Goal: Task Accomplishment & Management: Use online tool/utility

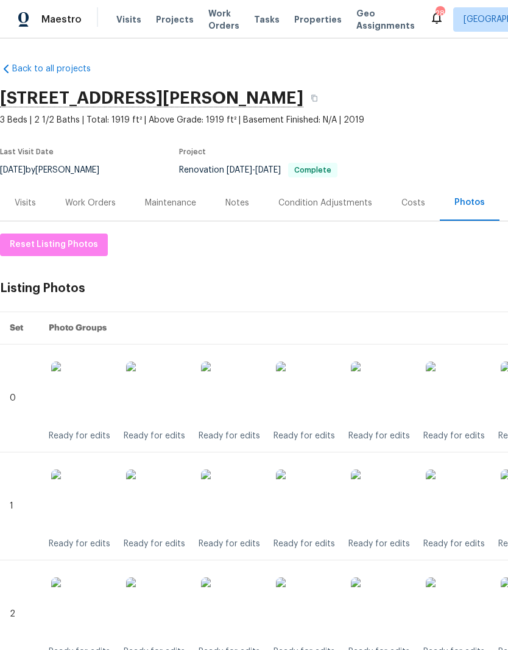
click at [317, 392] on img at bounding box center [306, 391] width 61 height 61
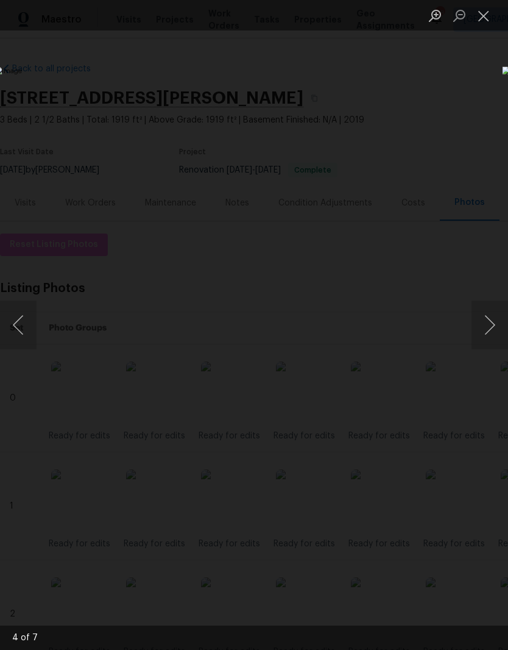
click at [489, 21] on button "Close lightbox" at bounding box center [484, 15] width 24 height 21
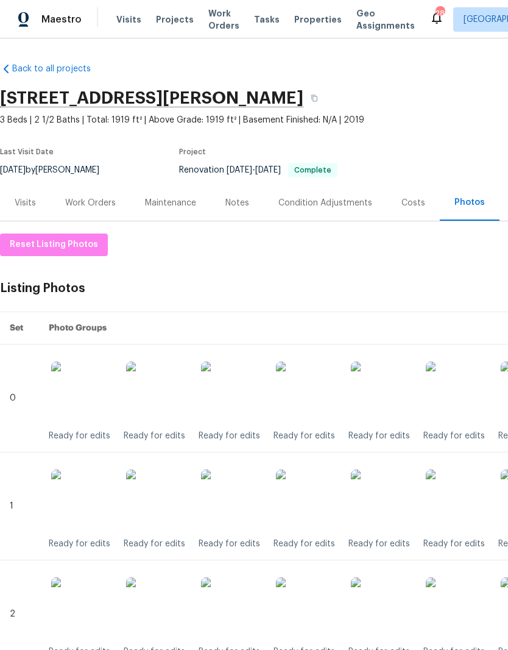
click at [320, 509] on img at bounding box center [306, 499] width 61 height 61
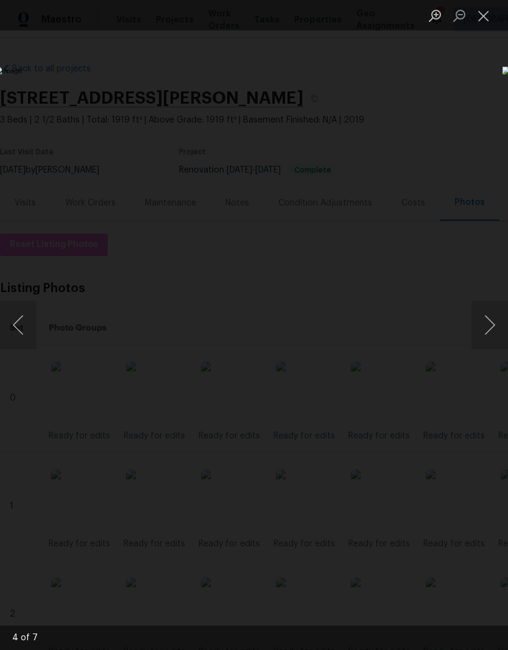
click at [487, 24] on button "Close lightbox" at bounding box center [484, 15] width 24 height 21
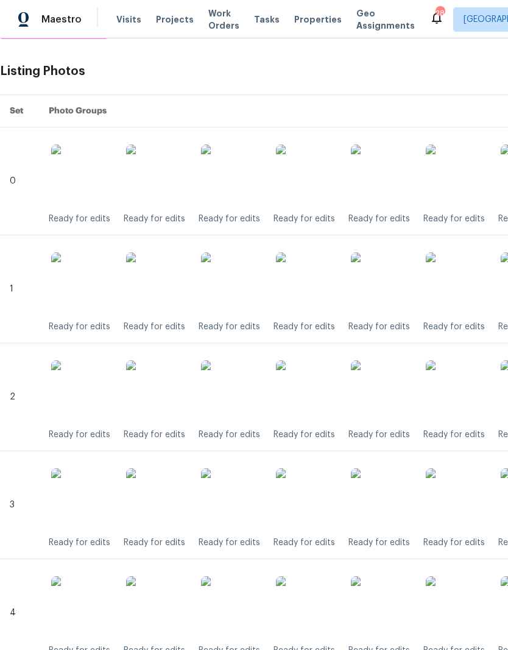
scroll to position [219, 0]
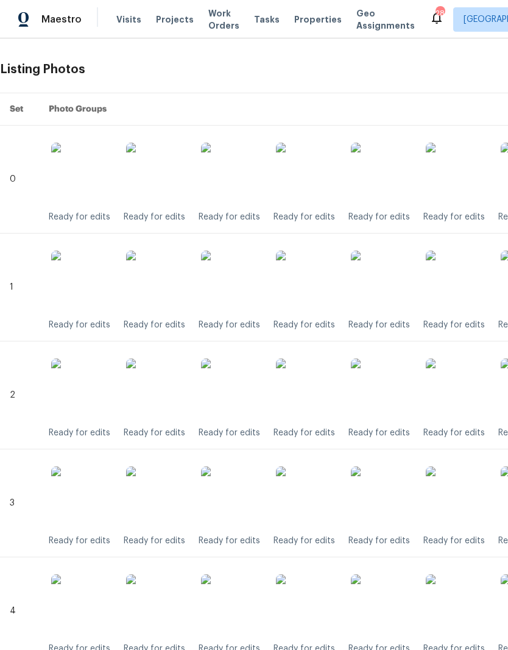
click at [319, 392] on img at bounding box center [306, 388] width 61 height 61
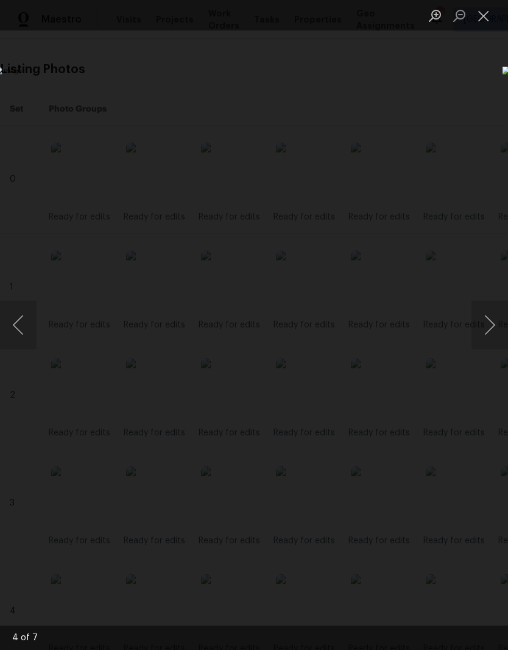
click at [485, 24] on button "Close lightbox" at bounding box center [484, 15] width 24 height 21
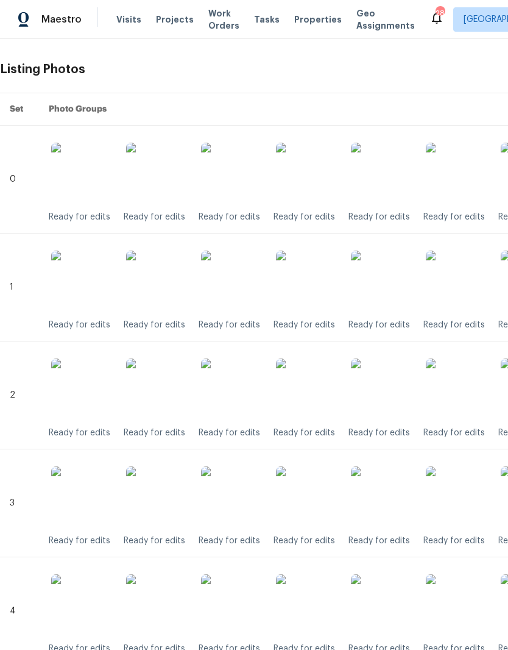
click at [311, 499] on img at bounding box center [306, 496] width 61 height 61
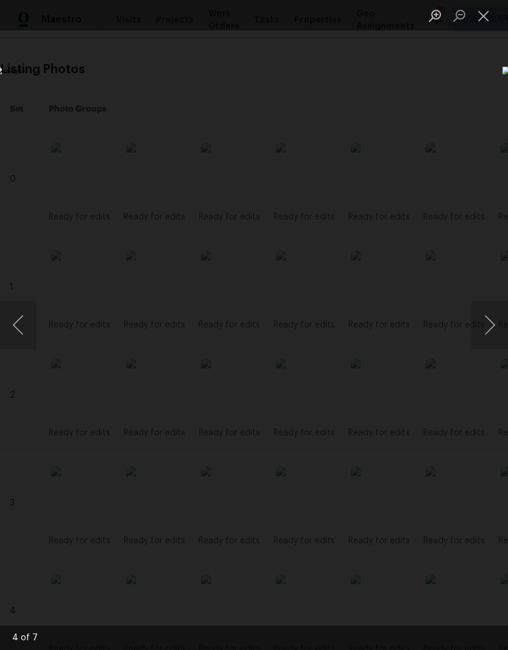
click at [490, 21] on button "Close lightbox" at bounding box center [484, 15] width 24 height 21
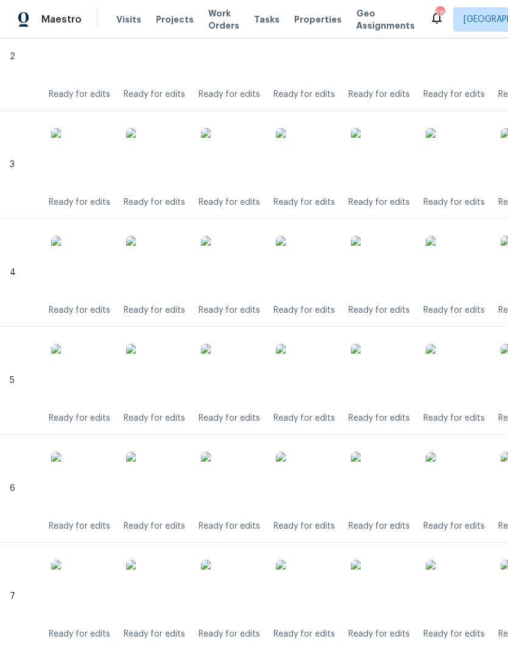
scroll to position [557, 0]
click at [314, 272] on img at bounding box center [306, 266] width 61 height 61
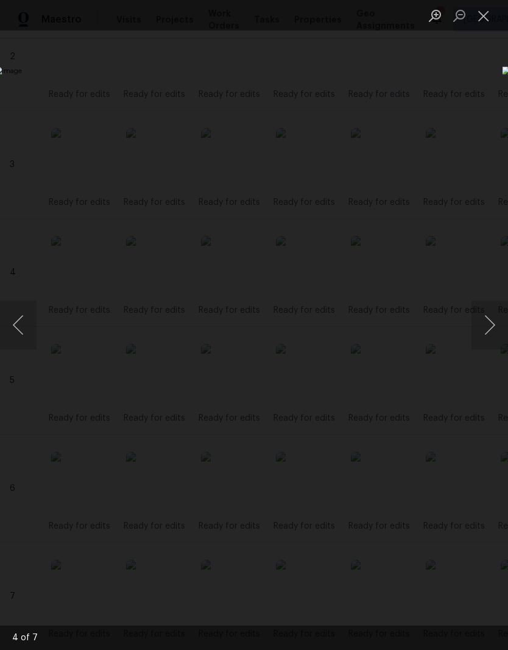
click at [490, 21] on button "Close lightbox" at bounding box center [484, 15] width 24 height 21
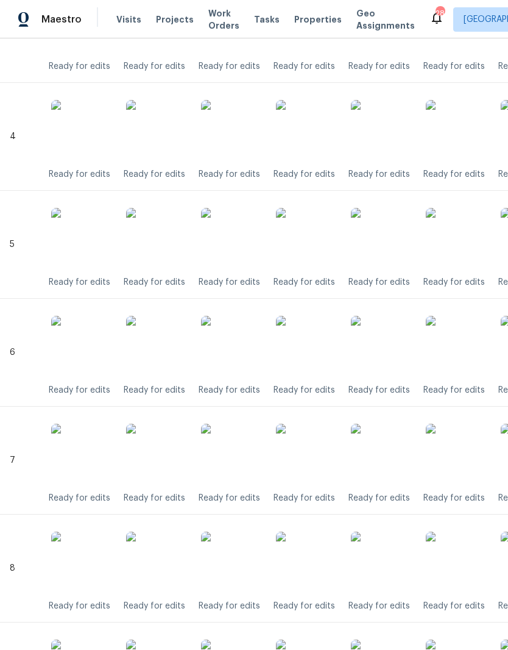
scroll to position [696, 0]
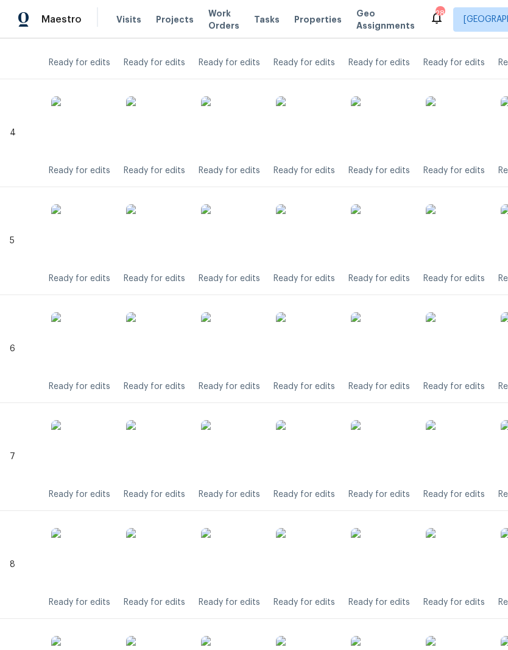
click at [317, 241] on img at bounding box center [306, 234] width 61 height 61
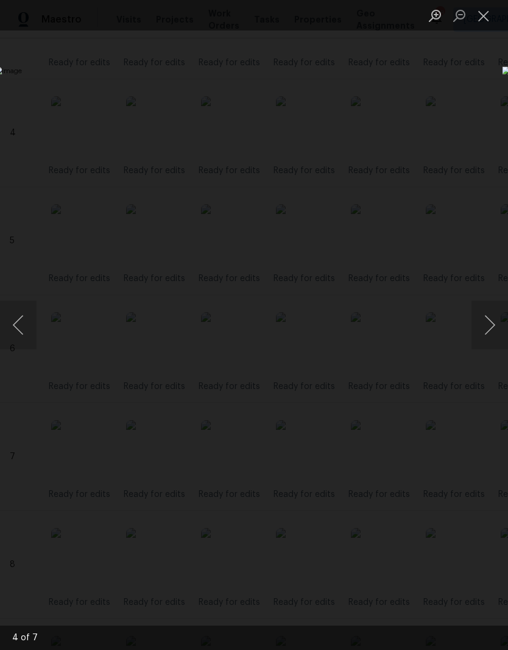
click at [487, 23] on button "Close lightbox" at bounding box center [484, 15] width 24 height 21
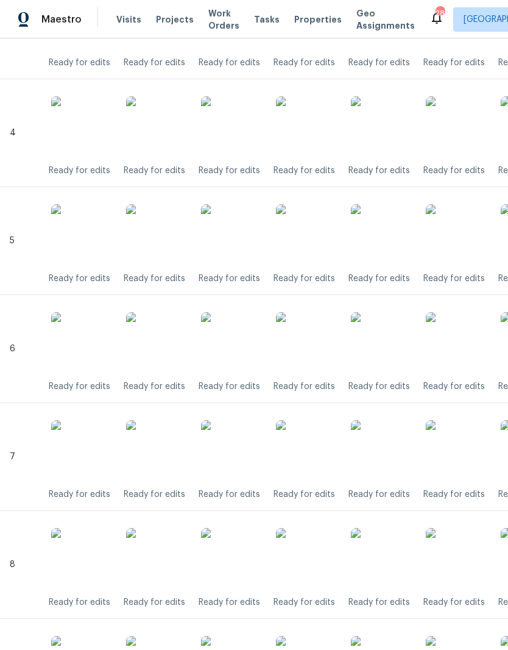
click at [319, 450] on img at bounding box center [306, 450] width 61 height 61
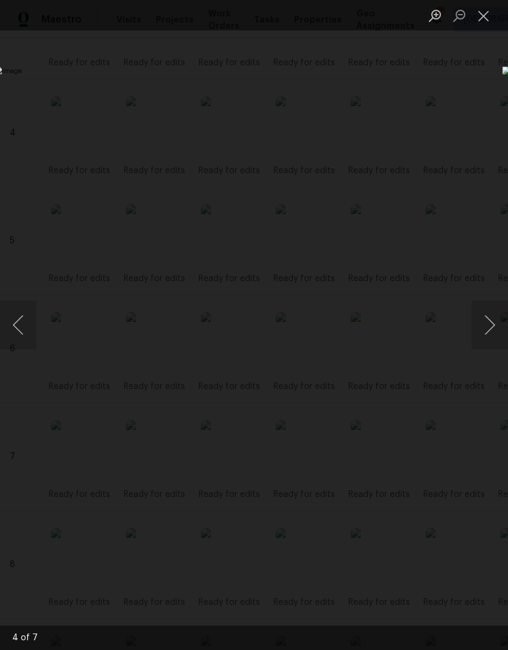
click at [492, 17] on button "Close lightbox" at bounding box center [484, 15] width 24 height 21
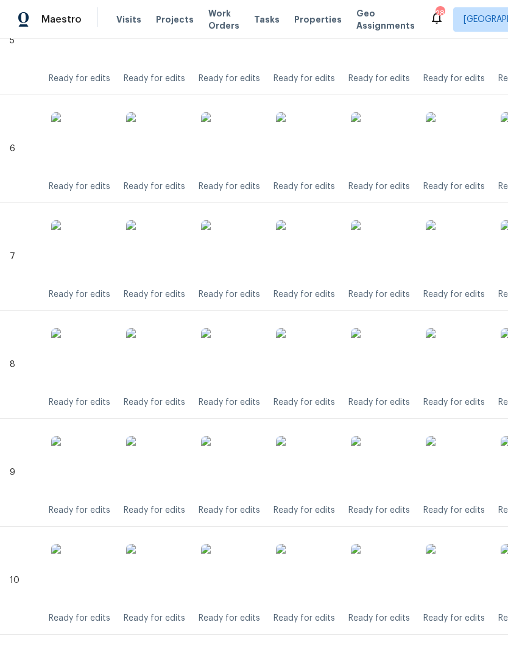
scroll to position [896, 0]
click at [316, 363] on img at bounding box center [306, 358] width 61 height 61
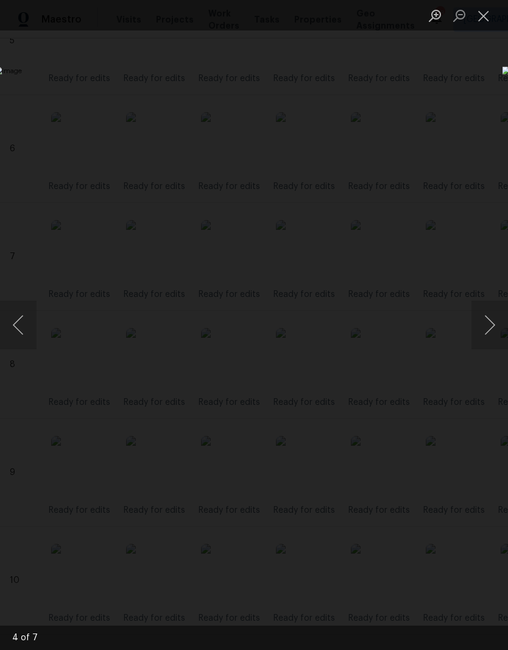
click at [489, 20] on button "Close lightbox" at bounding box center [484, 15] width 24 height 21
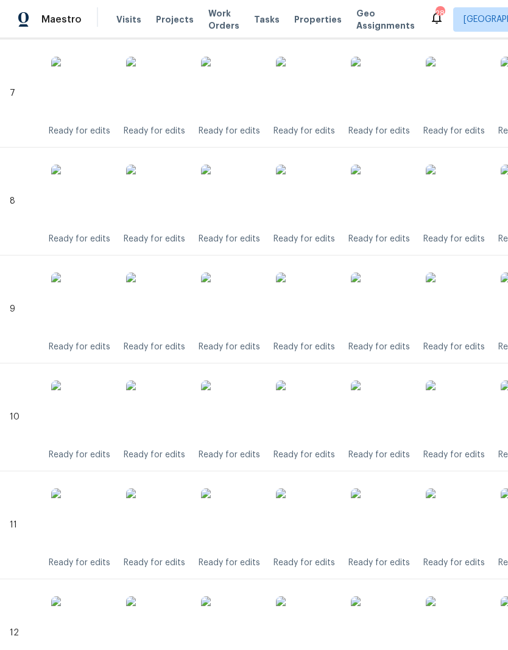
scroll to position [1060, 0]
click at [317, 313] on img at bounding box center [306, 302] width 61 height 61
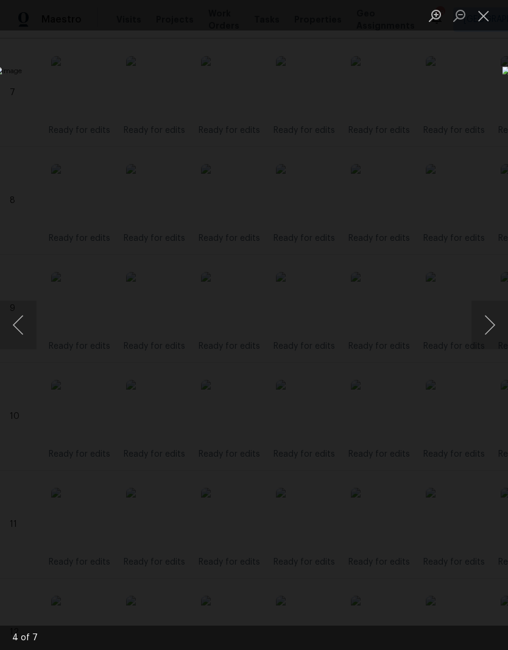
click at [489, 24] on button "Close lightbox" at bounding box center [484, 15] width 24 height 21
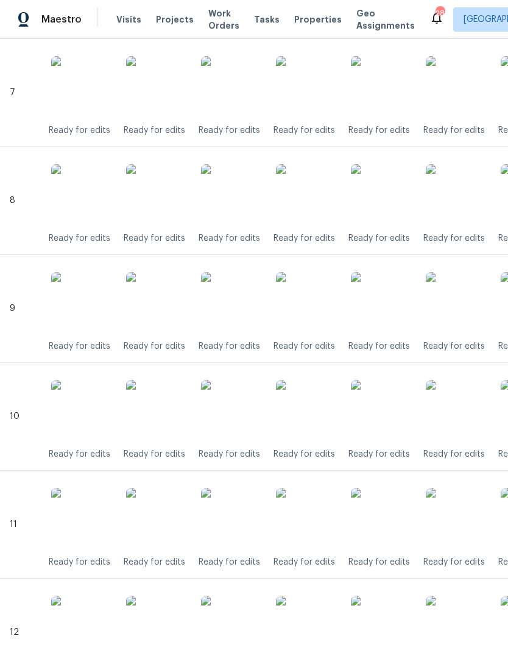
click at [324, 422] on img at bounding box center [306, 410] width 61 height 61
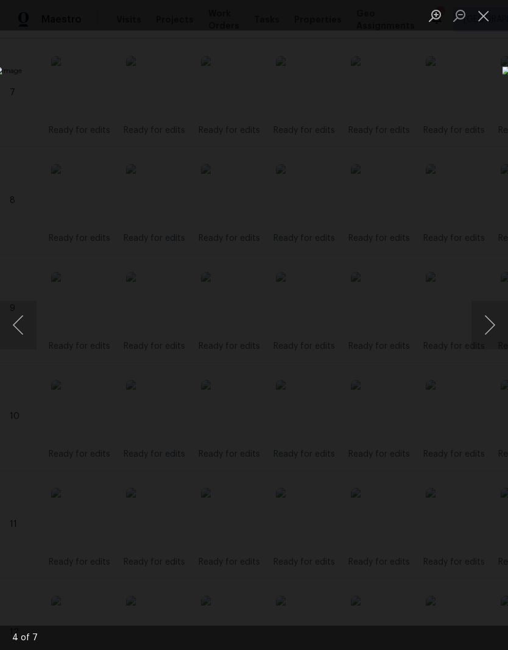
click at [490, 25] on button "Close lightbox" at bounding box center [484, 15] width 24 height 21
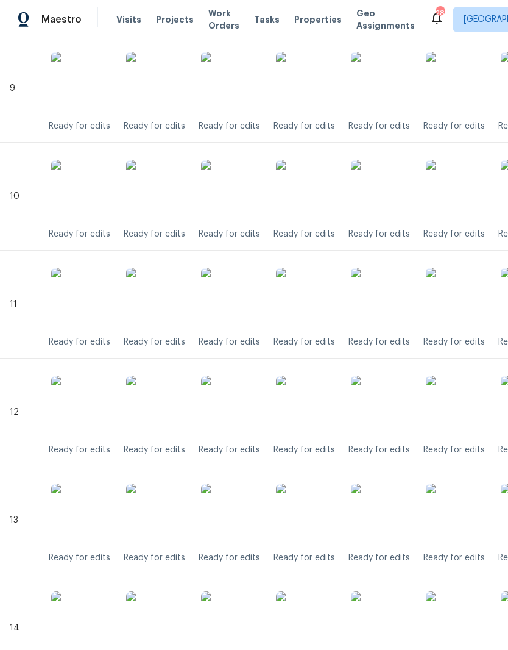
scroll to position [1280, 0]
click at [313, 308] on img at bounding box center [306, 297] width 61 height 61
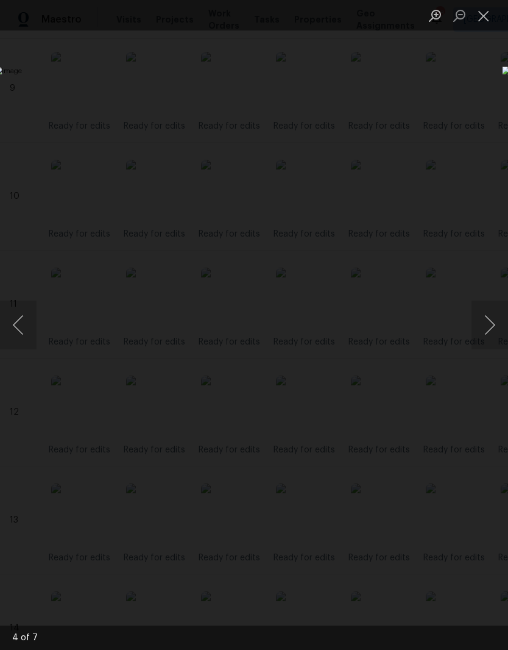
click at [490, 23] on button "Close lightbox" at bounding box center [484, 15] width 24 height 21
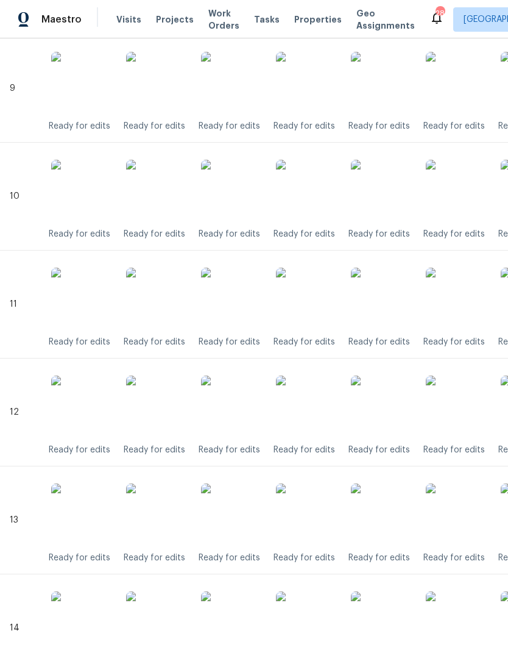
click at [321, 521] on img at bounding box center [306, 513] width 61 height 61
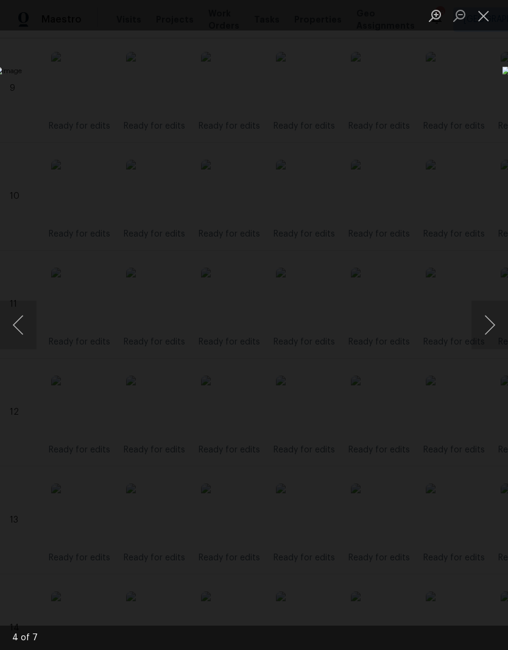
click at [486, 21] on button "Close lightbox" at bounding box center [484, 15] width 24 height 21
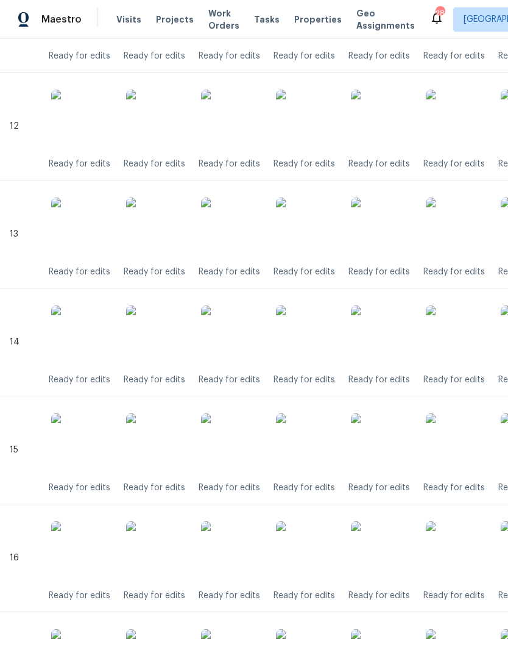
scroll to position [1566, 0]
click at [314, 342] on img at bounding box center [306, 335] width 61 height 61
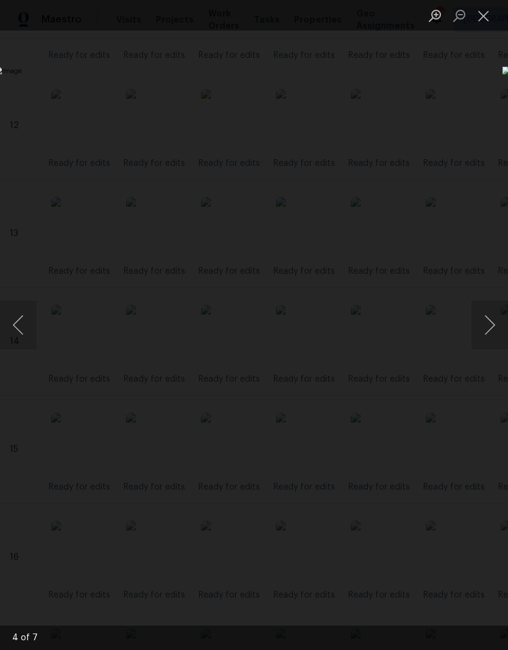
click at [490, 22] on button "Close lightbox" at bounding box center [484, 15] width 24 height 21
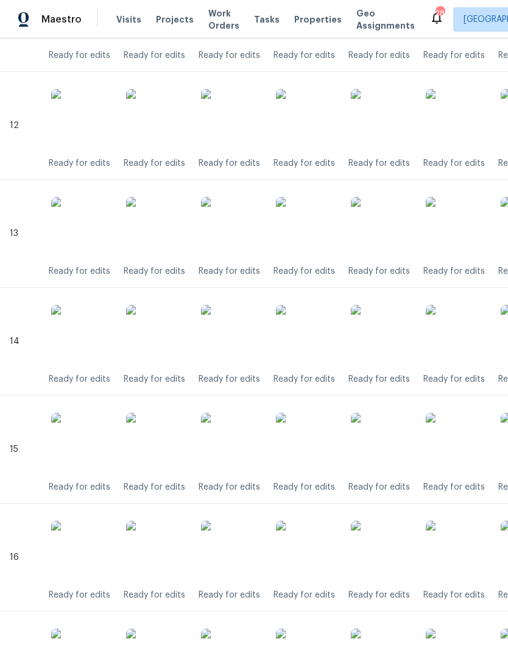
click at [321, 459] on img at bounding box center [306, 442] width 61 height 61
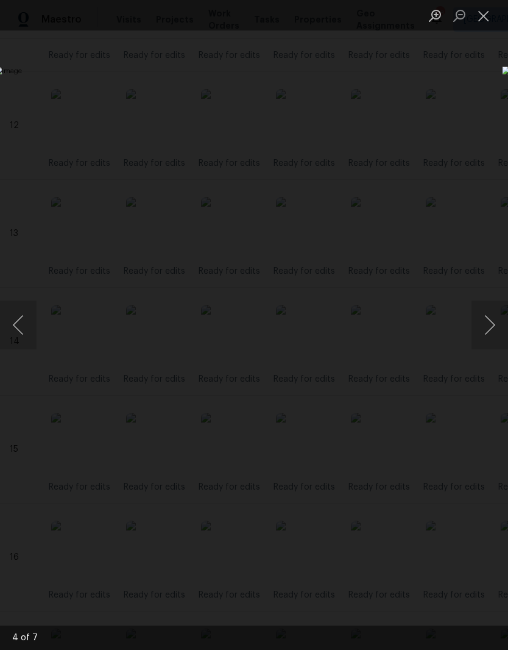
click at [489, 21] on button "Close lightbox" at bounding box center [484, 15] width 24 height 21
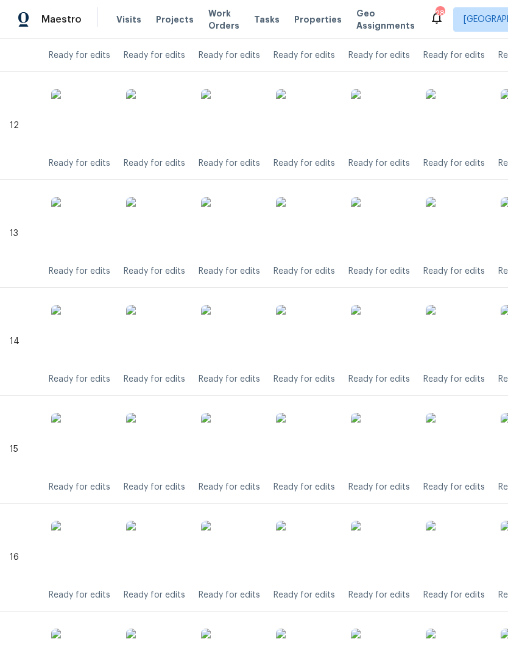
click at [321, 551] on img at bounding box center [306, 550] width 61 height 61
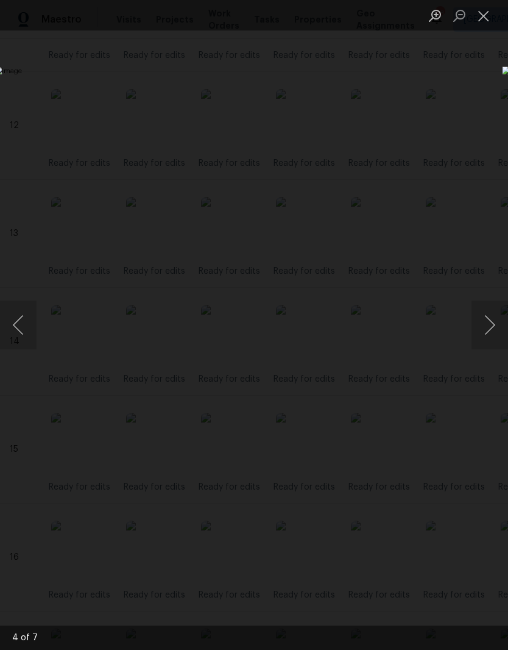
click at [491, 26] on button "Close lightbox" at bounding box center [484, 15] width 24 height 21
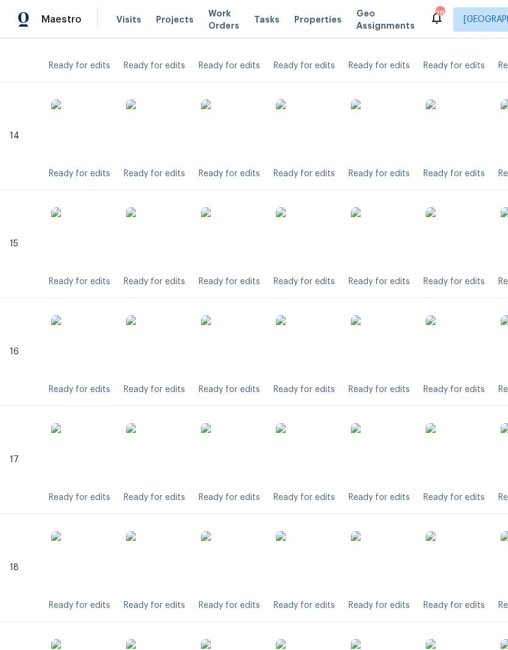
scroll to position [1773, 0]
click at [315, 453] on img at bounding box center [306, 452] width 61 height 61
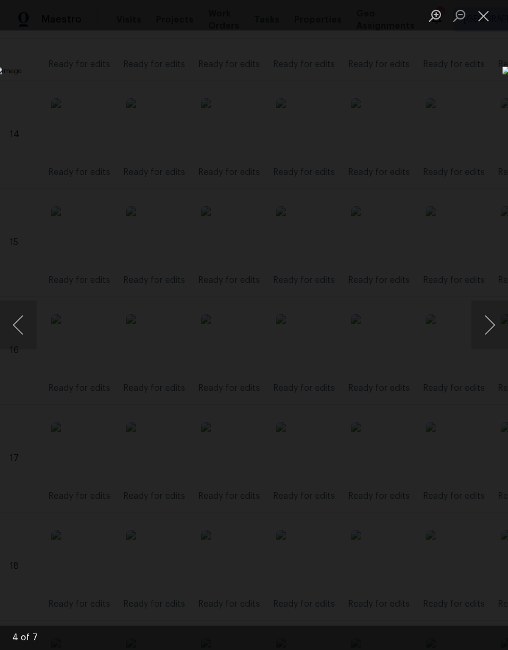
click at [489, 20] on button "Close lightbox" at bounding box center [484, 15] width 24 height 21
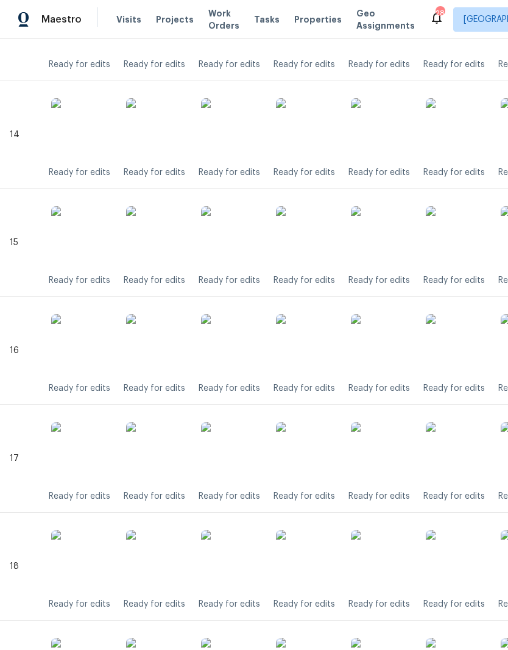
click at [319, 568] on img at bounding box center [306, 559] width 61 height 61
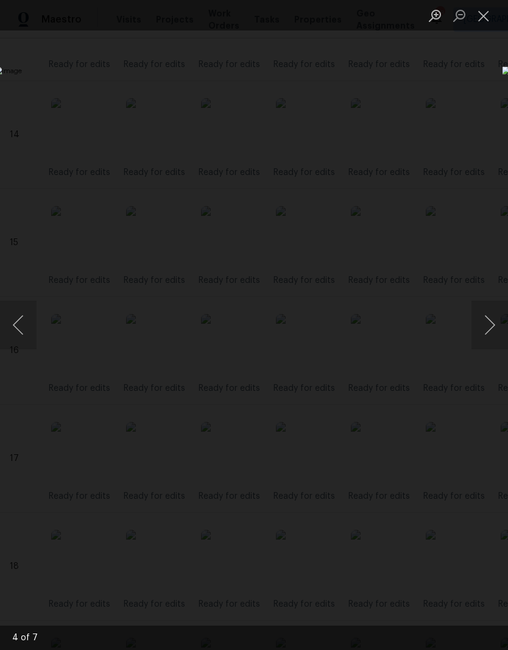
click at [488, 19] on button "Close lightbox" at bounding box center [484, 15] width 24 height 21
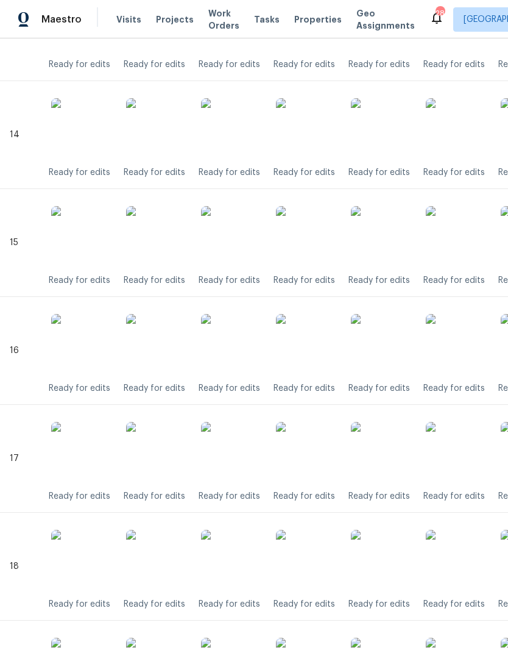
click at [314, 566] on img at bounding box center [306, 559] width 61 height 61
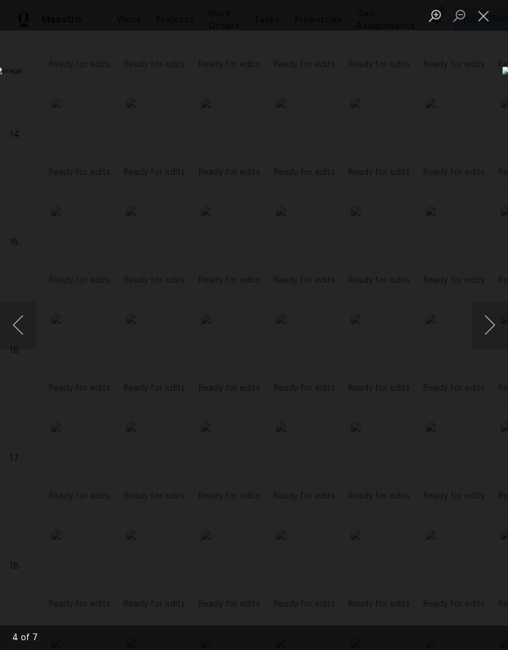
click at [489, 19] on button "Close lightbox" at bounding box center [484, 15] width 24 height 21
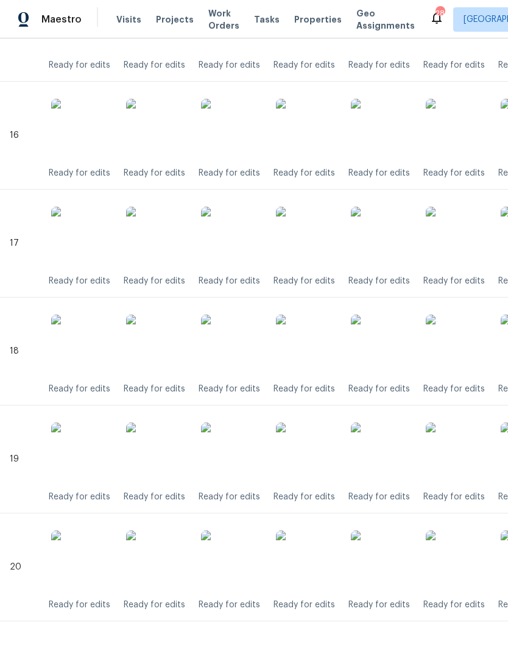
scroll to position [1982, 0]
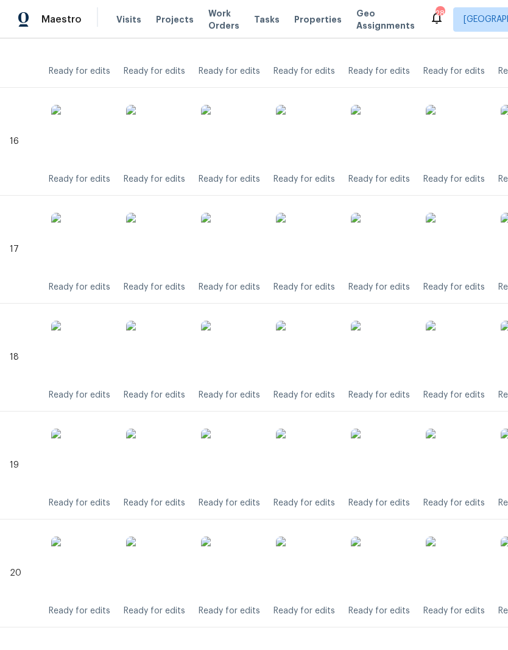
click at [311, 457] on img at bounding box center [306, 458] width 61 height 61
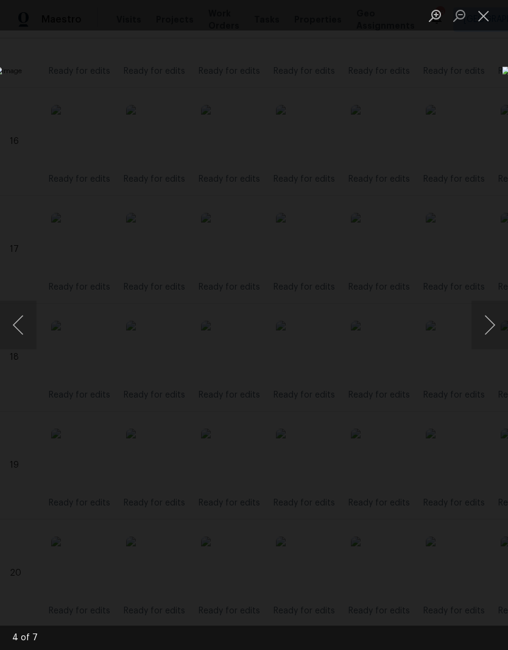
click at [493, 18] on button "Close lightbox" at bounding box center [484, 15] width 24 height 21
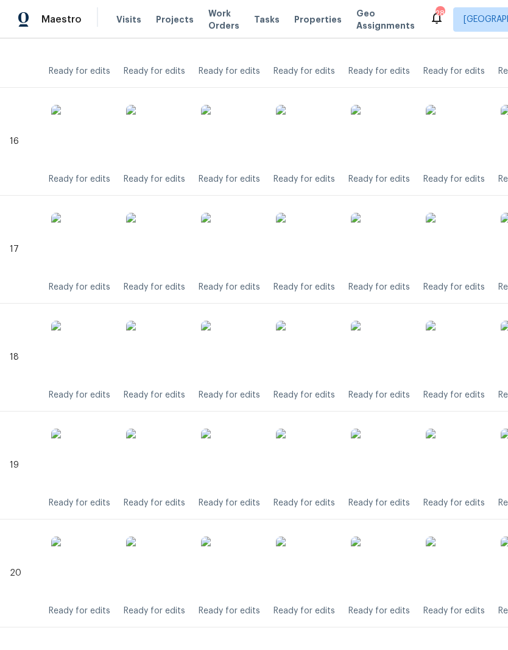
click at [308, 562] on img at bounding box center [306, 566] width 61 height 61
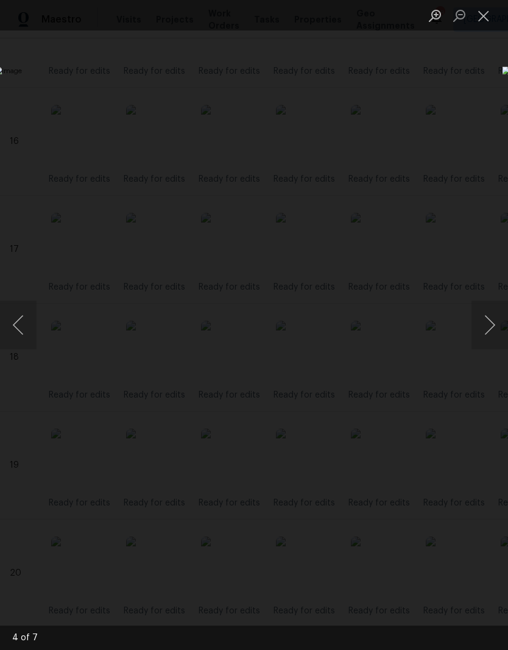
click at [494, 23] on button "Close lightbox" at bounding box center [484, 15] width 24 height 21
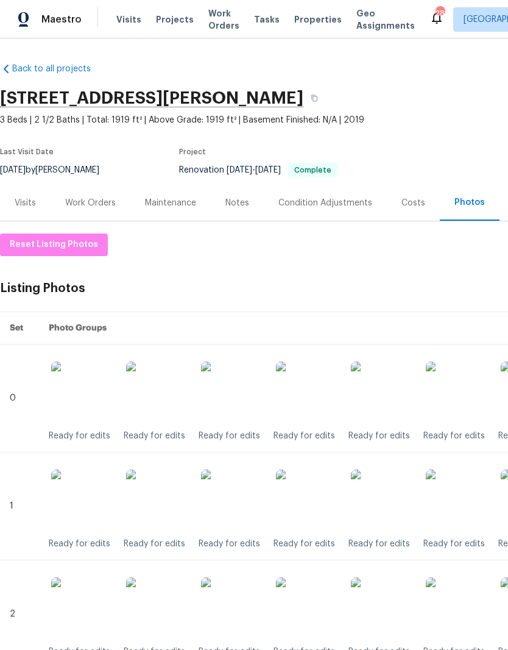
scroll to position [0, 0]
click at [246, 204] on div "Notes" at bounding box center [237, 203] width 24 height 12
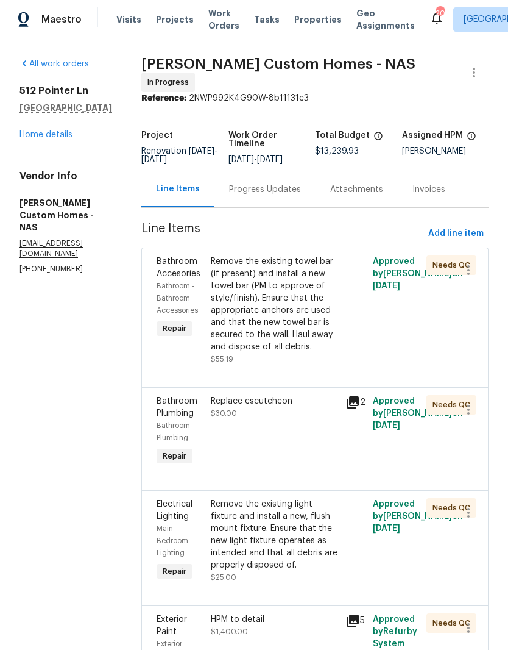
click at [287, 274] on div "Remove the existing towel bar (if present) and install a new towel bar (PM to a…" at bounding box center [275, 303] width 128 height 97
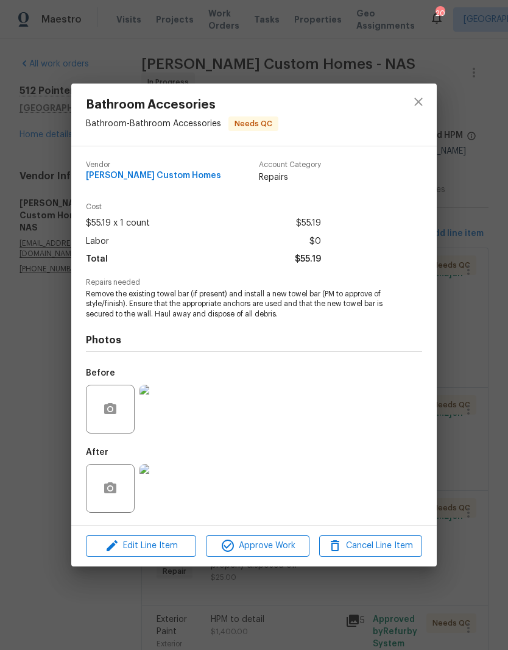
click at [172, 498] on img at bounding box center [164, 488] width 49 height 49
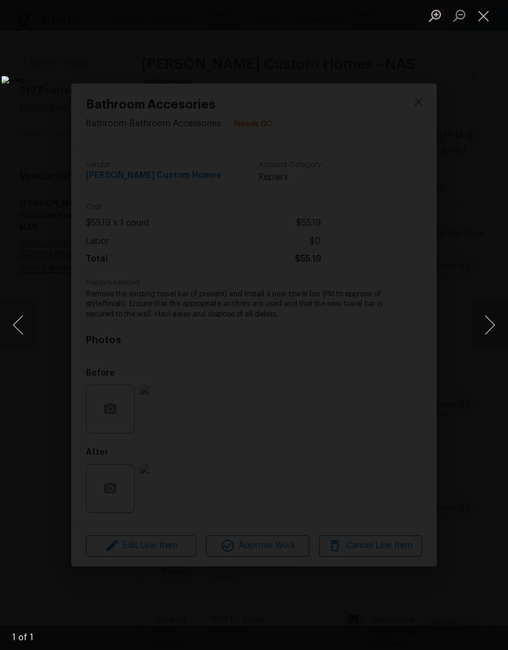
click at [489, 22] on button "Close lightbox" at bounding box center [484, 15] width 24 height 21
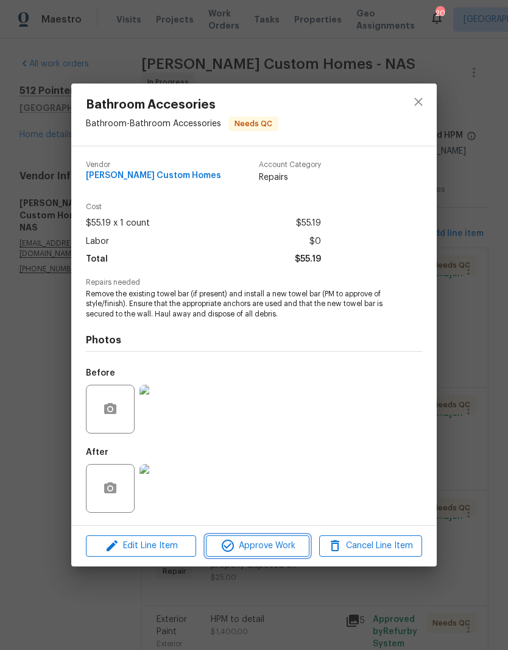
click at [286, 548] on span "Approve Work" at bounding box center [258, 545] width 96 height 15
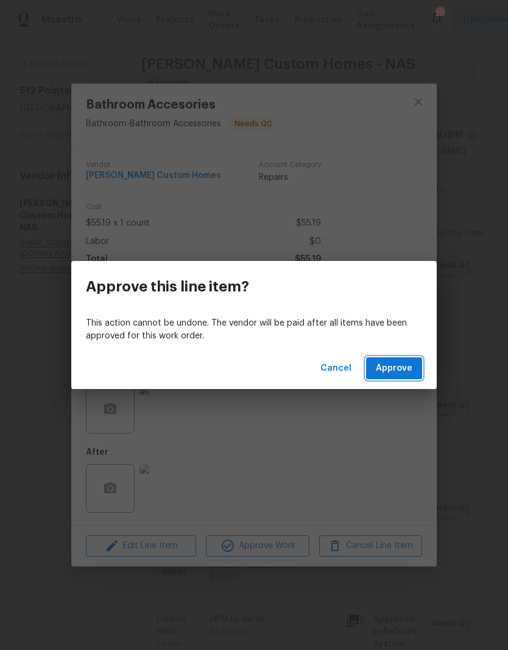
click at [409, 370] on span "Approve" at bounding box center [394, 368] width 37 height 15
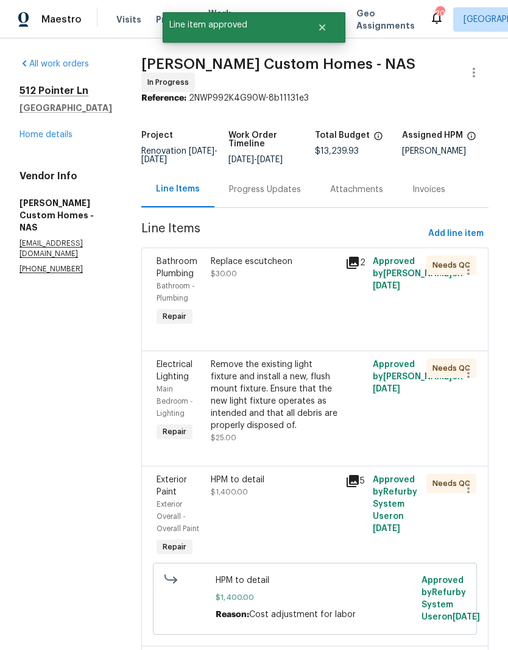
click at [290, 267] on div "Replace escutcheon" at bounding box center [275, 261] width 128 height 12
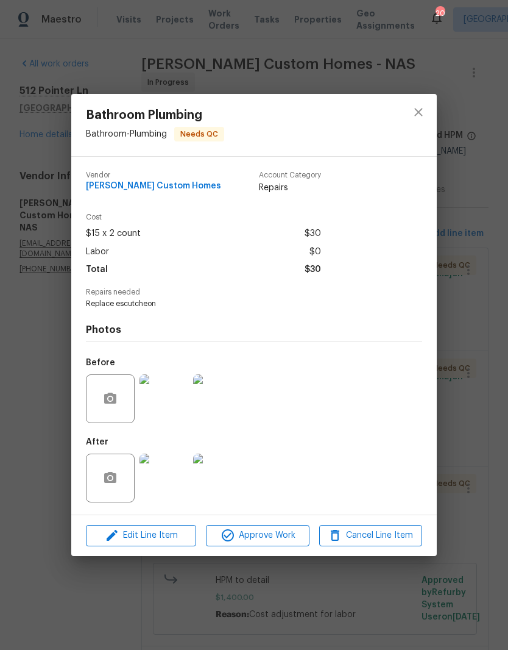
click at [178, 481] on img at bounding box center [164, 477] width 49 height 49
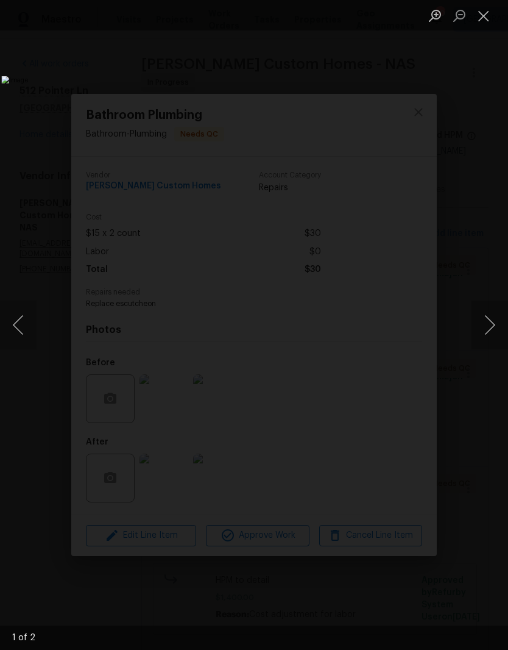
click at [490, 331] on button "Next image" at bounding box center [490, 324] width 37 height 49
click at [488, 20] on button "Close lightbox" at bounding box center [484, 15] width 24 height 21
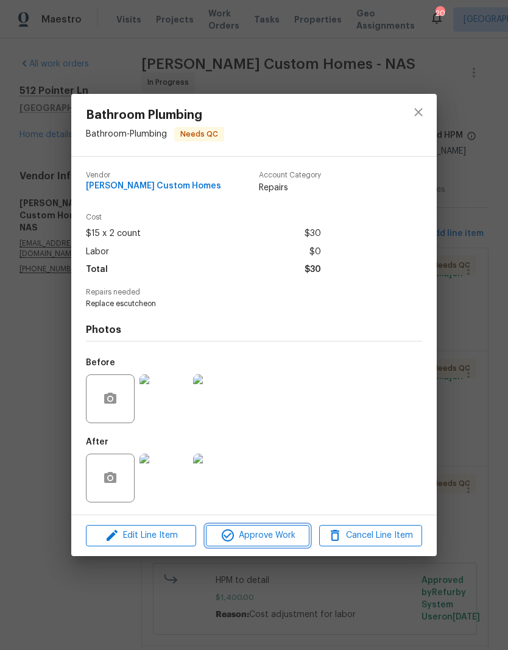
click at [285, 542] on span "Approve Work" at bounding box center [258, 535] width 96 height 15
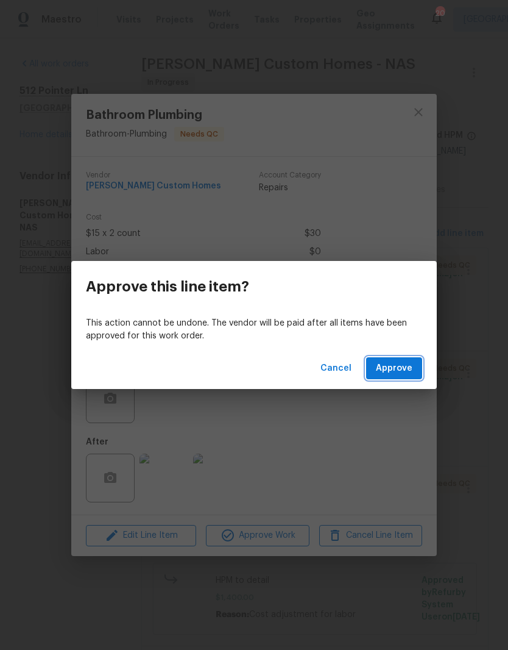
click at [406, 370] on span "Approve" at bounding box center [394, 368] width 37 height 15
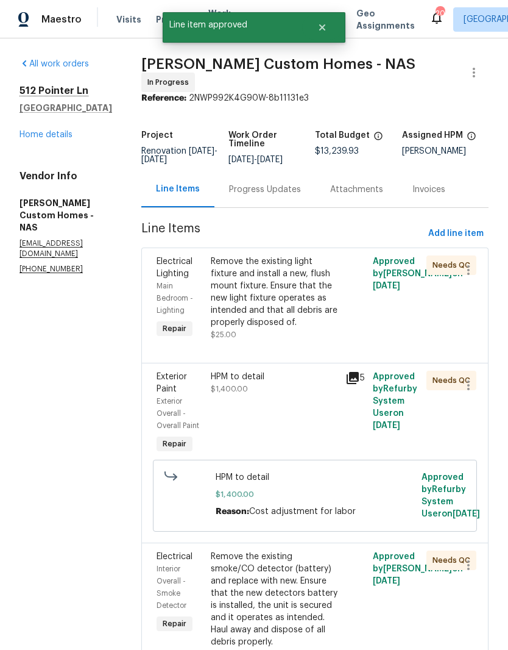
click at [324, 273] on div "Remove the existing light fixture and install a new, flush mount fixture. Ensur…" at bounding box center [275, 291] width 128 height 73
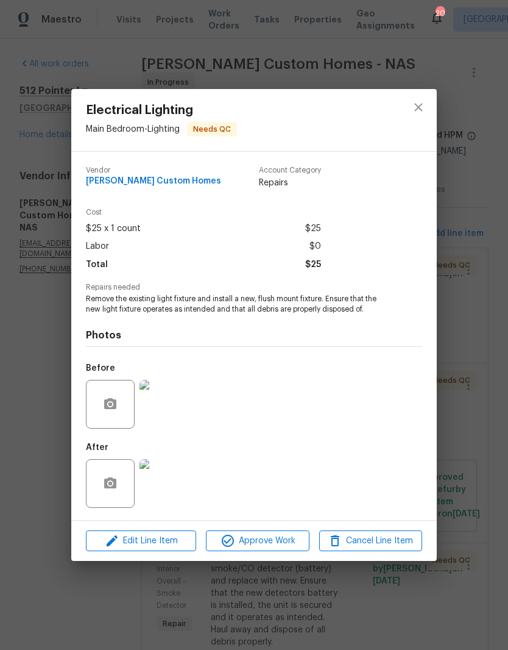
click at [175, 486] on img at bounding box center [164, 483] width 49 height 49
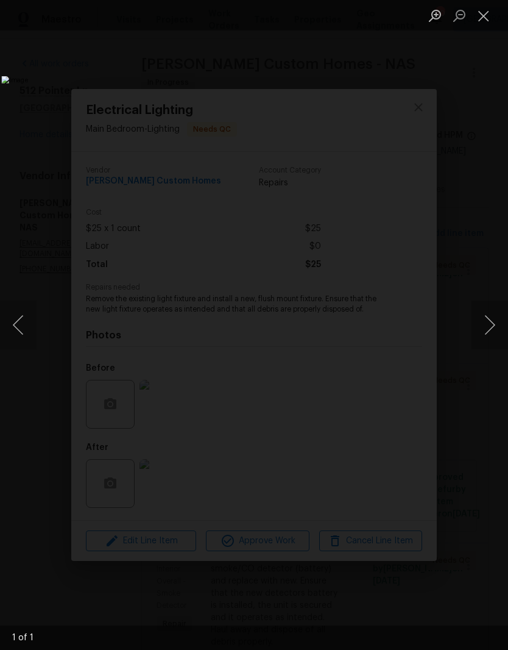
click at [487, 19] on button "Close lightbox" at bounding box center [484, 15] width 24 height 21
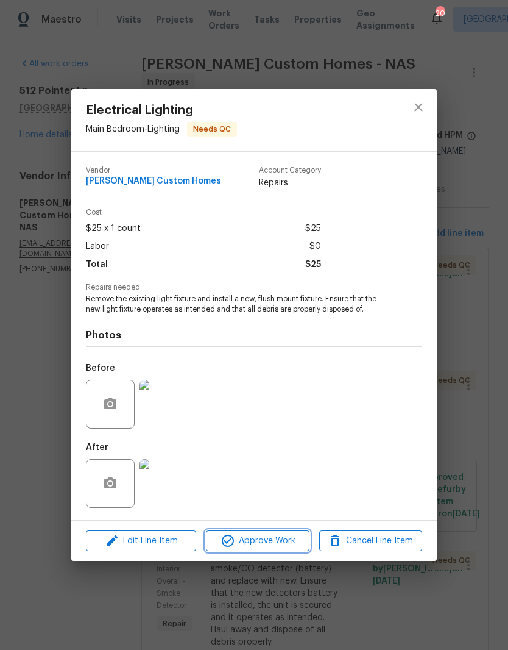
click at [285, 541] on span "Approve Work" at bounding box center [258, 540] width 96 height 15
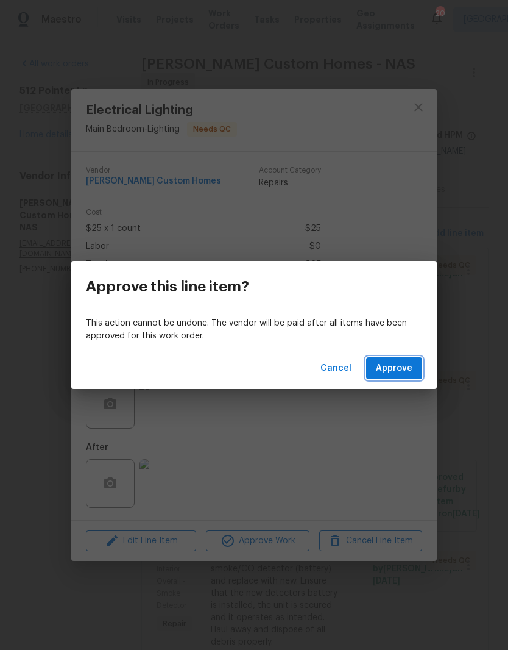
click at [405, 368] on span "Approve" at bounding box center [394, 368] width 37 height 15
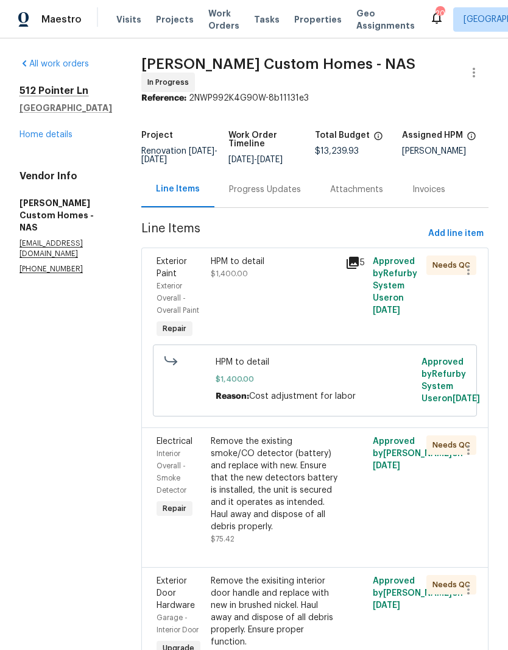
click at [271, 279] on div "HPM to detail $1,400.00" at bounding box center [275, 267] width 128 height 24
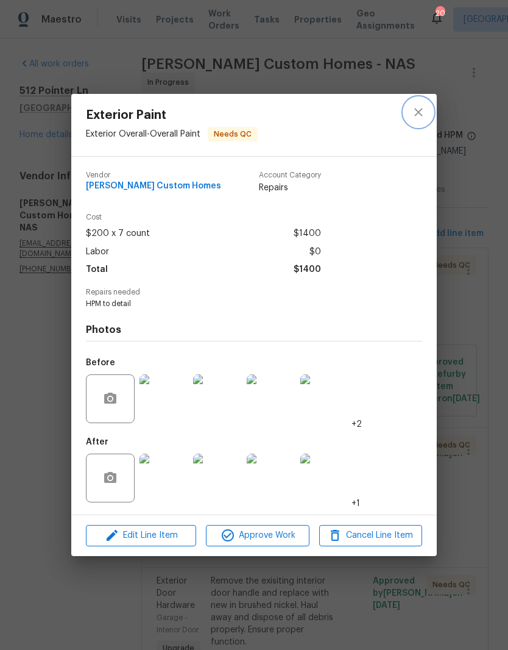
click at [422, 111] on icon "close" at bounding box center [418, 112] width 15 height 15
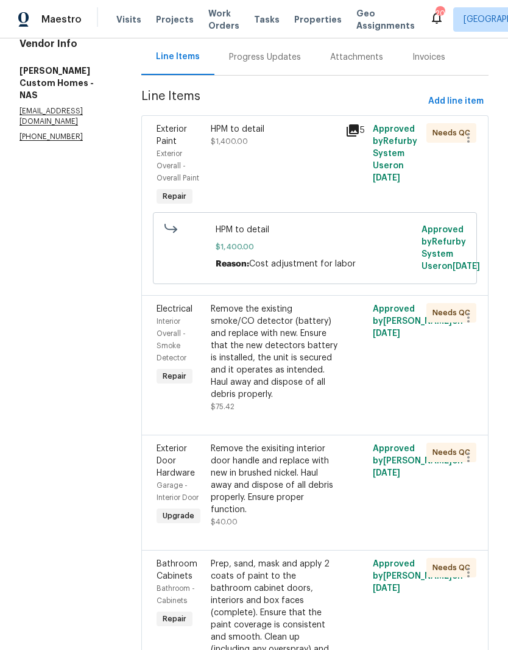
scroll to position [148, 0]
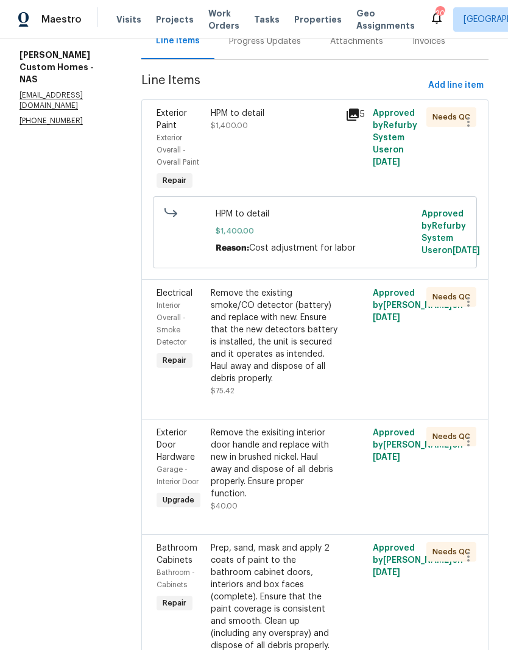
click at [289, 346] on div "Remove the existing smoke/CO detector (battery) and replace with new. Ensure th…" at bounding box center [275, 335] width 128 height 97
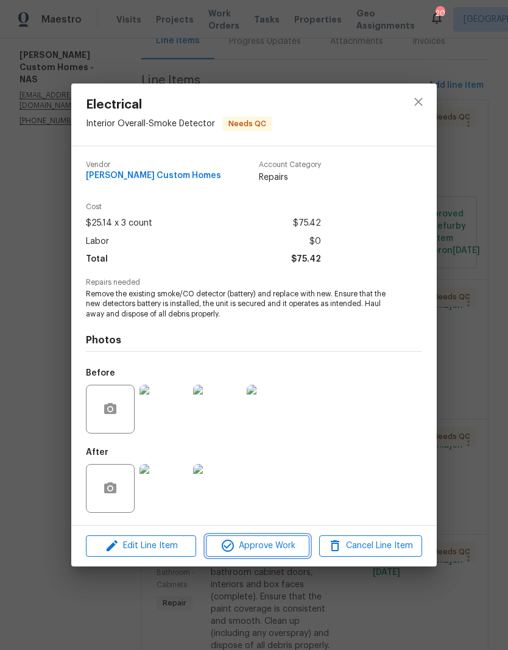
click at [265, 547] on span "Approve Work" at bounding box center [258, 545] width 96 height 15
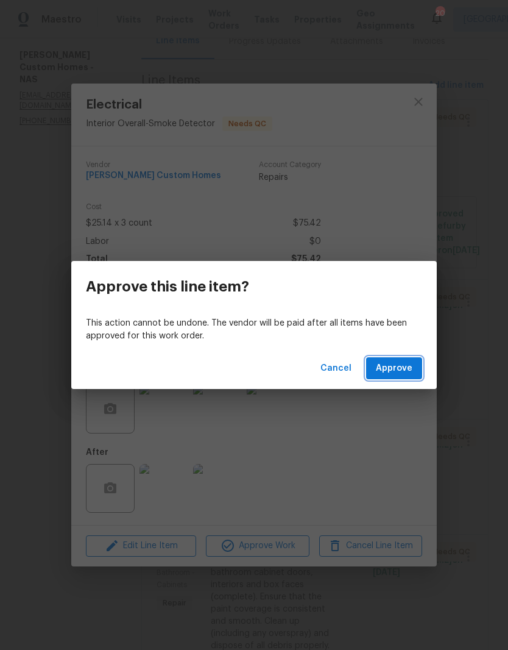
click at [400, 368] on span "Approve" at bounding box center [394, 368] width 37 height 15
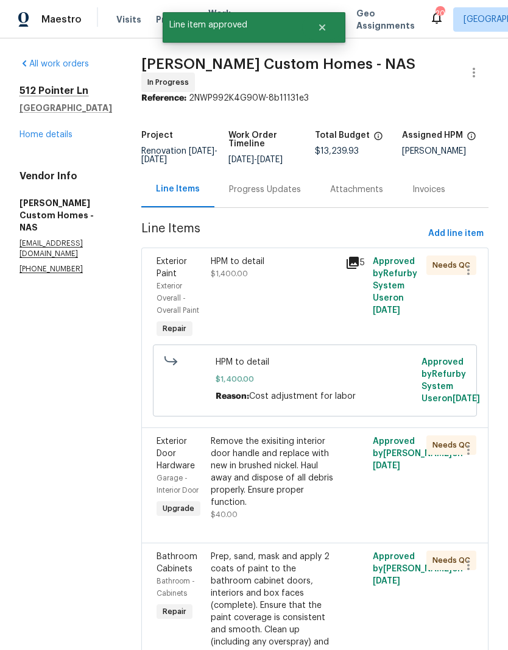
scroll to position [123, 0]
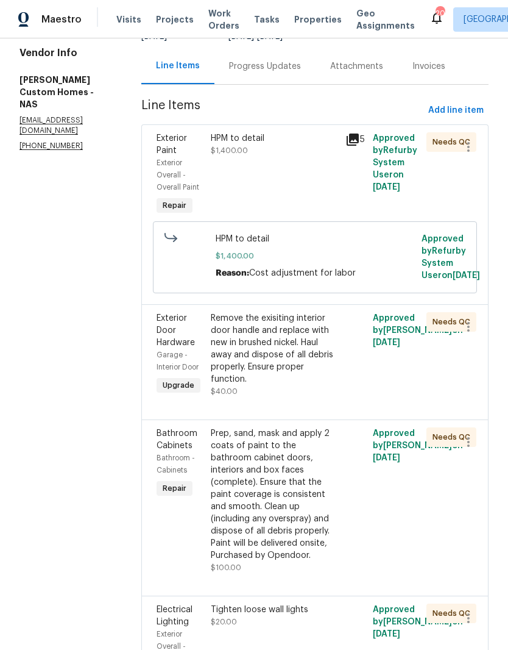
click at [319, 369] on div "Remove the exisiting interior door handle and replace with new in brushed nicke…" at bounding box center [275, 348] width 128 height 73
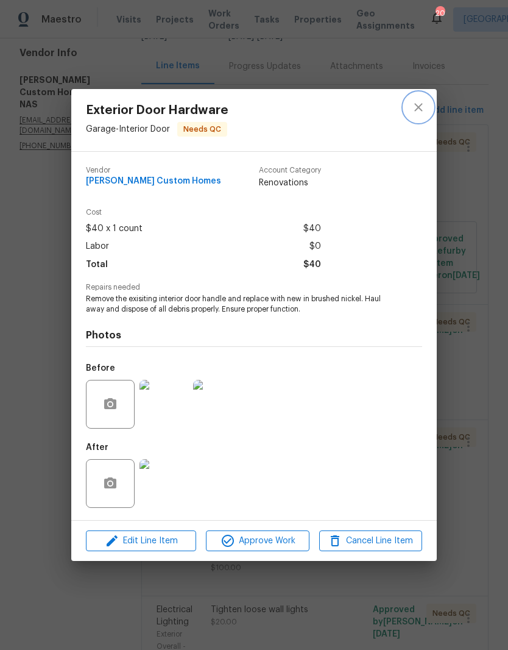
click at [422, 107] on icon "close" at bounding box center [418, 107] width 15 height 15
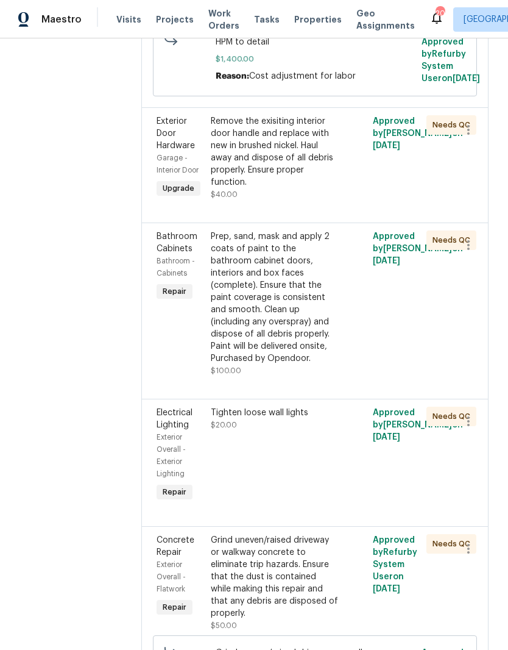
scroll to position [319, 0]
click at [319, 300] on div "Prep, sand, mask and apply 2 coats of paint to the bathroom cabinet doors, inte…" at bounding box center [275, 298] width 128 height 134
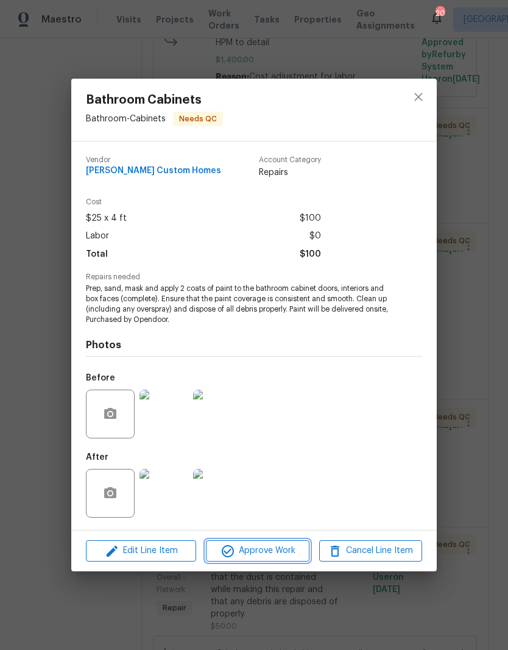
click at [275, 553] on span "Approve Work" at bounding box center [258, 550] width 96 height 15
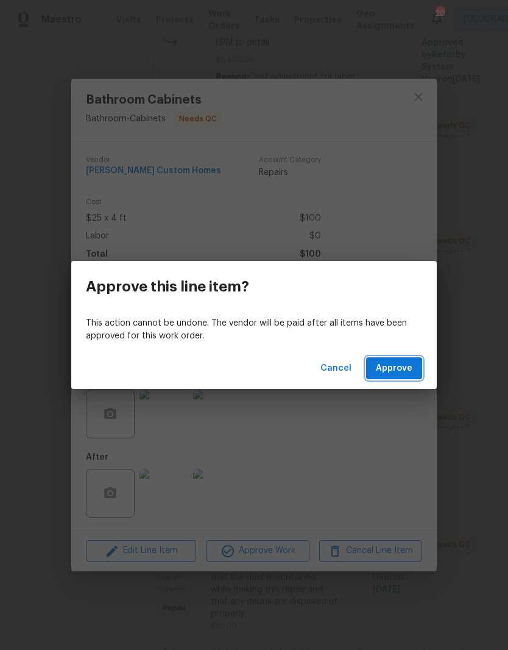
click at [409, 366] on span "Approve" at bounding box center [394, 368] width 37 height 15
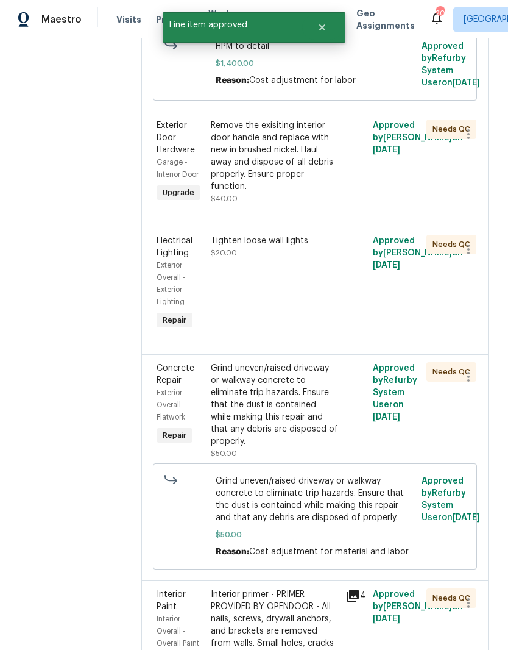
scroll to position [399, 0]
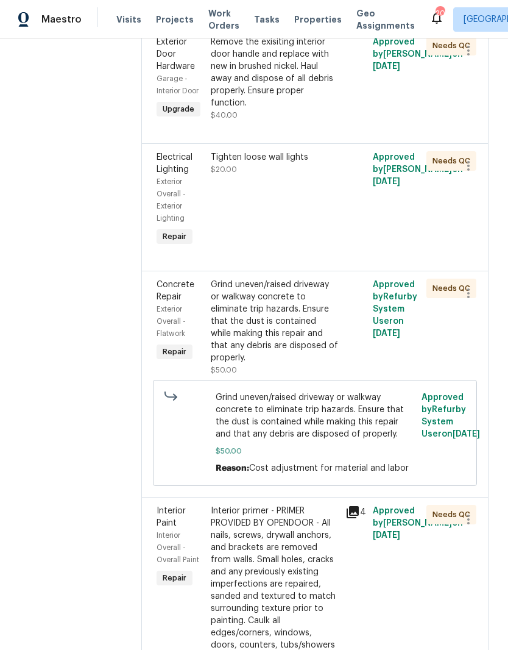
click at [318, 361] on div "Grind uneven/raised driveway or walkway concrete to eliminate trip hazards. Ens…" at bounding box center [275, 320] width 128 height 85
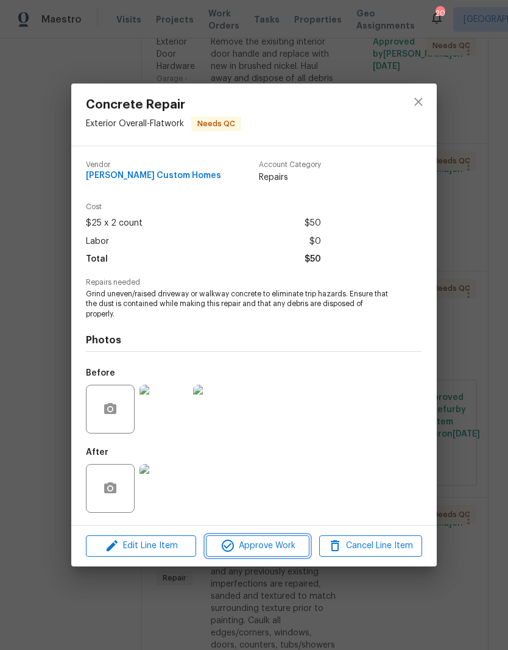
click at [272, 546] on span "Approve Work" at bounding box center [258, 545] width 96 height 15
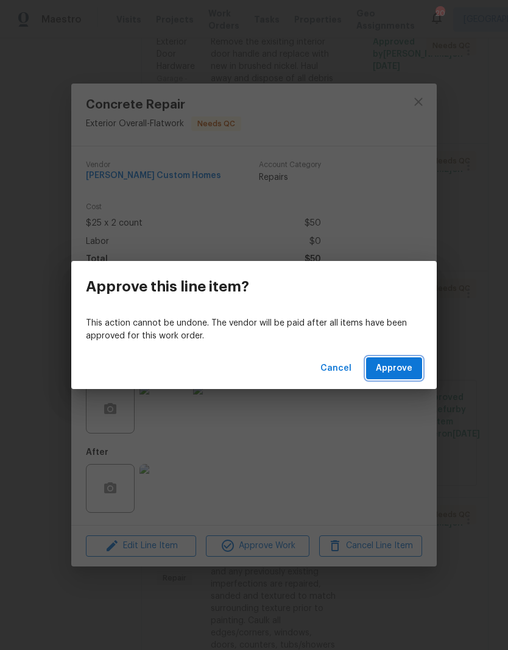
click at [408, 372] on span "Approve" at bounding box center [394, 368] width 37 height 15
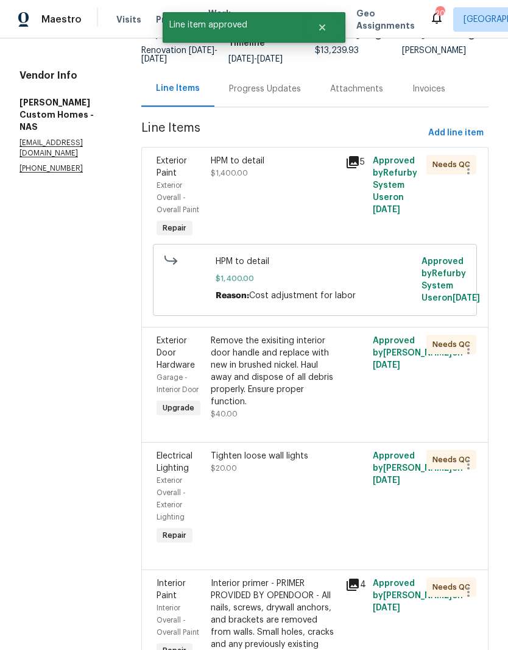
scroll to position [199, 0]
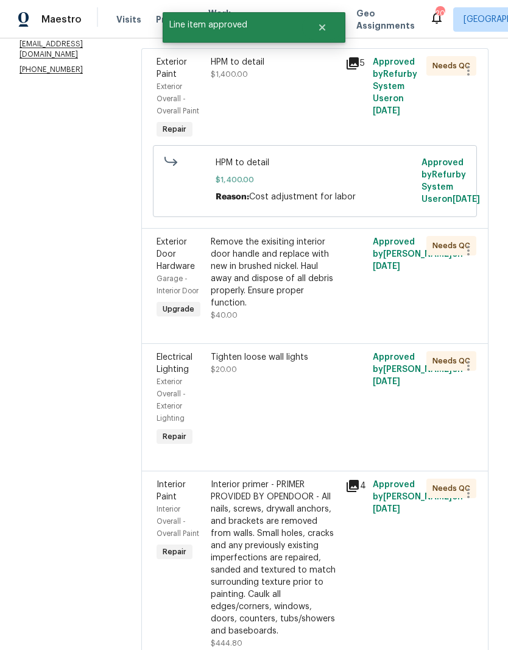
click at [299, 363] on div "Tighten loose wall lights" at bounding box center [275, 357] width 128 height 12
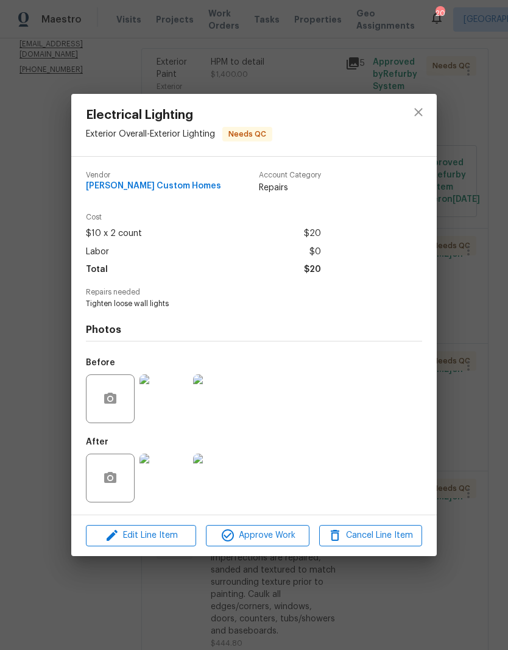
click at [175, 487] on img at bounding box center [164, 477] width 49 height 49
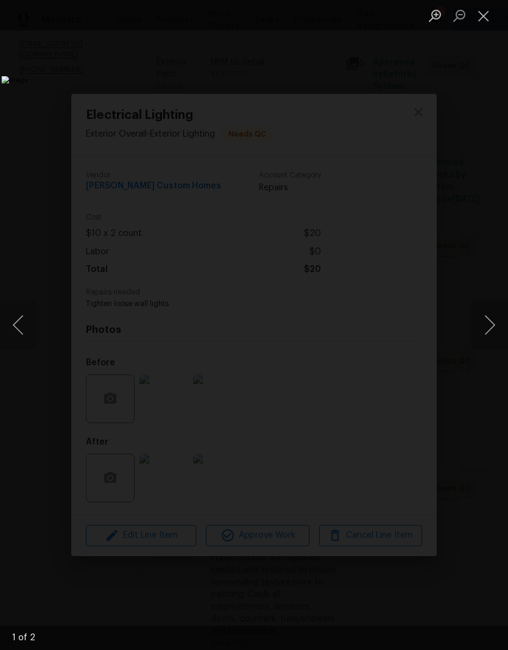
click at [491, 328] on button "Next image" at bounding box center [490, 324] width 37 height 49
click at [501, 330] on button "Next image" at bounding box center [490, 324] width 37 height 49
click at [489, 24] on button "Close lightbox" at bounding box center [484, 15] width 24 height 21
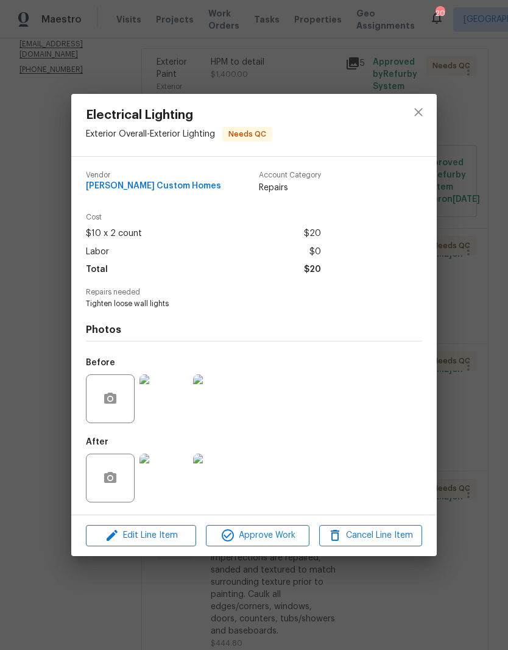
click at [169, 409] on img at bounding box center [164, 398] width 49 height 49
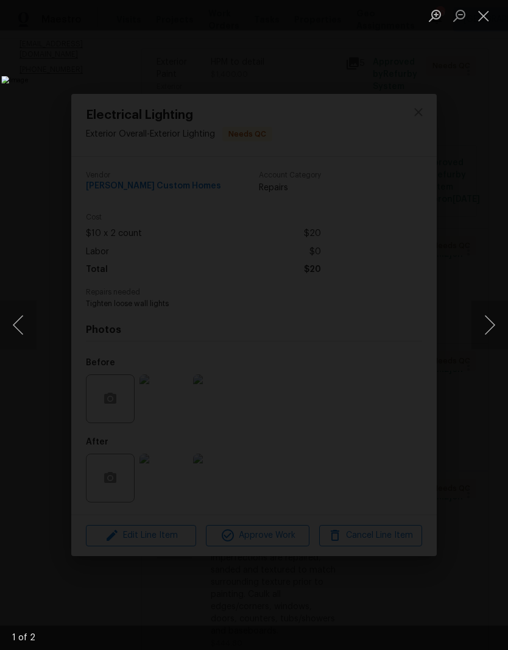
click at [501, 330] on button "Next image" at bounding box center [490, 324] width 37 height 49
click at [484, 23] on button "Close lightbox" at bounding box center [484, 15] width 24 height 21
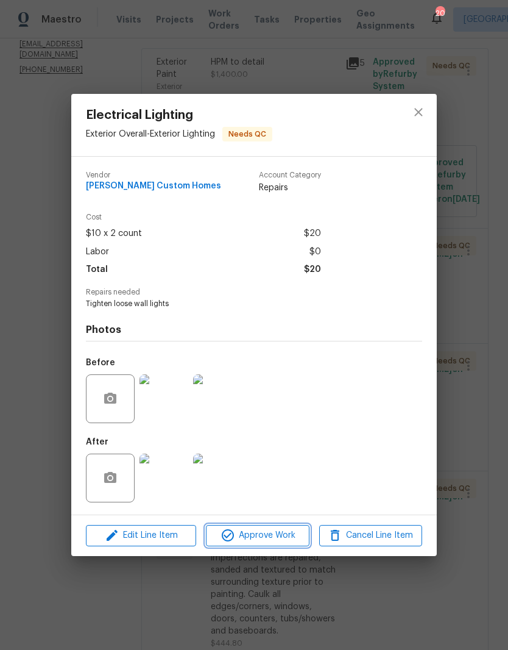
click at [269, 540] on span "Approve Work" at bounding box center [258, 535] width 96 height 15
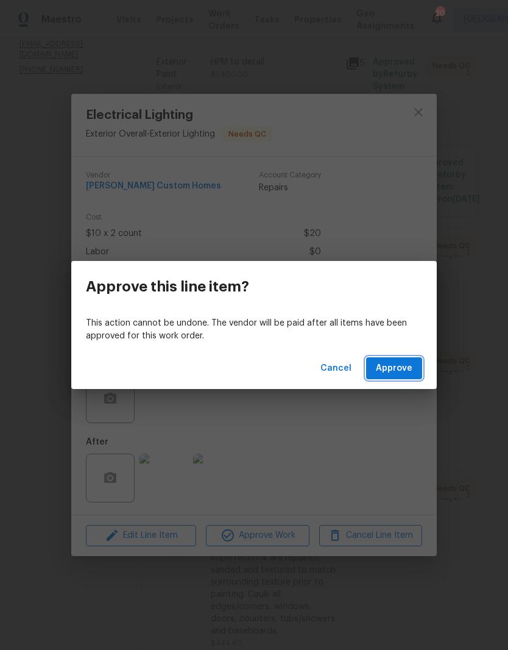
click at [409, 369] on span "Approve" at bounding box center [394, 368] width 37 height 15
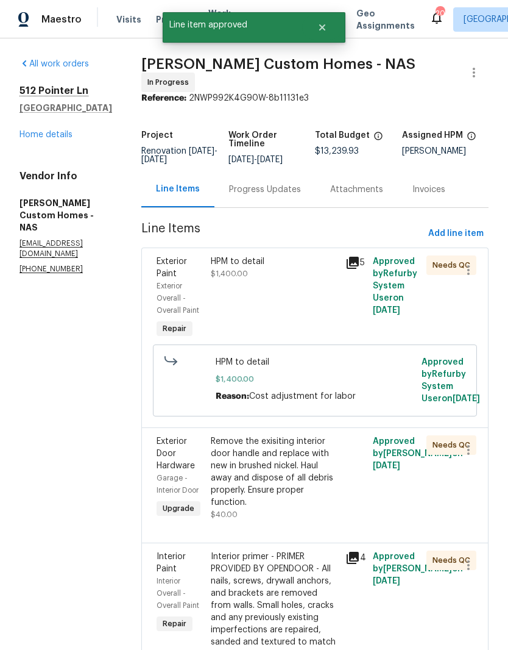
scroll to position [241, 0]
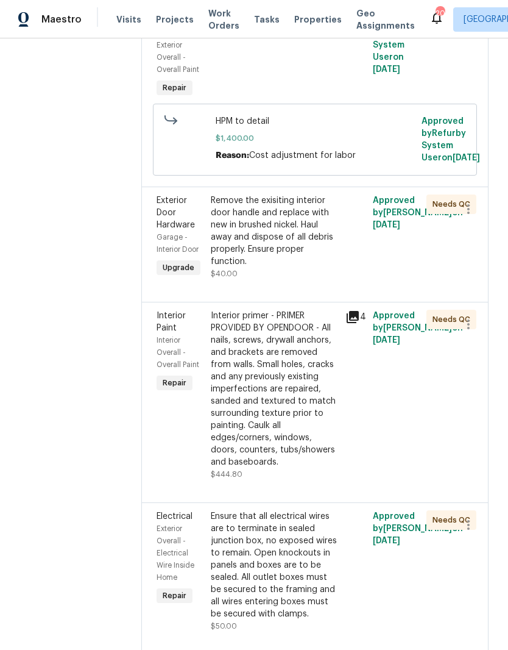
click at [321, 254] on div "Remove the exisiting interior door handle and replace with new in brushed nicke…" at bounding box center [275, 230] width 128 height 73
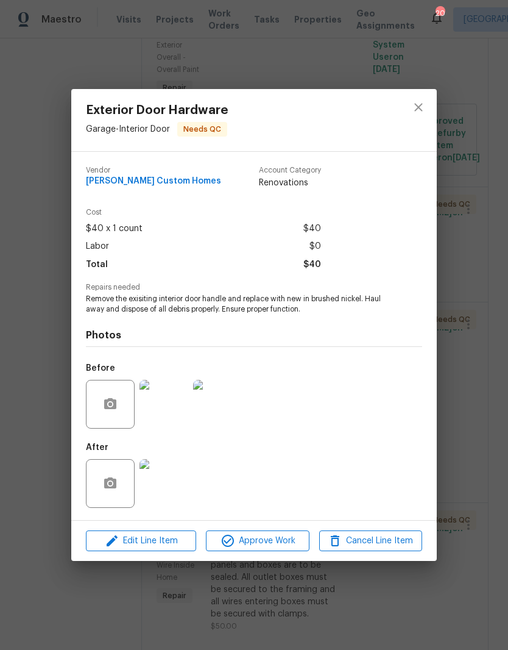
click at [174, 490] on img at bounding box center [164, 483] width 49 height 49
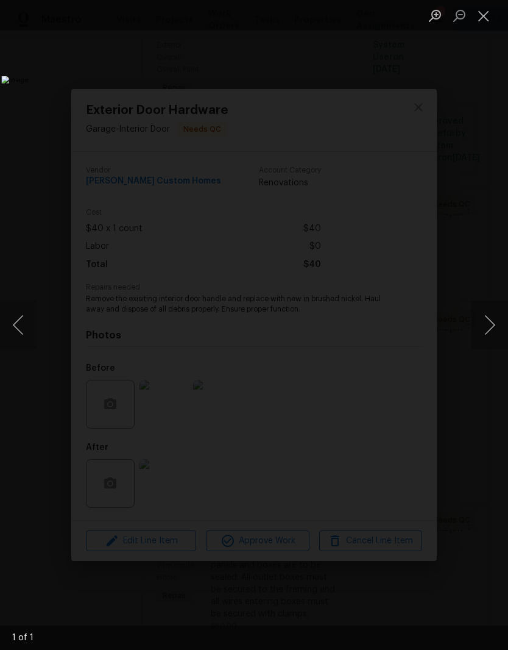
click at [492, 16] on button "Close lightbox" at bounding box center [484, 15] width 24 height 21
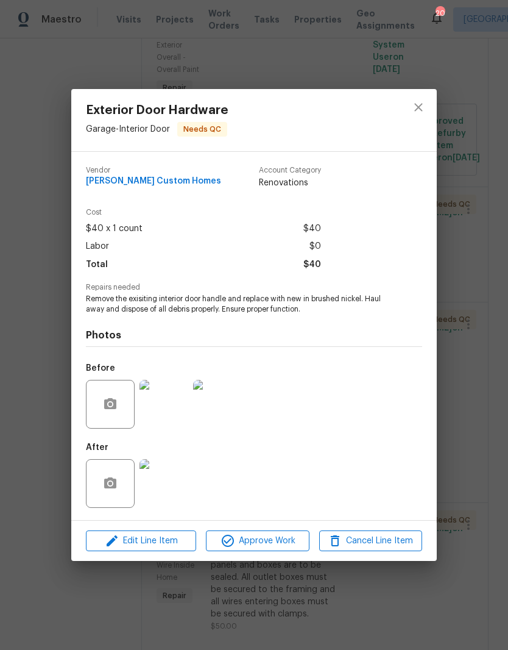
click at [167, 412] on img at bounding box center [164, 404] width 49 height 49
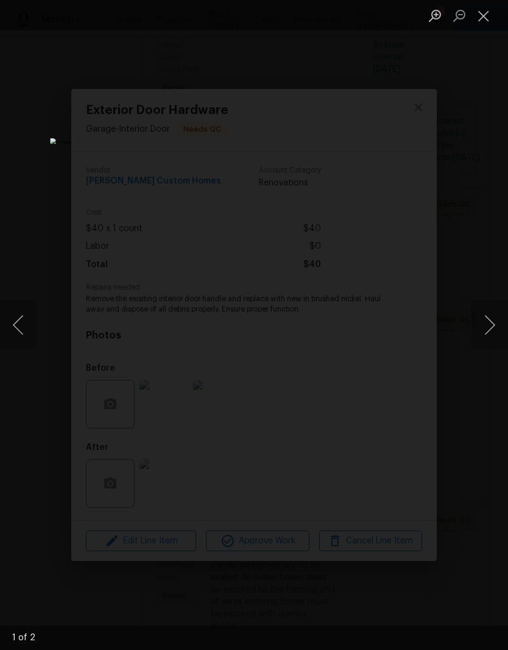
click at [492, 333] on button "Next image" at bounding box center [490, 324] width 37 height 49
click at [488, 26] on button "Close lightbox" at bounding box center [484, 15] width 24 height 21
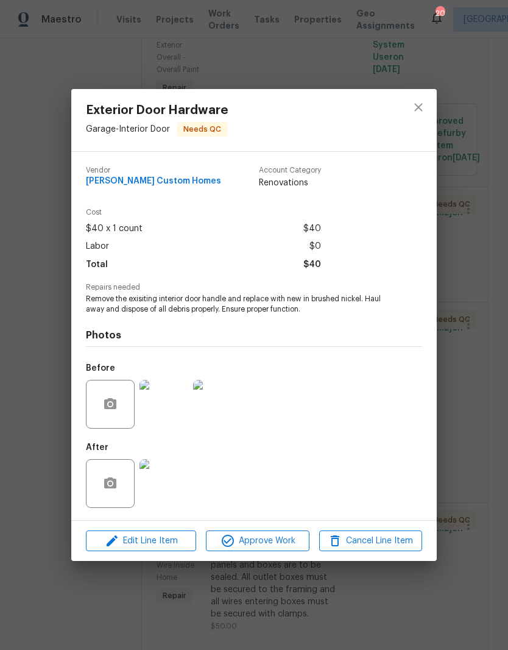
click at [175, 489] on img at bounding box center [164, 483] width 49 height 49
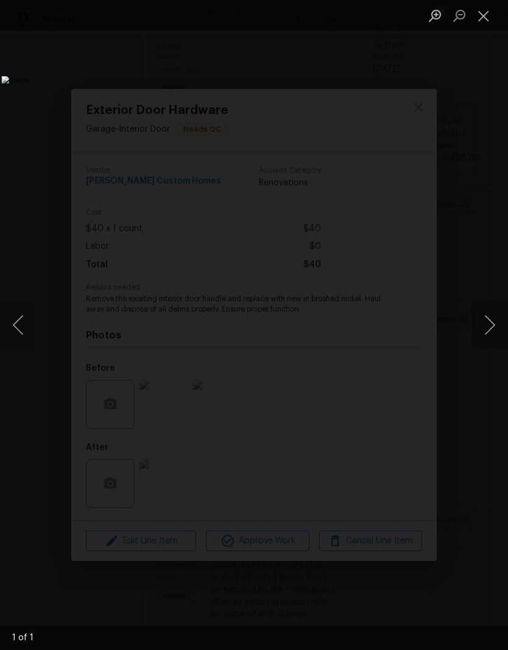
click at [484, 21] on button "Close lightbox" at bounding box center [484, 15] width 24 height 21
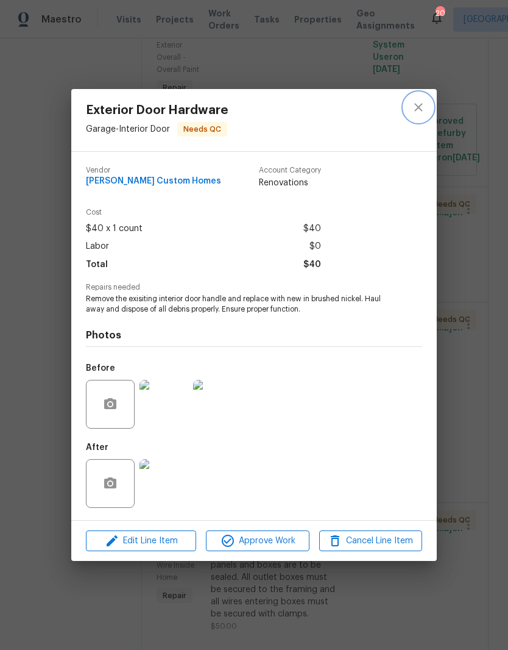
click at [425, 107] on icon "close" at bounding box center [418, 107] width 15 height 15
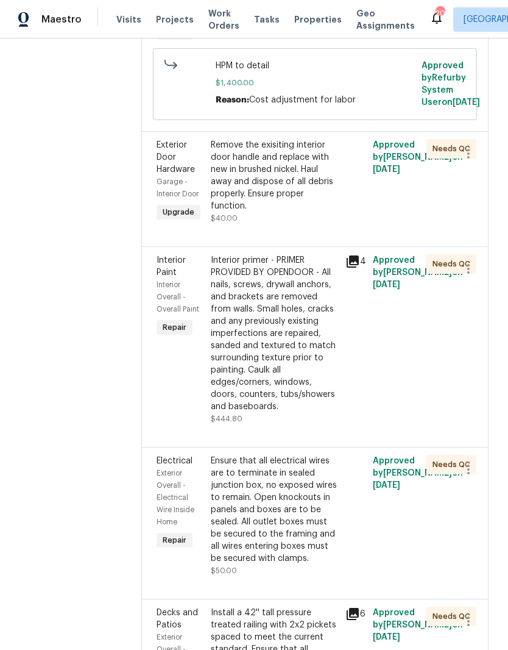
scroll to position [308, 0]
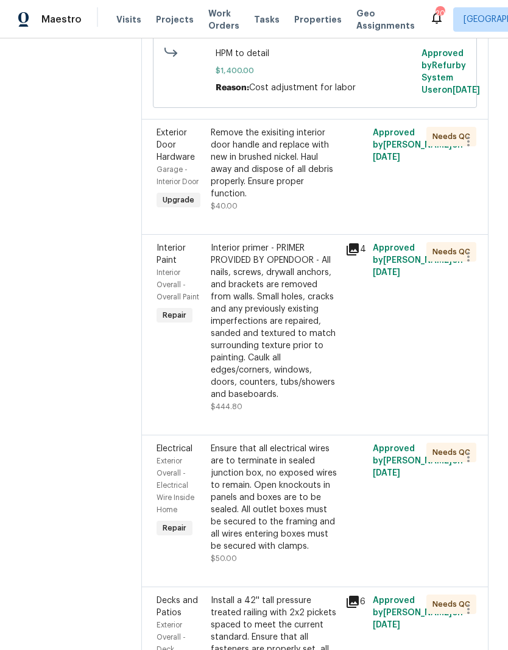
click at [320, 343] on div "Interior primer - PRIMER PROVIDED BY OPENDOOR - All nails, screws, drywall anch…" at bounding box center [275, 321] width 128 height 158
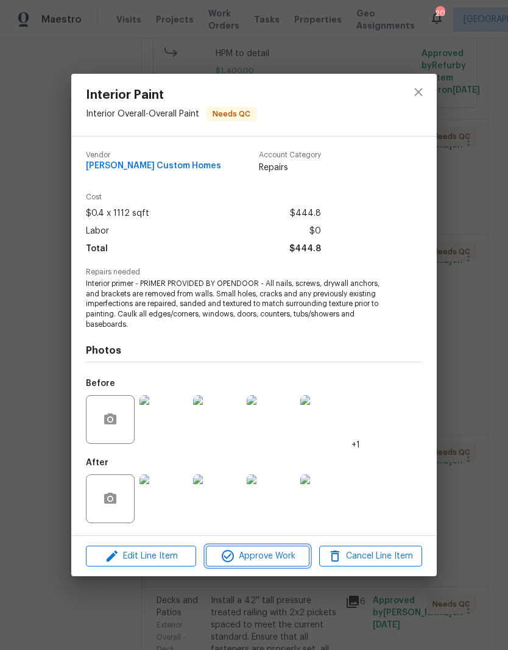
click at [286, 560] on span "Approve Work" at bounding box center [258, 555] width 96 height 15
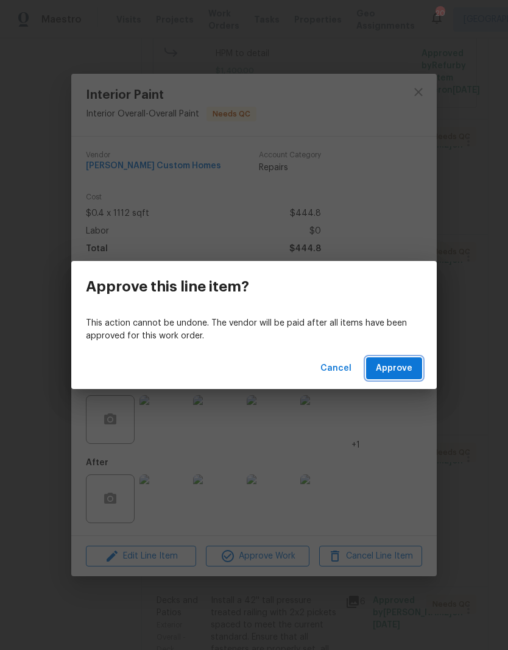
click at [408, 370] on span "Approve" at bounding box center [394, 368] width 37 height 15
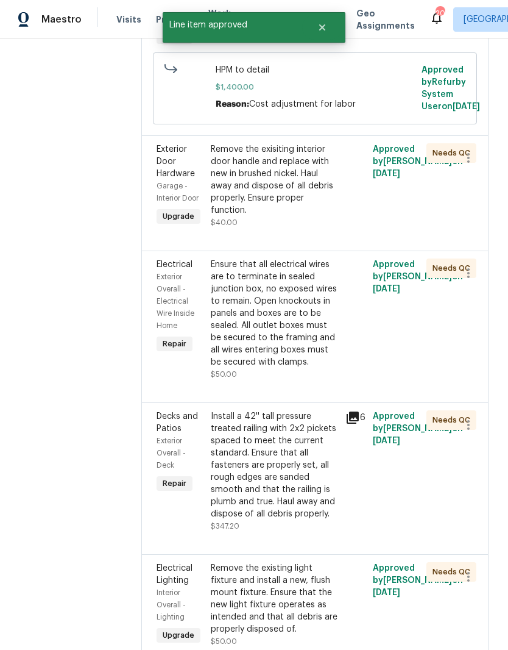
scroll to position [303, 0]
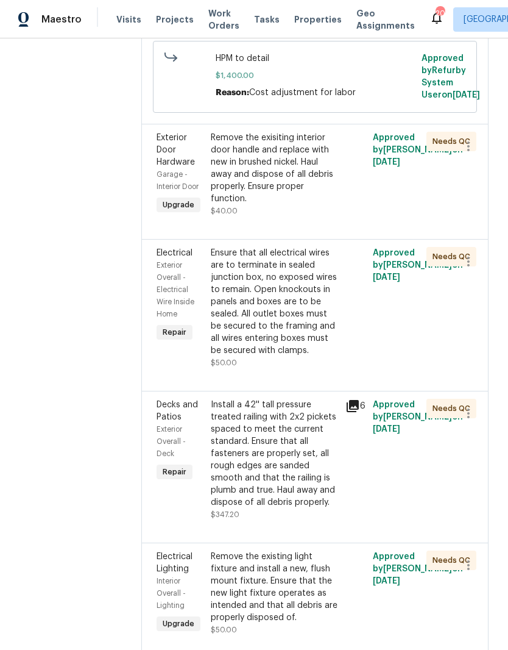
click at [331, 339] on div "Ensure that all electrical wires are to terminate in sealed junction box, no ex…" at bounding box center [275, 302] width 128 height 110
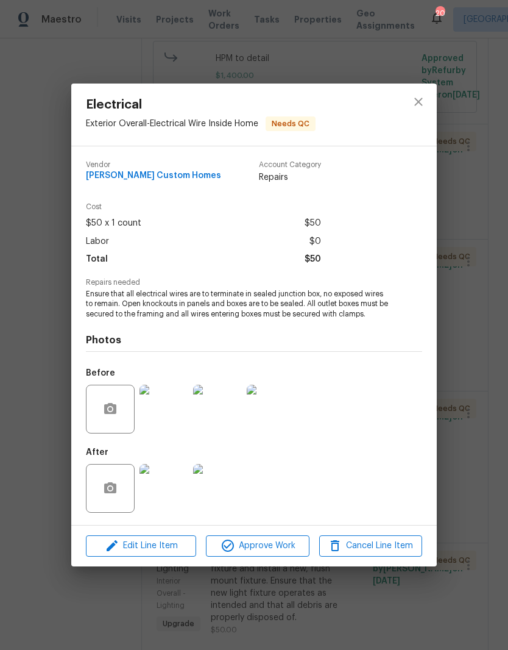
click at [178, 493] on img at bounding box center [164, 488] width 49 height 49
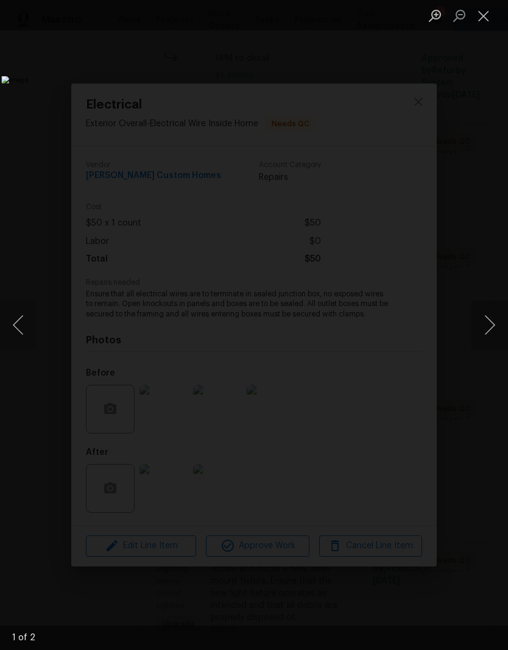
click at [495, 335] on button "Next image" at bounding box center [490, 324] width 37 height 49
click at [495, 334] on button "Next image" at bounding box center [490, 324] width 37 height 49
click at [485, 19] on button "Close lightbox" at bounding box center [484, 15] width 24 height 21
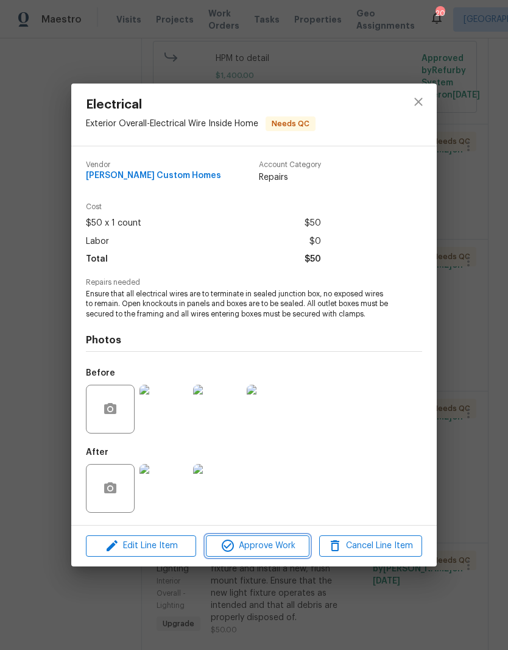
click at [275, 552] on span "Approve Work" at bounding box center [258, 545] width 96 height 15
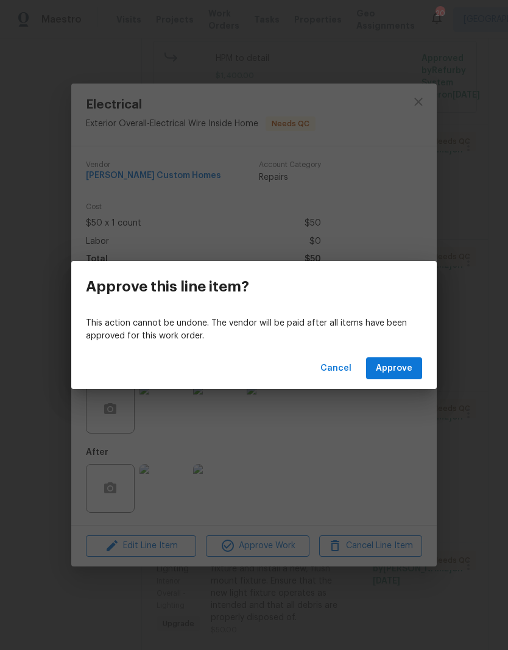
click at [407, 369] on span "Approve" at bounding box center [394, 368] width 37 height 15
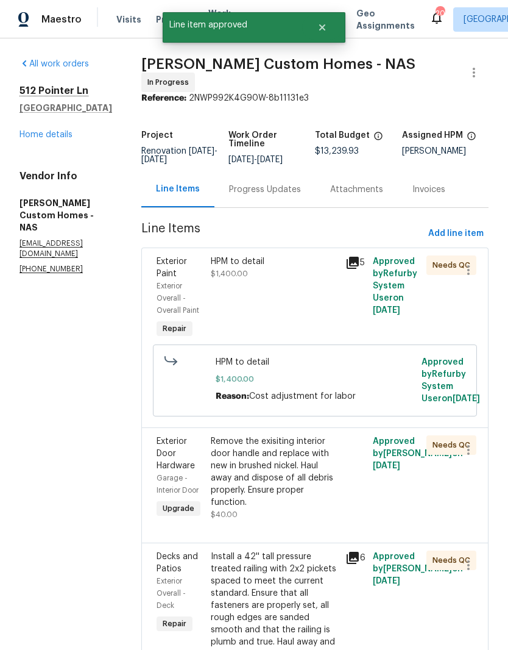
scroll to position [446, 0]
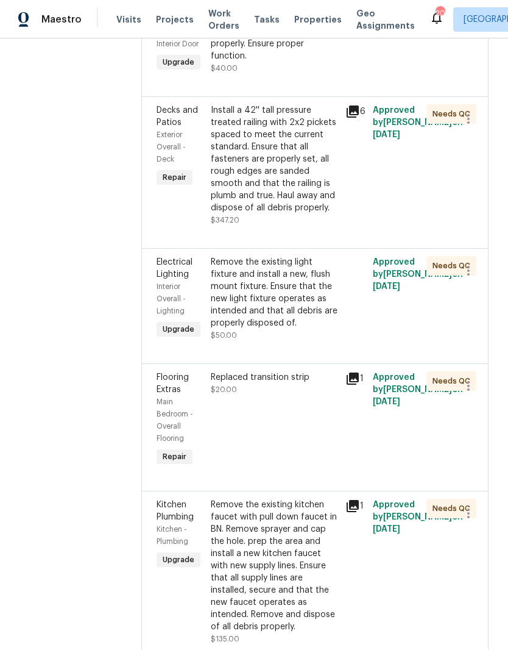
click at [328, 329] on div "Remove the existing light fixture and install a new, flush mount fixture. Ensur…" at bounding box center [275, 292] width 128 height 73
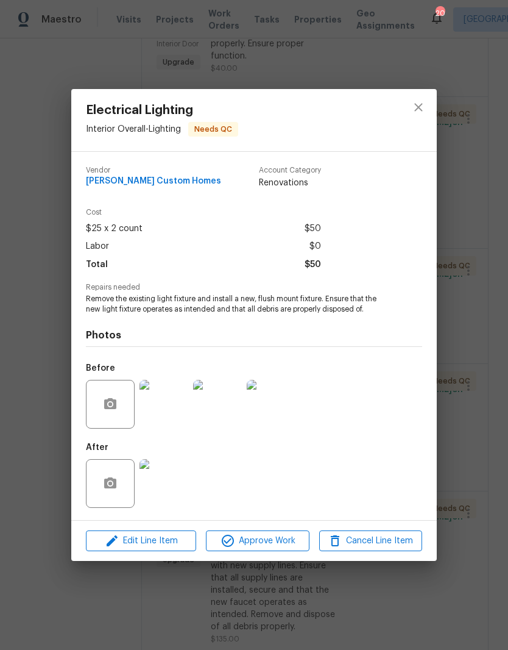
click at [169, 487] on img at bounding box center [164, 483] width 49 height 49
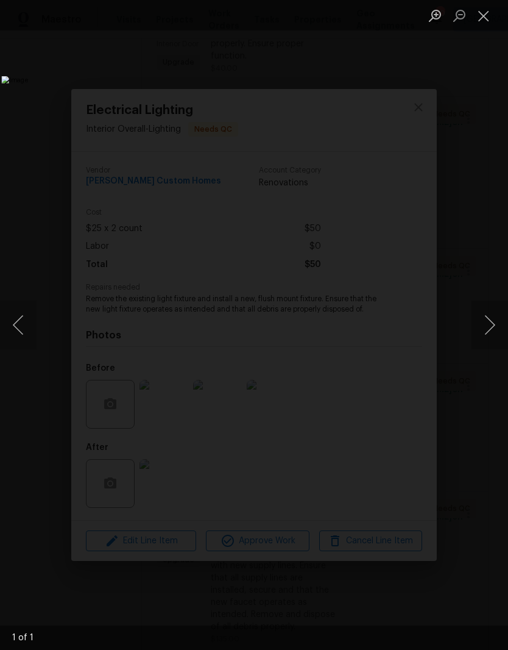
click at [490, 19] on button "Close lightbox" at bounding box center [484, 15] width 24 height 21
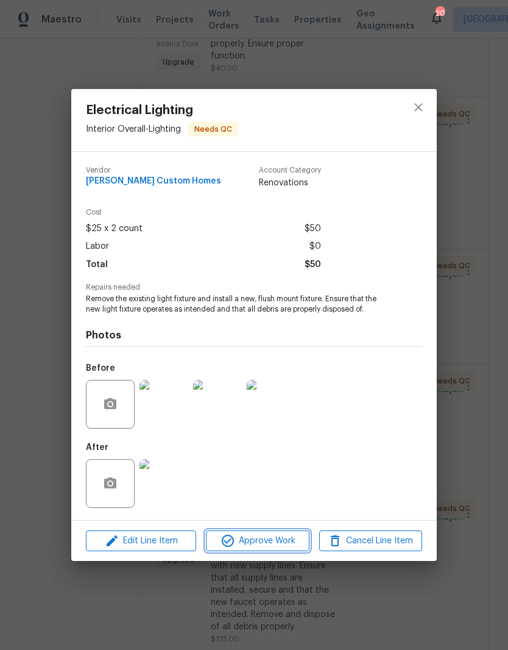
click at [277, 541] on span "Approve Work" at bounding box center [258, 540] width 96 height 15
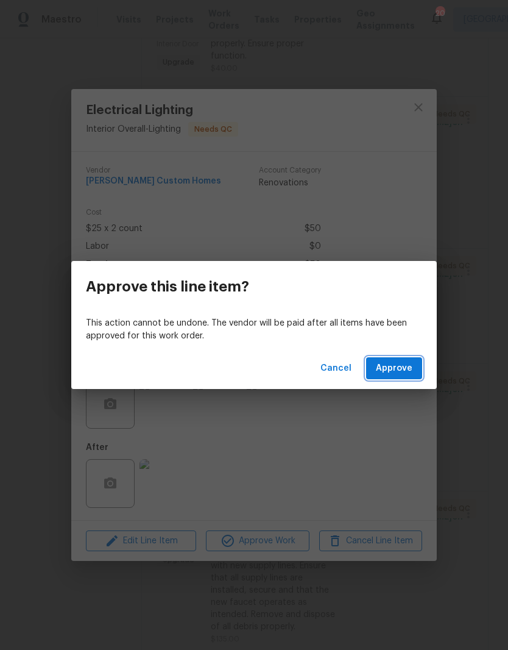
click at [404, 369] on span "Approve" at bounding box center [394, 368] width 37 height 15
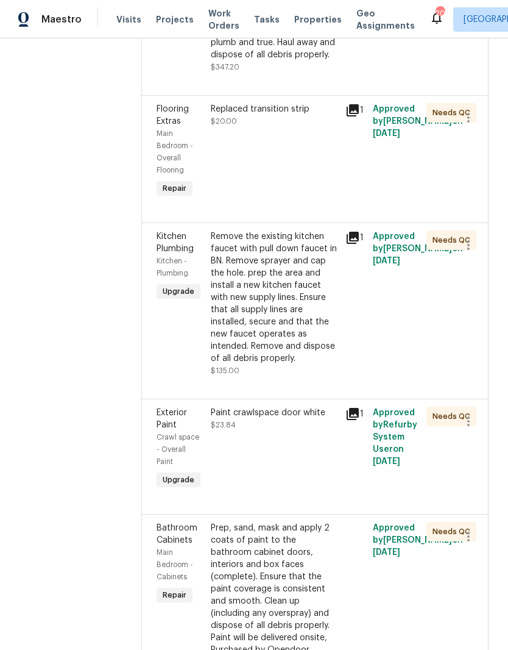
scroll to position [609, 0]
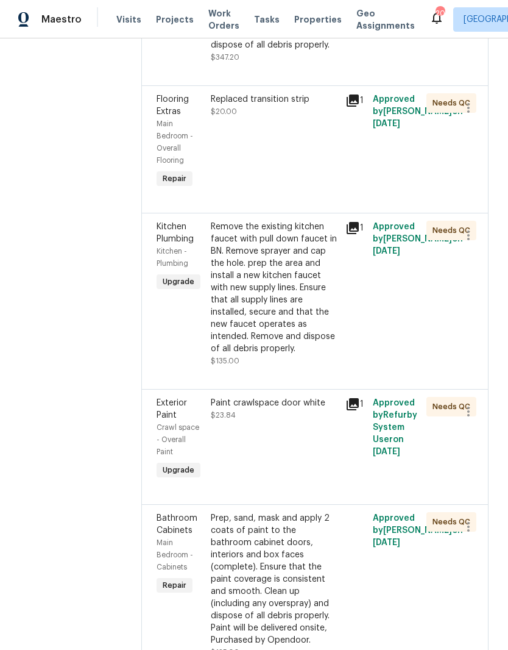
click at [314, 118] on div "Replaced transition strip $20.00" at bounding box center [275, 105] width 128 height 24
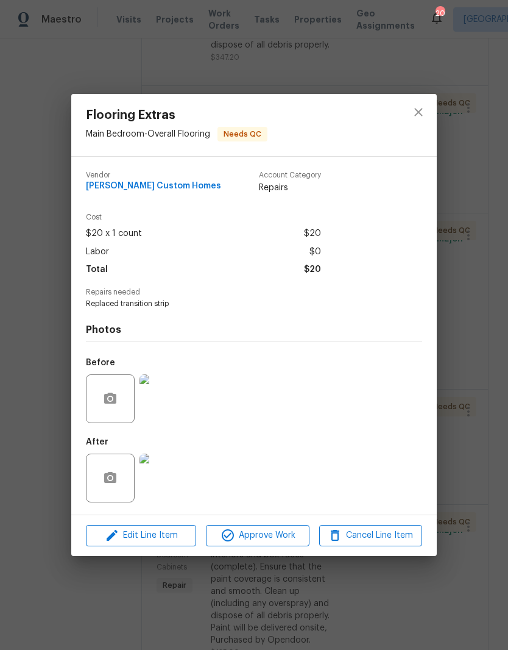
click at [174, 481] on img at bounding box center [164, 477] width 49 height 49
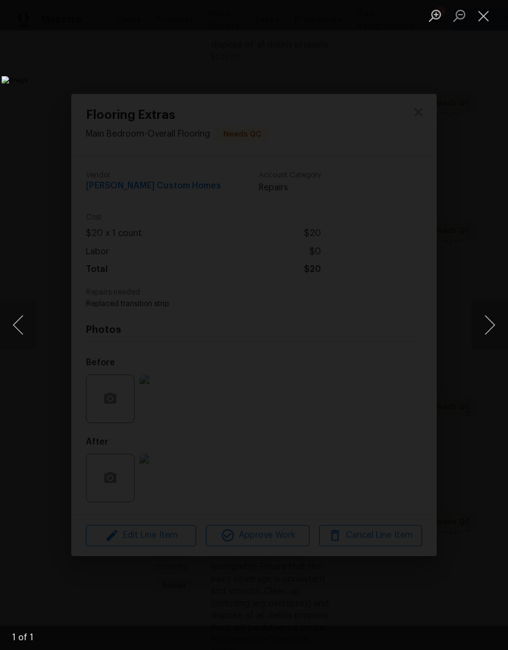
click at [490, 328] on button "Next image" at bounding box center [490, 324] width 37 height 49
click at [488, 19] on button "Close lightbox" at bounding box center [484, 15] width 24 height 21
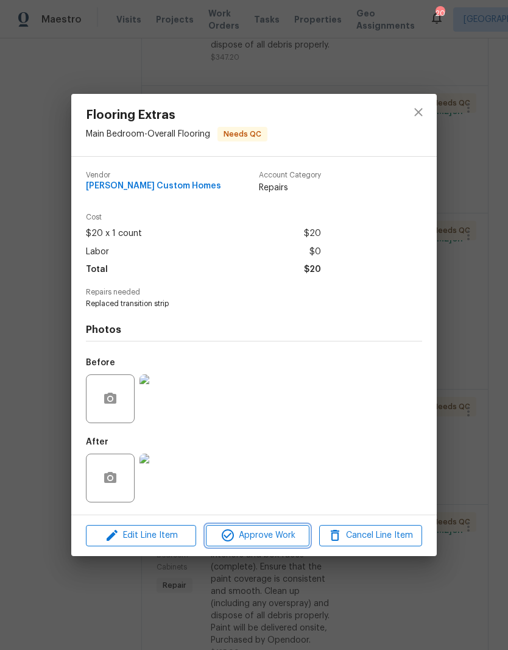
click at [276, 536] on span "Approve Work" at bounding box center [258, 535] width 96 height 15
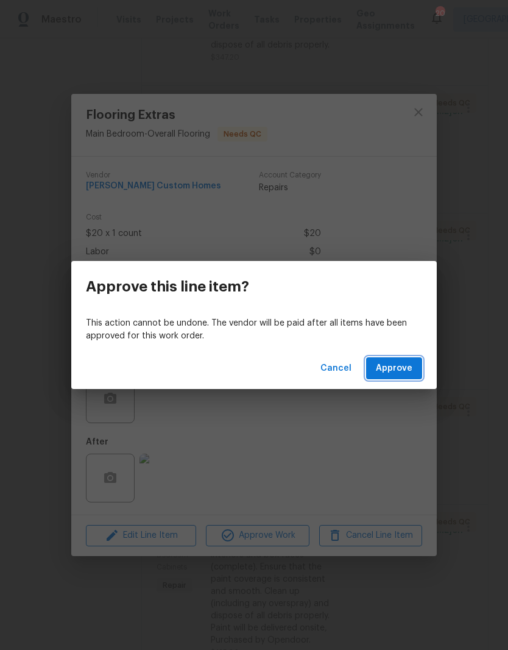
click at [406, 370] on span "Approve" at bounding box center [394, 368] width 37 height 15
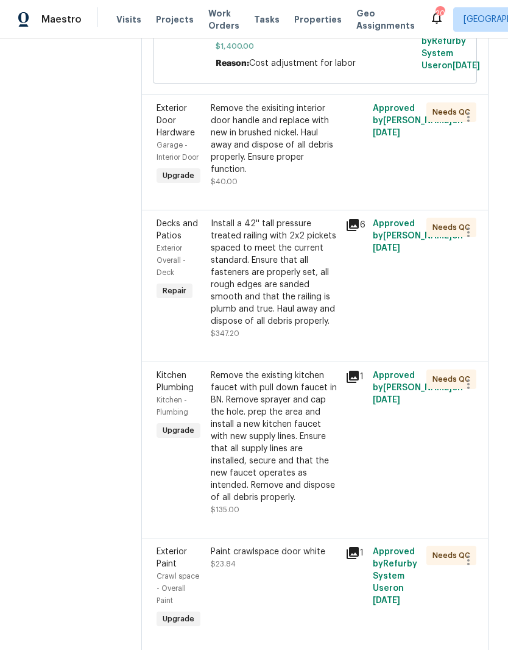
scroll to position [366, 0]
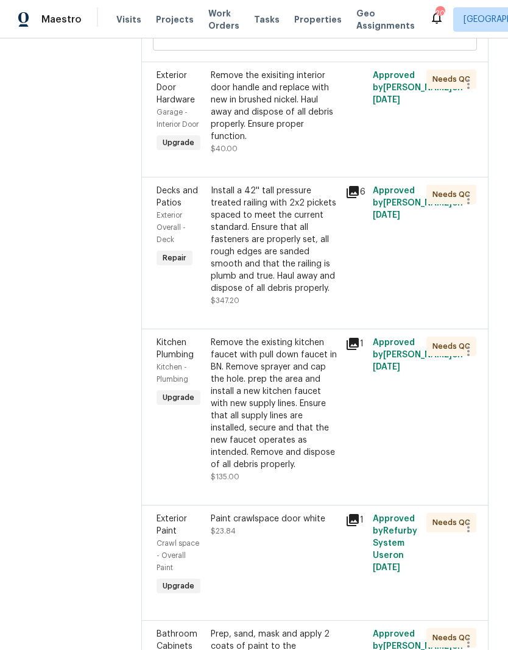
click at [330, 421] on div "Remove the existing kitchen faucet with pull down faucet in BN. Remove sprayer …" at bounding box center [275, 403] width 128 height 134
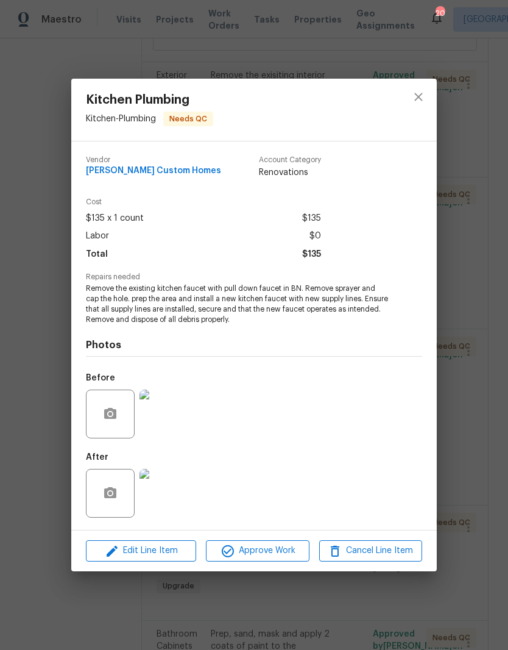
click at [172, 498] on img at bounding box center [164, 493] width 49 height 49
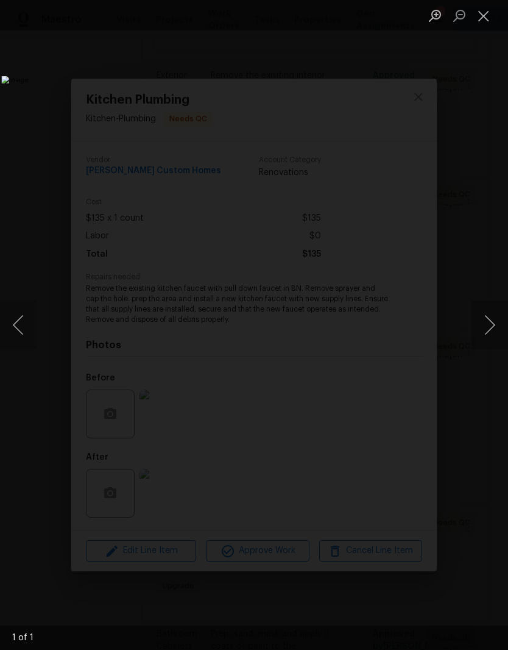
click at [487, 19] on button "Close lightbox" at bounding box center [484, 15] width 24 height 21
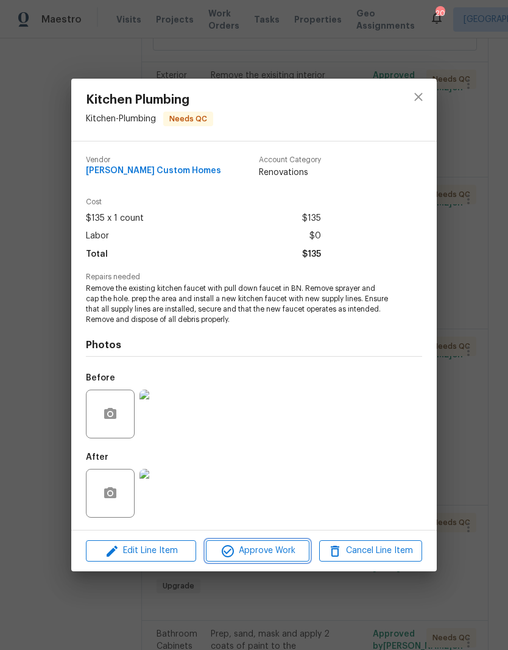
click at [275, 552] on span "Approve Work" at bounding box center [258, 550] width 96 height 15
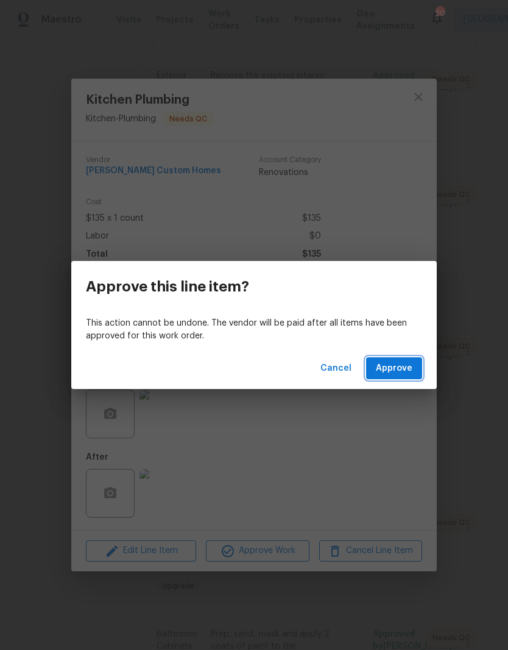
click at [402, 370] on span "Approve" at bounding box center [394, 368] width 37 height 15
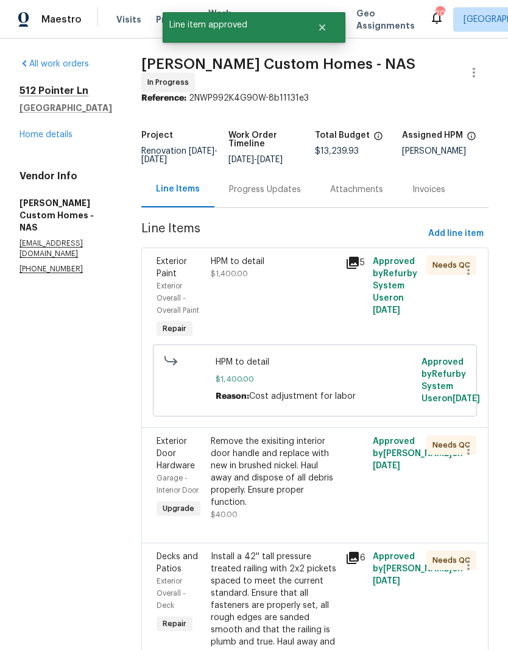
scroll to position [468, 0]
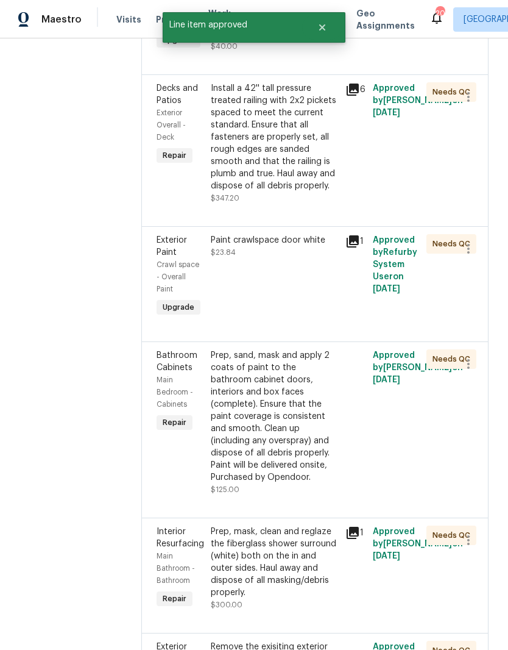
click at [326, 246] on div "Paint crawlspace door white" at bounding box center [275, 240] width 128 height 12
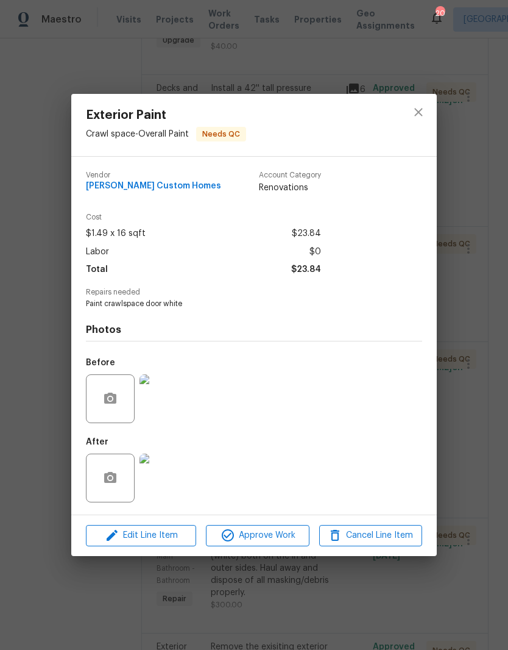
click at [173, 486] on img at bounding box center [164, 477] width 49 height 49
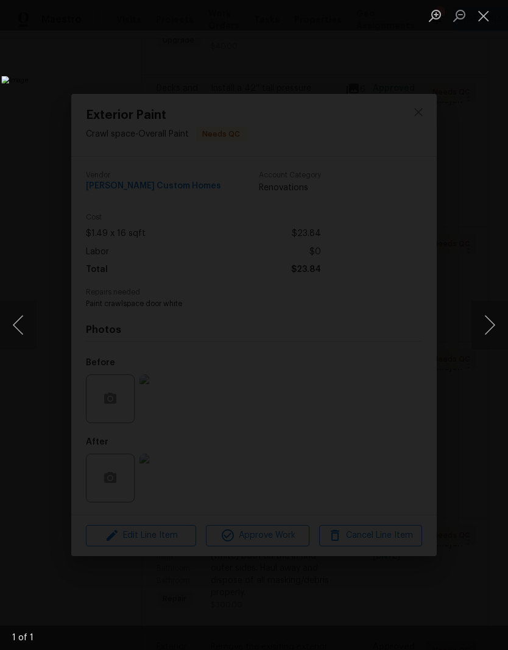
click at [490, 22] on button "Close lightbox" at bounding box center [484, 15] width 24 height 21
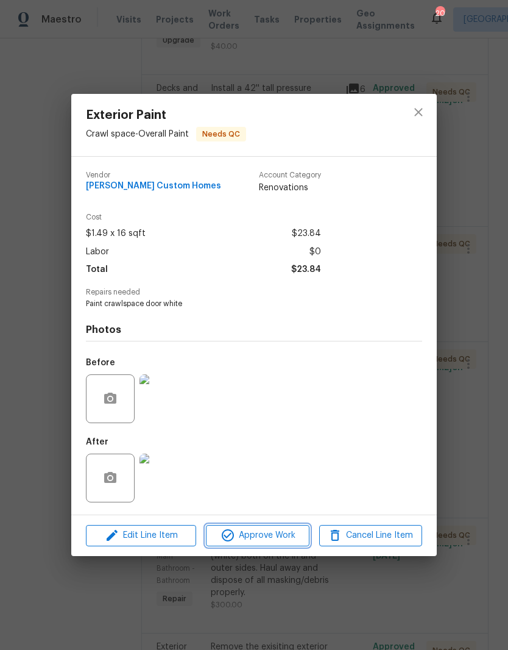
click at [288, 536] on span "Approve Work" at bounding box center [258, 535] width 96 height 15
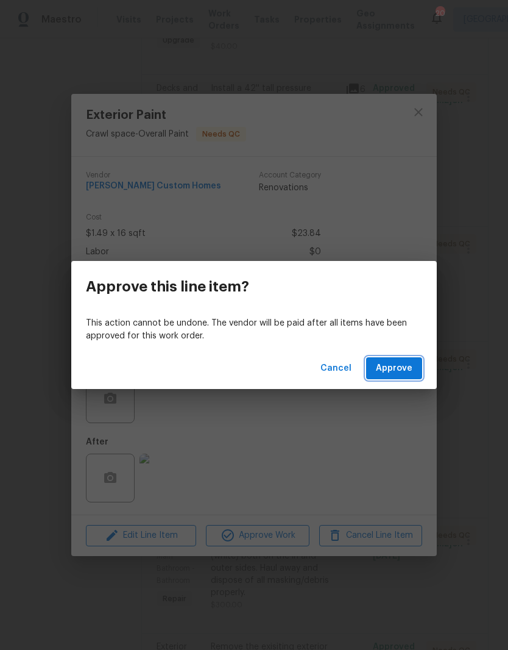
click at [403, 376] on button "Approve" at bounding box center [394, 368] width 56 height 23
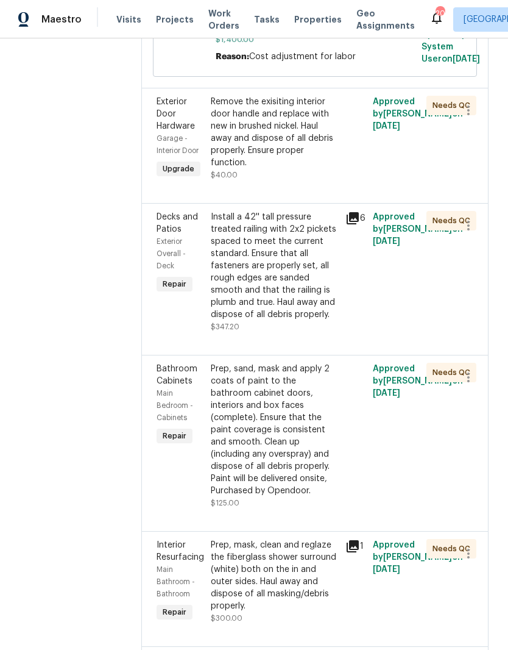
scroll to position [404, 0]
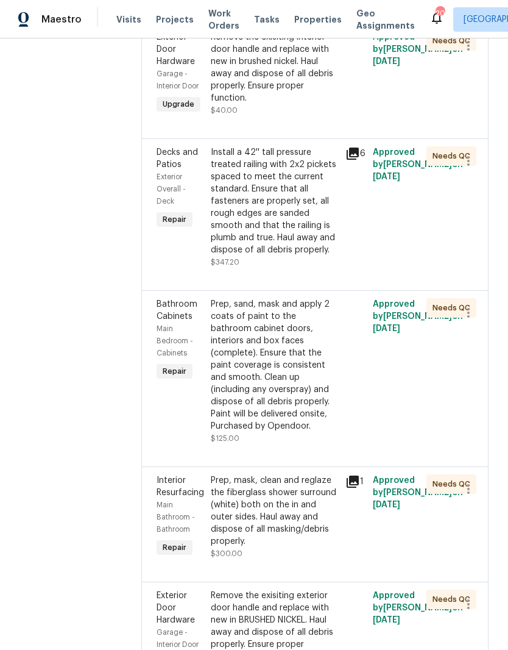
click at [321, 391] on div "Prep, sand, mask and apply 2 coats of paint to the bathroom cabinet doors, inte…" at bounding box center [275, 365] width 128 height 134
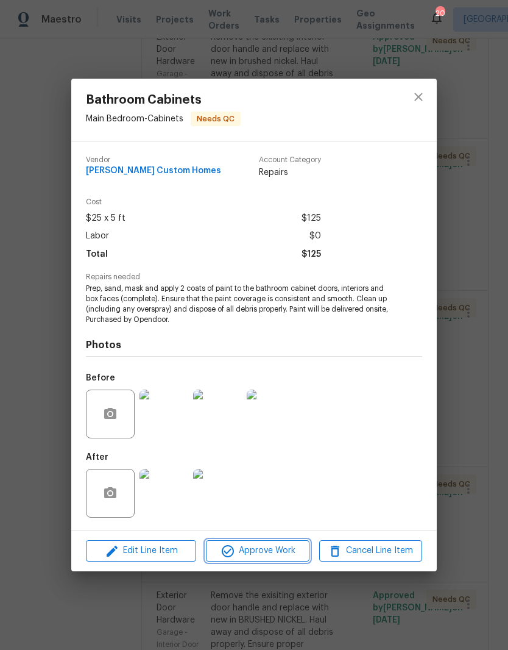
click at [283, 554] on span "Approve Work" at bounding box center [258, 550] width 96 height 15
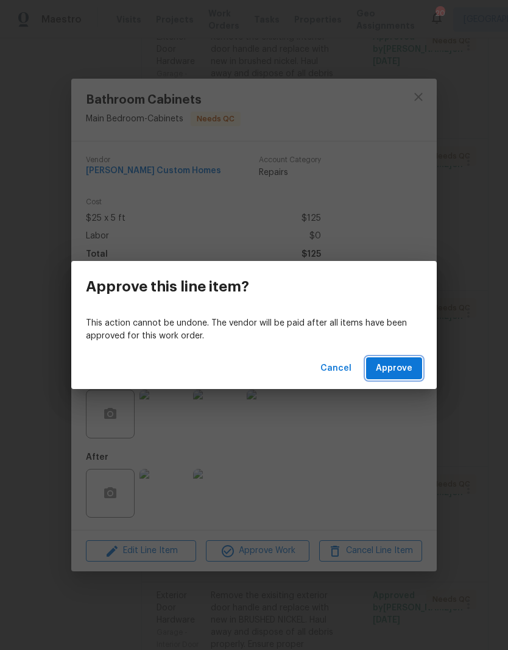
click at [413, 374] on button "Approve" at bounding box center [394, 368] width 56 height 23
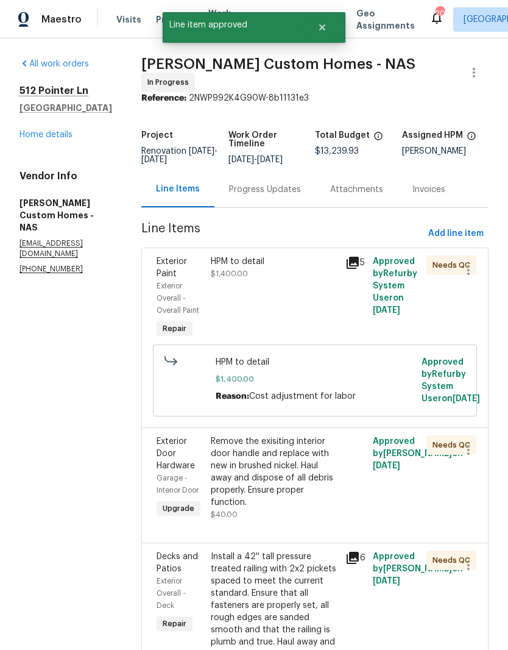
scroll to position [364, 0]
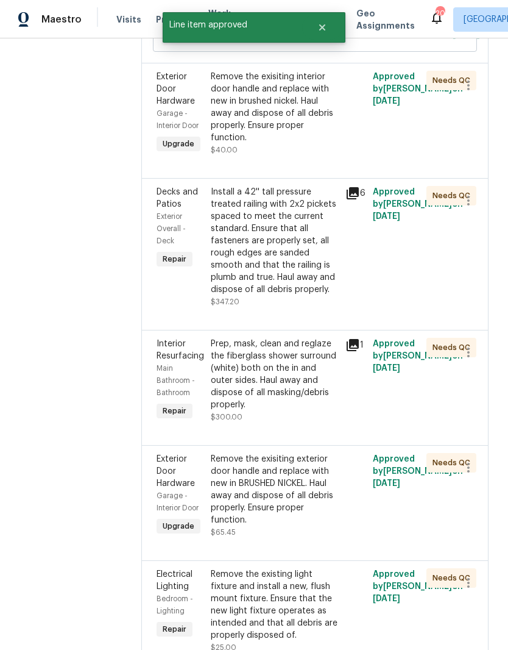
click at [311, 411] on div "Prep, mask, clean and reglaze the fiberglass shower surround (white) both on th…" at bounding box center [275, 374] width 128 height 73
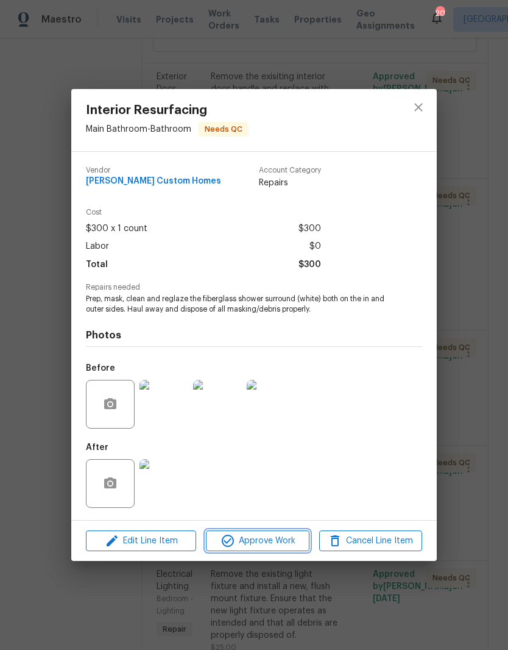
click at [273, 543] on span "Approve Work" at bounding box center [258, 540] width 96 height 15
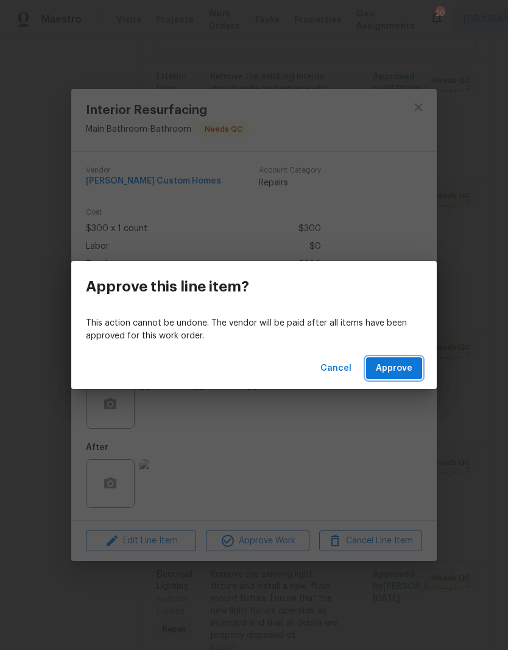
click at [404, 368] on span "Approve" at bounding box center [394, 368] width 37 height 15
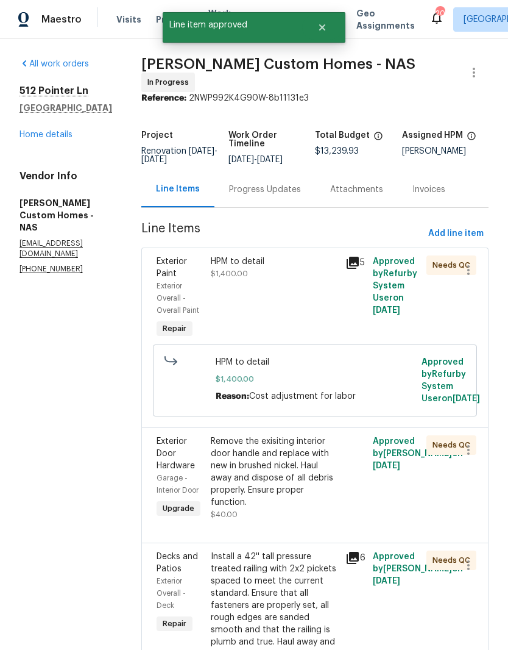
scroll to position [489, 0]
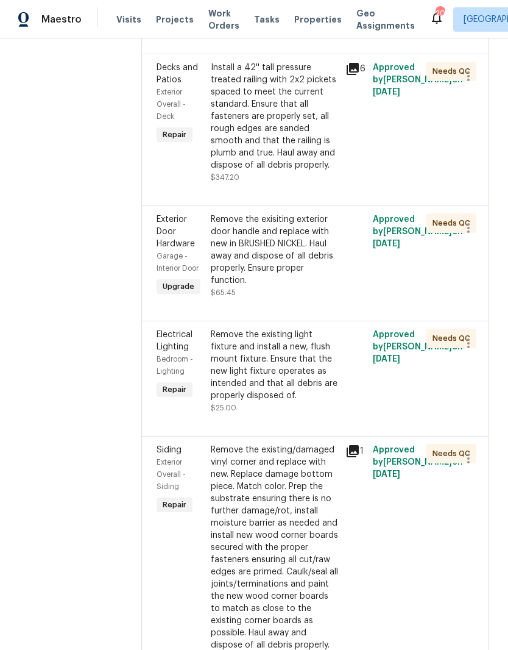
click at [333, 286] on div "Remove the exisiting exterior door handle and replace with new in BRUSHED NICKE…" at bounding box center [275, 249] width 128 height 73
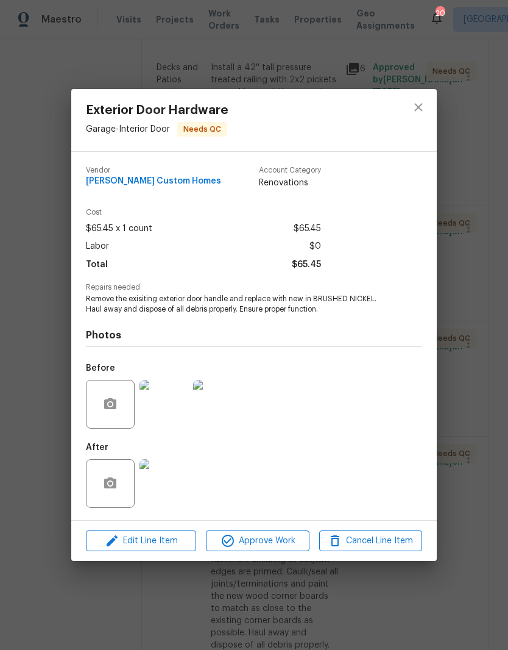
click at [169, 491] on img at bounding box center [164, 483] width 49 height 49
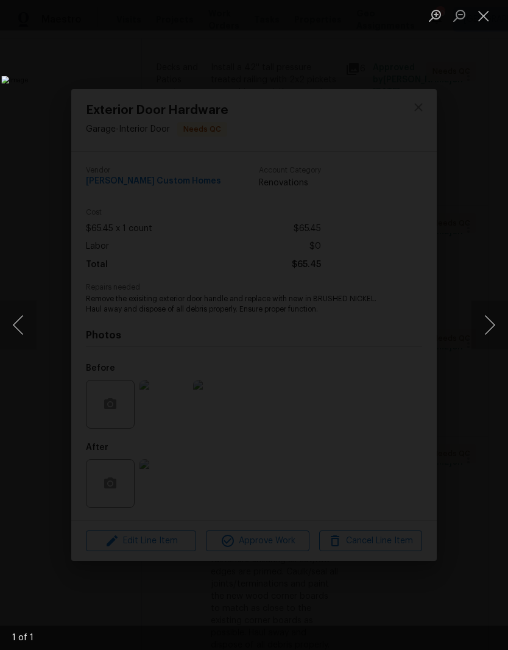
click at [489, 20] on button "Close lightbox" at bounding box center [484, 15] width 24 height 21
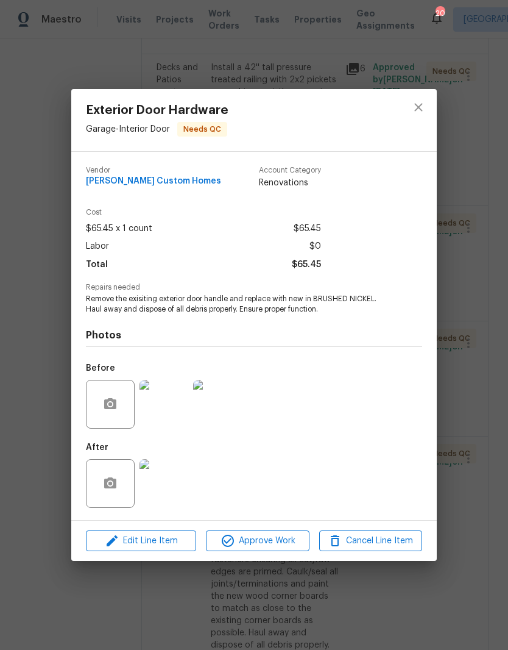
click at [173, 414] on img at bounding box center [164, 404] width 49 height 49
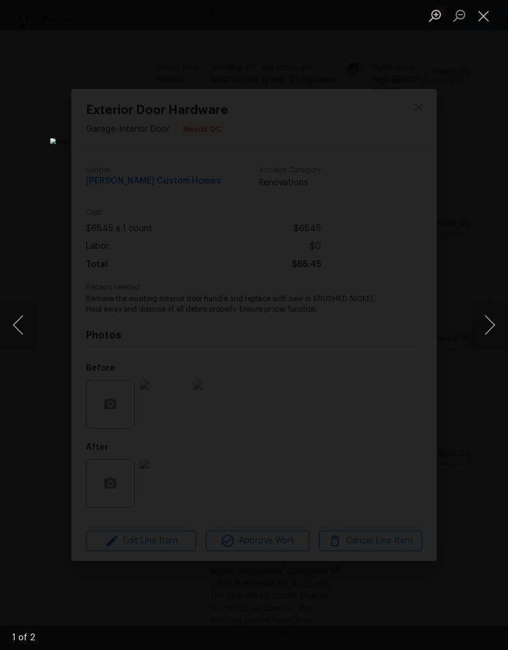
click at [484, 328] on button "Next image" at bounding box center [490, 324] width 37 height 49
click at [489, 21] on button "Close lightbox" at bounding box center [484, 15] width 24 height 21
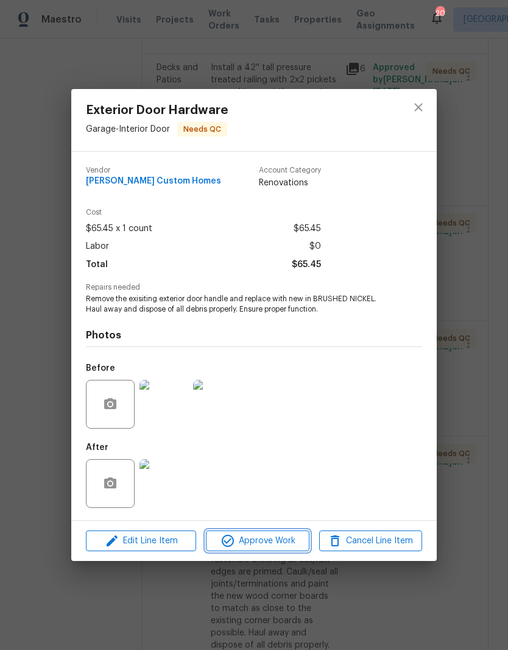
click at [277, 542] on span "Approve Work" at bounding box center [258, 540] width 96 height 15
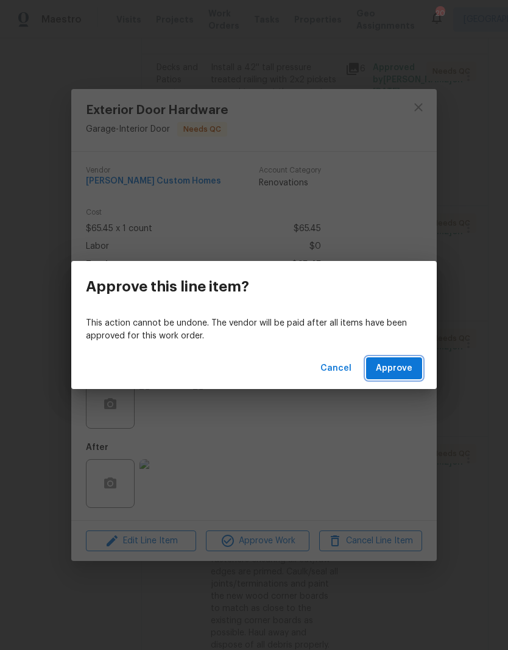
click at [400, 364] on span "Approve" at bounding box center [394, 368] width 37 height 15
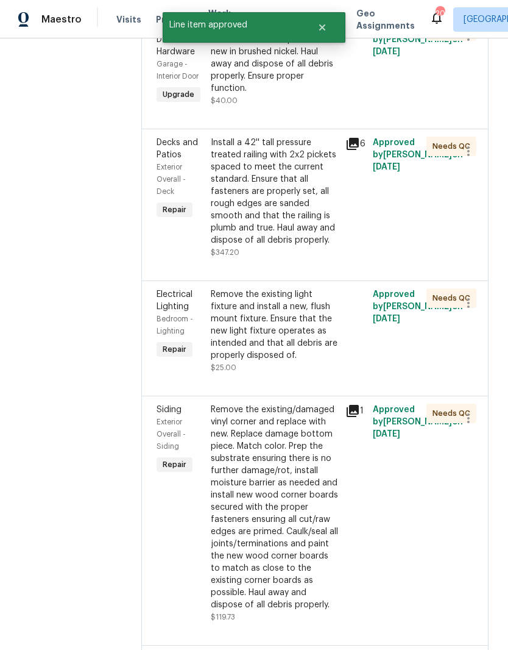
scroll to position [436, 0]
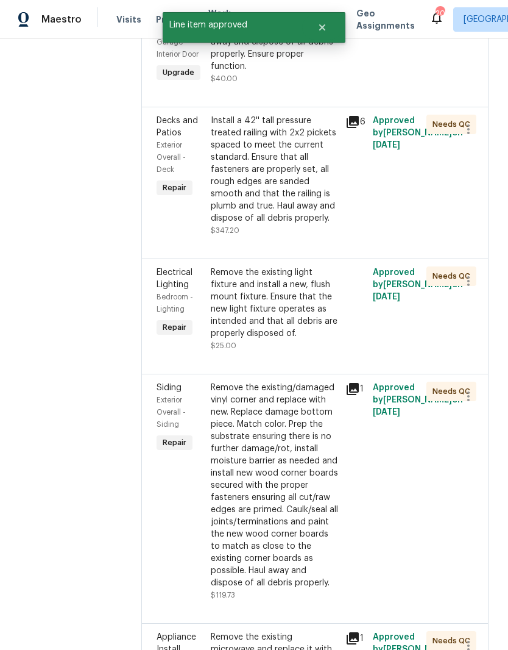
click at [323, 339] on div "Remove the existing light fixture and install a new, flush mount fixture. Ensur…" at bounding box center [275, 302] width 128 height 73
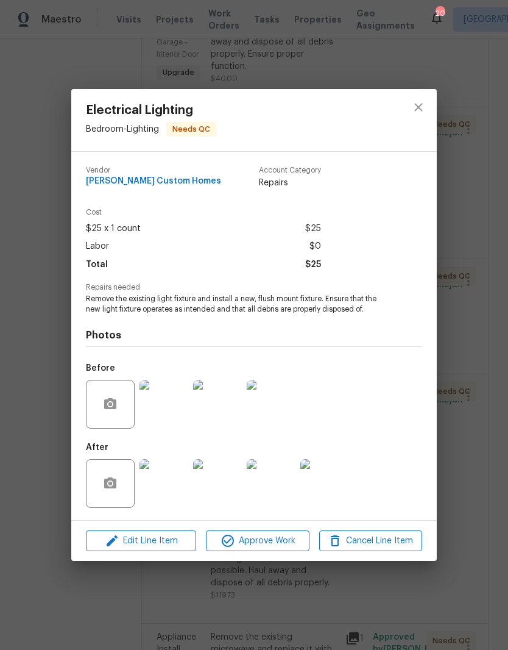
click at [169, 484] on img at bounding box center [164, 483] width 49 height 49
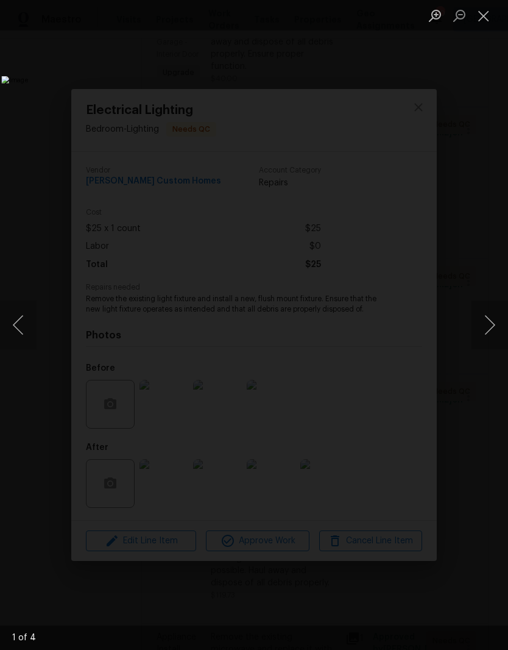
click at [489, 332] on button "Next image" at bounding box center [490, 324] width 37 height 49
click at [492, 326] on button "Next image" at bounding box center [490, 324] width 37 height 49
click at [497, 329] on button "Next image" at bounding box center [490, 324] width 37 height 49
click at [488, 22] on button "Close lightbox" at bounding box center [484, 15] width 24 height 21
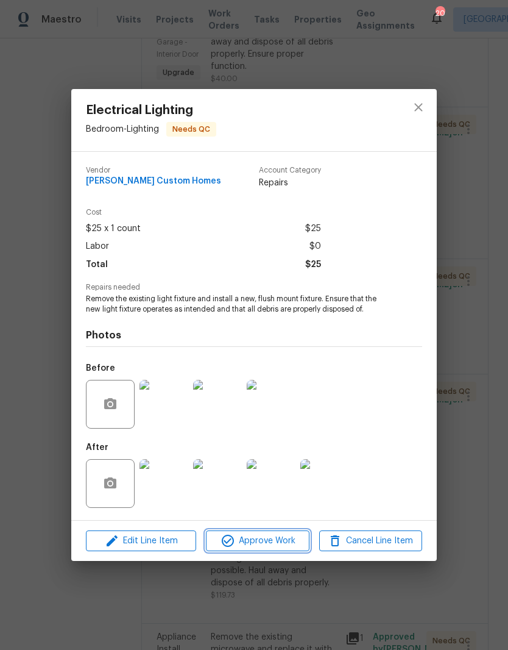
click at [283, 543] on span "Approve Work" at bounding box center [258, 540] width 96 height 15
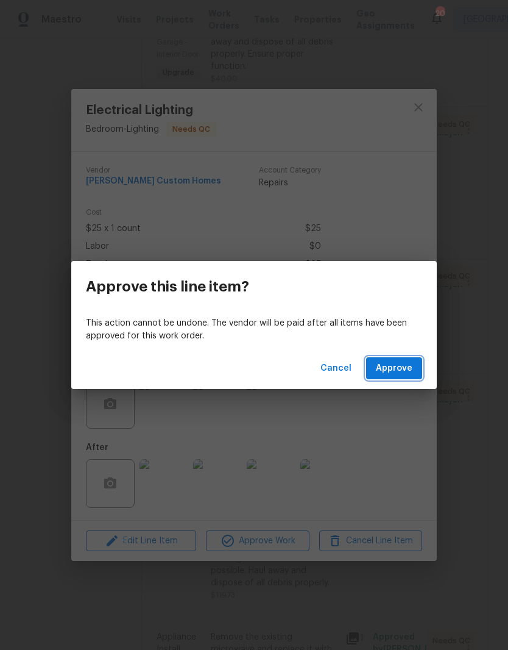
click at [403, 370] on span "Approve" at bounding box center [394, 368] width 37 height 15
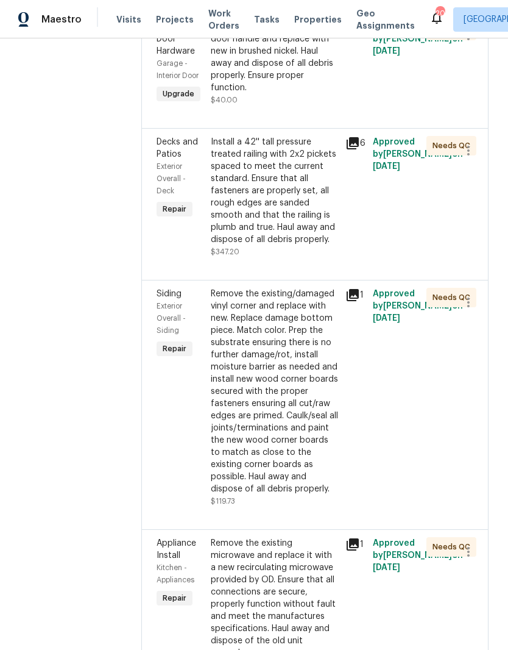
scroll to position [418, 0]
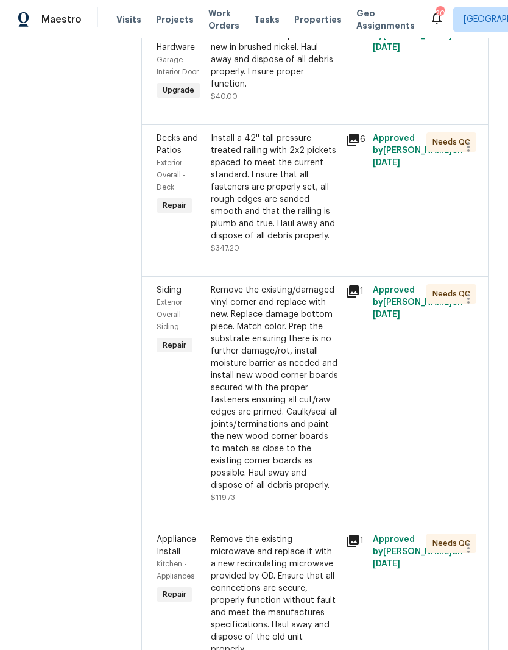
click at [306, 381] on div "Remove the existing/damaged vinyl corner and replace with new. Replace damage b…" at bounding box center [275, 387] width 128 height 207
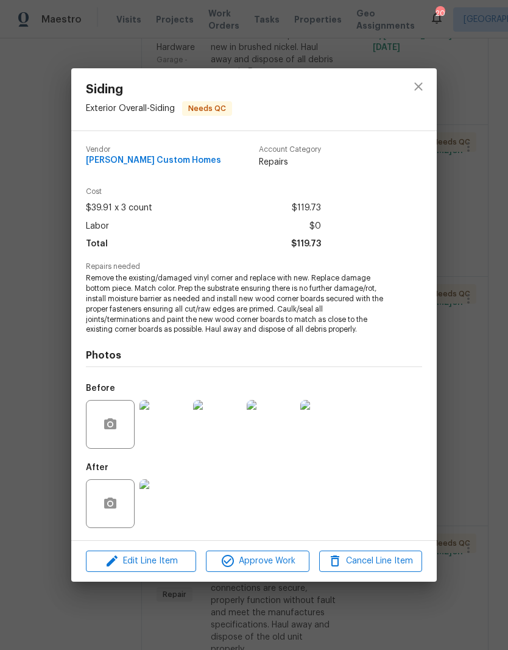
click at [177, 506] on img at bounding box center [164, 503] width 49 height 49
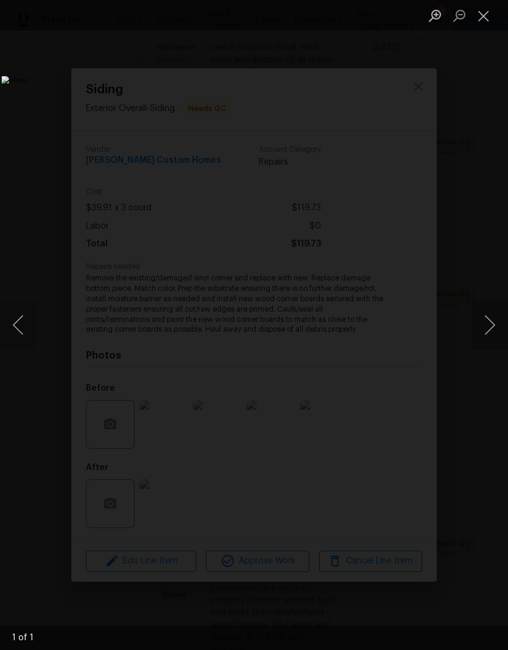
click at [489, 23] on button "Close lightbox" at bounding box center [484, 15] width 24 height 21
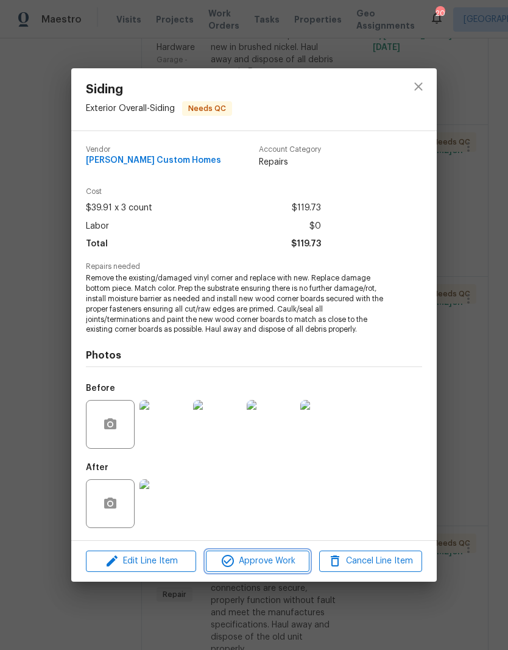
click at [281, 563] on span "Approve Work" at bounding box center [258, 560] width 96 height 15
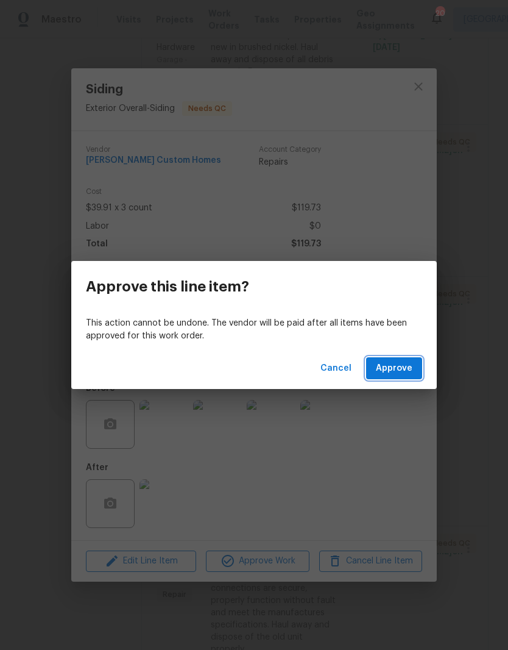
click at [408, 372] on span "Approve" at bounding box center [394, 368] width 37 height 15
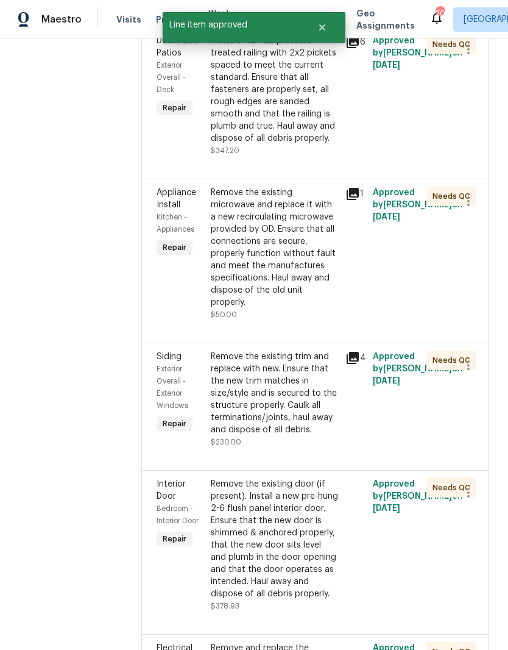
scroll to position [516, 0]
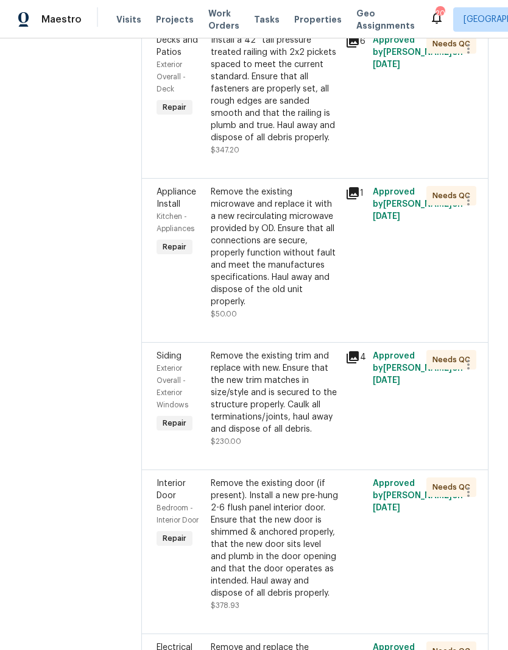
click at [313, 263] on div "Remove the existing microwave and replace it with a new recirculating microwave…" at bounding box center [275, 247] width 128 height 122
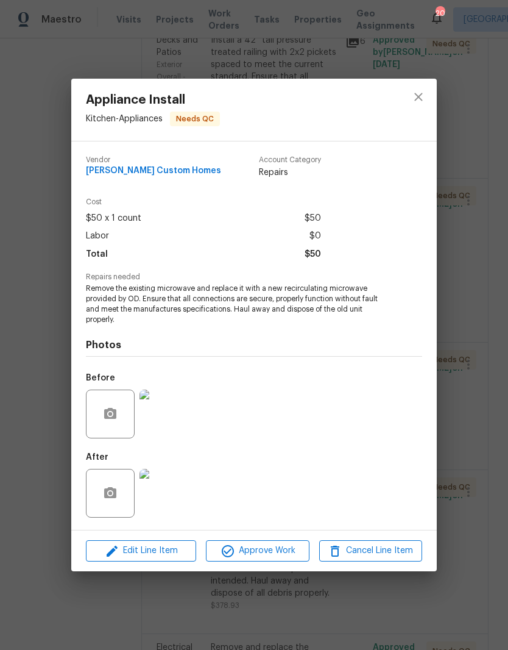
click at [171, 498] on img at bounding box center [164, 493] width 49 height 49
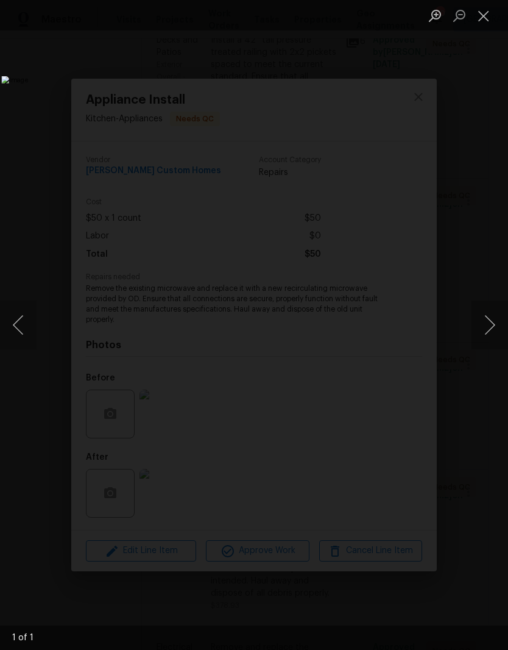
click at [484, 24] on button "Close lightbox" at bounding box center [484, 15] width 24 height 21
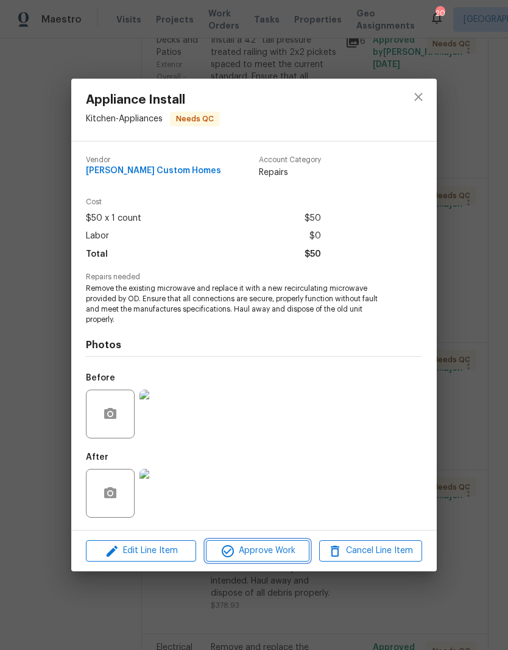
click at [280, 556] on span "Approve Work" at bounding box center [258, 550] width 96 height 15
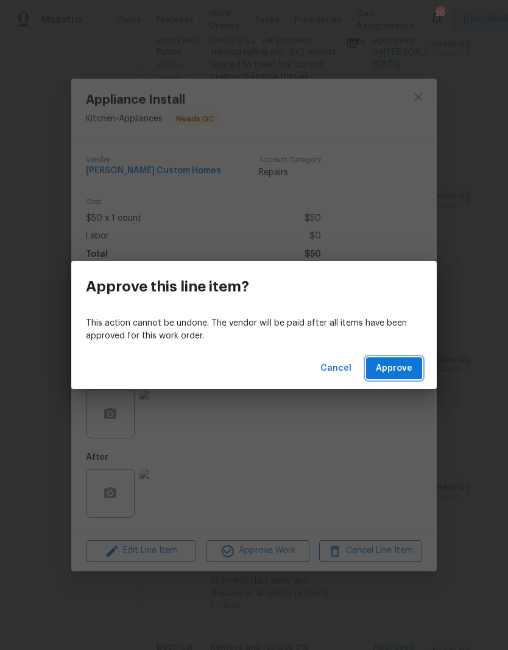
click at [408, 366] on span "Approve" at bounding box center [394, 368] width 37 height 15
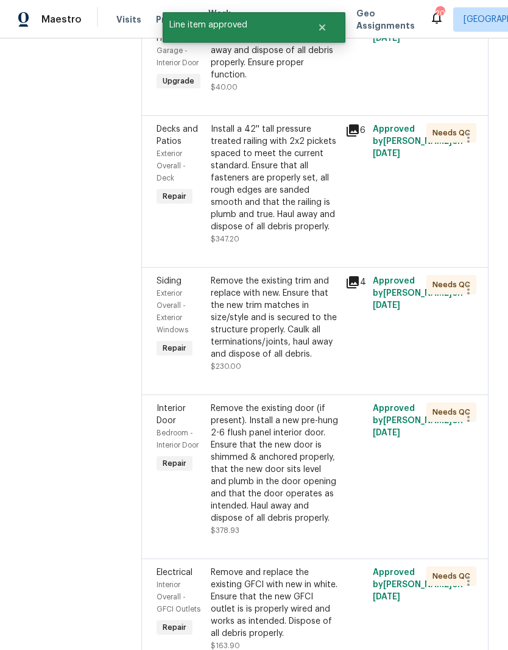
scroll to position [428, 0]
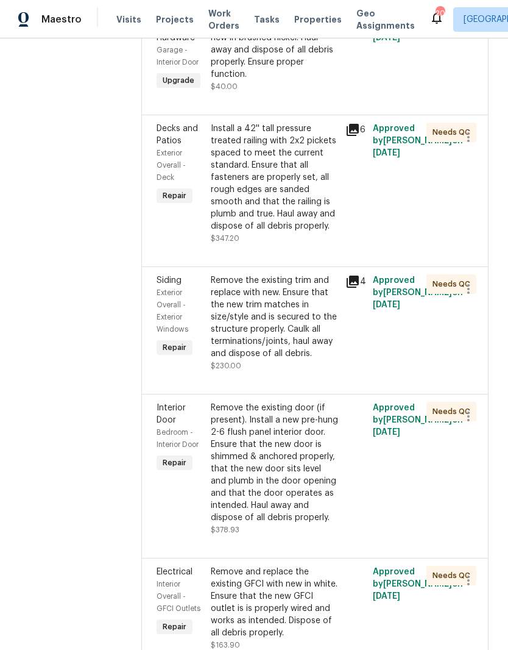
click at [314, 359] on div "Remove the existing trim and replace with new. Ensure that the new trim matches…" at bounding box center [275, 316] width 128 height 85
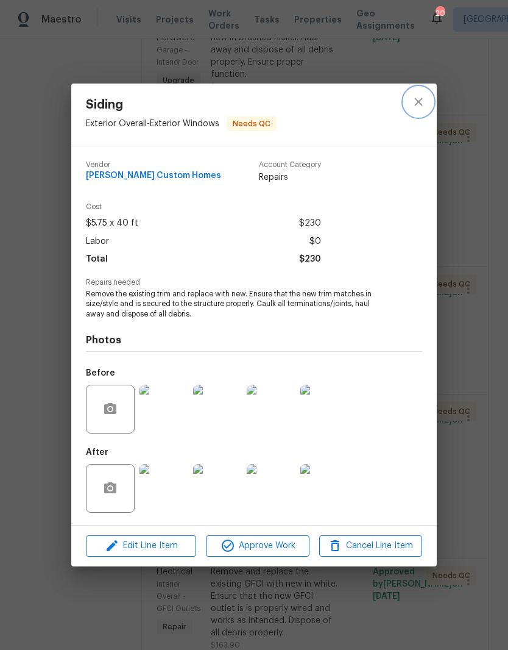
click at [420, 107] on icon "close" at bounding box center [418, 101] width 15 height 15
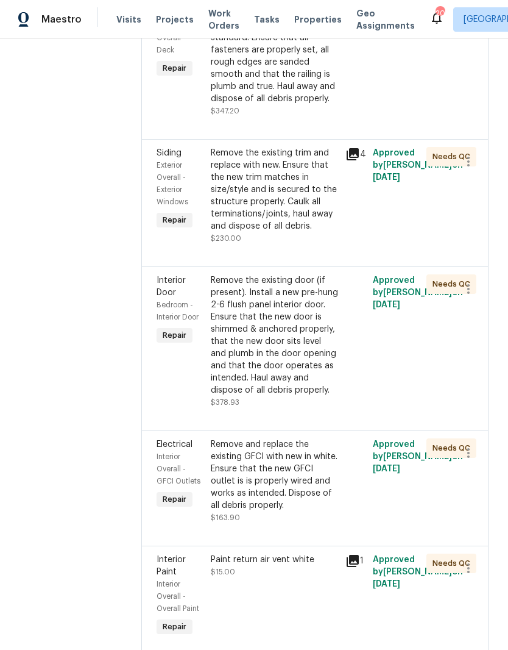
scroll to position [559, 0]
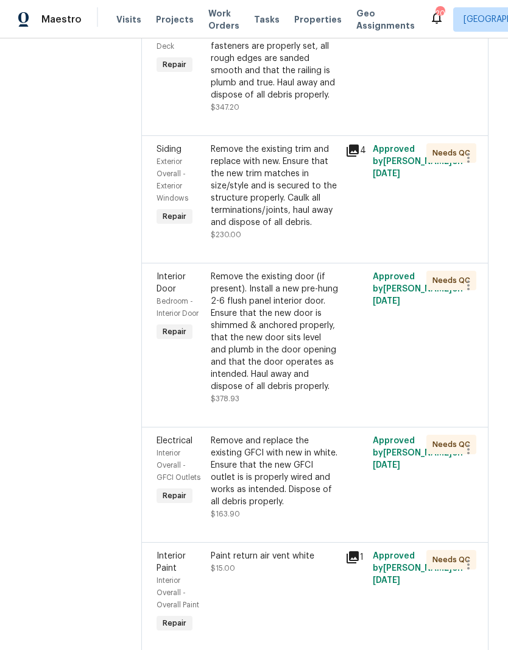
click at [330, 380] on div "Remove the existing door (if present). Install a new pre-hung 2-6 flush panel i…" at bounding box center [275, 332] width 128 height 122
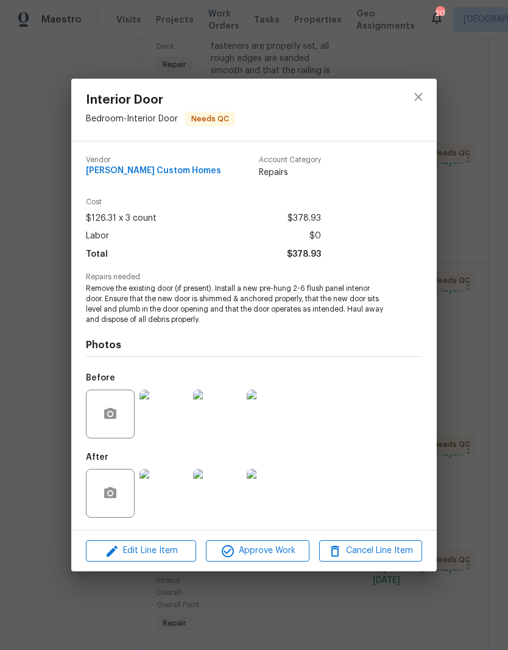
click at [177, 501] on img at bounding box center [164, 493] width 49 height 49
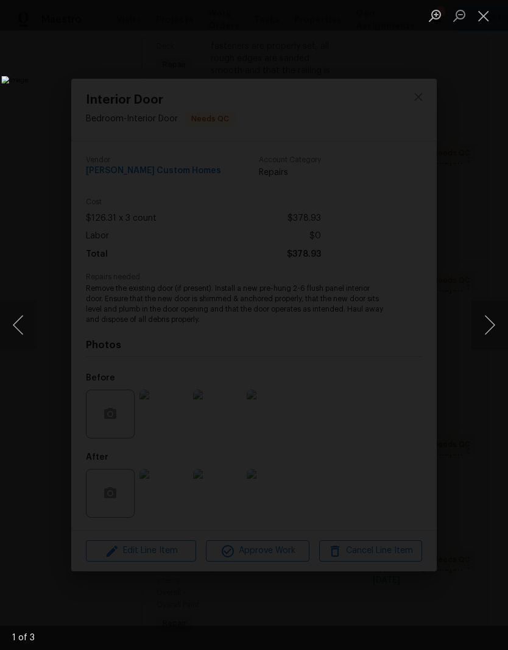
click at [490, 327] on button "Next image" at bounding box center [490, 324] width 37 height 49
click at [492, 324] on button "Next image" at bounding box center [490, 324] width 37 height 49
click at [493, 21] on button "Close lightbox" at bounding box center [484, 15] width 24 height 21
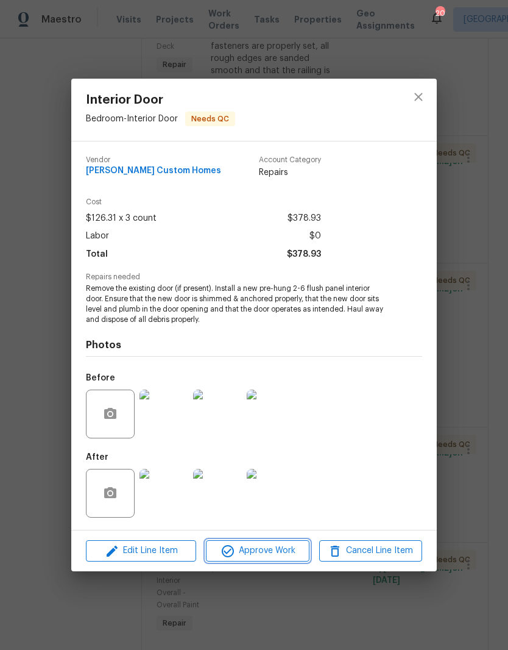
click at [267, 554] on span "Approve Work" at bounding box center [258, 550] width 96 height 15
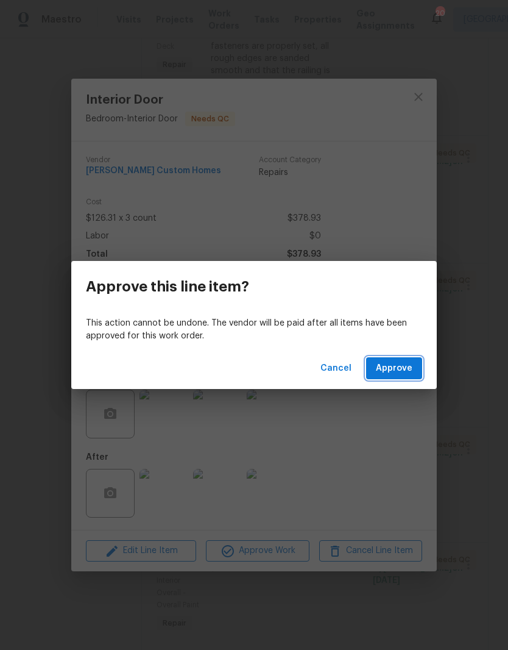
click at [397, 371] on span "Approve" at bounding box center [394, 368] width 37 height 15
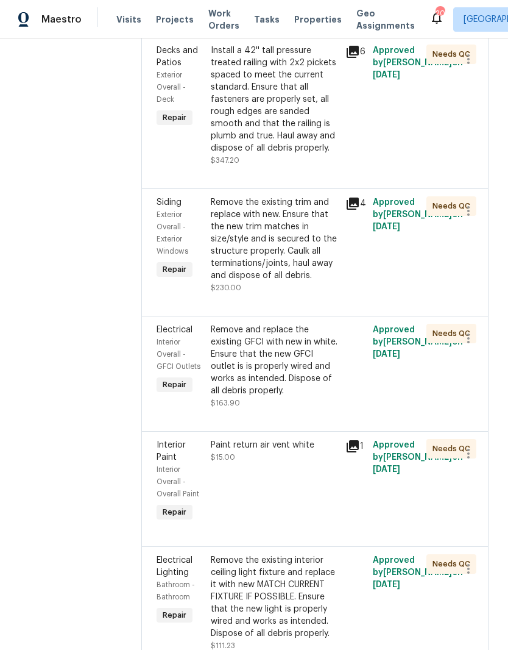
scroll to position [549, 0]
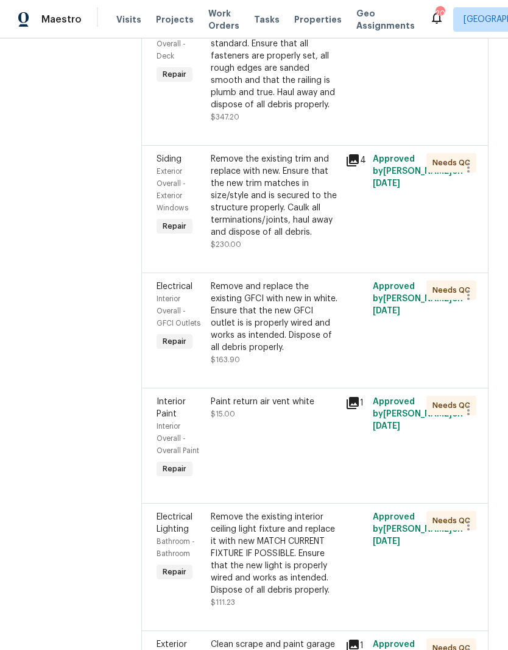
click at [323, 353] on div "Remove and replace the existing GFCI with new in white. Ensure that the new GFC…" at bounding box center [275, 316] width 128 height 73
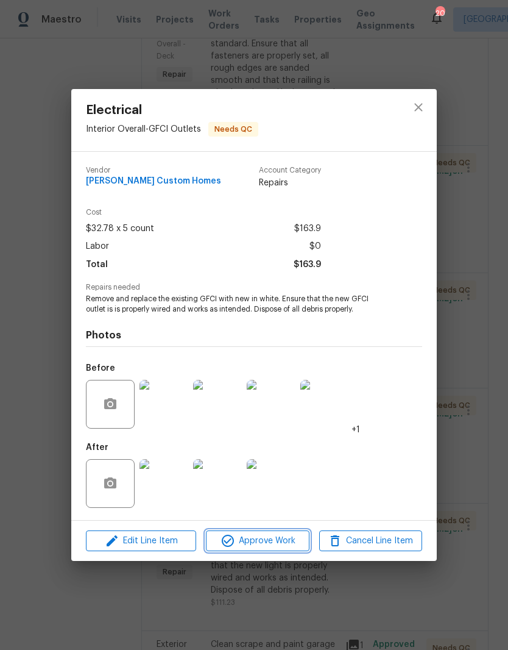
click at [277, 540] on span "Approve Work" at bounding box center [258, 540] width 96 height 15
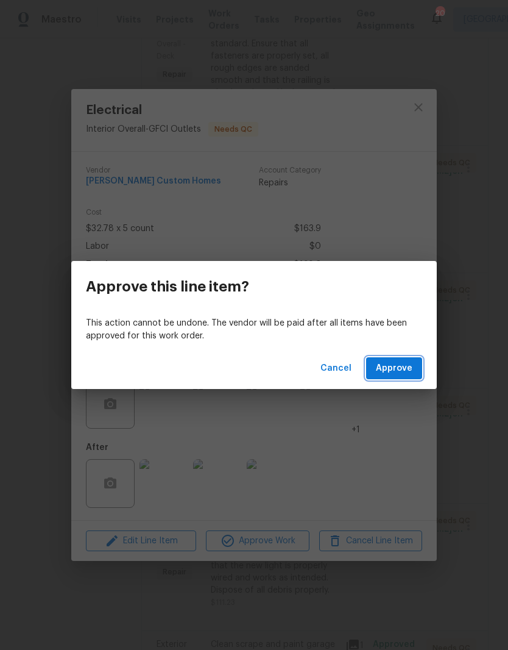
click at [408, 369] on span "Approve" at bounding box center [394, 368] width 37 height 15
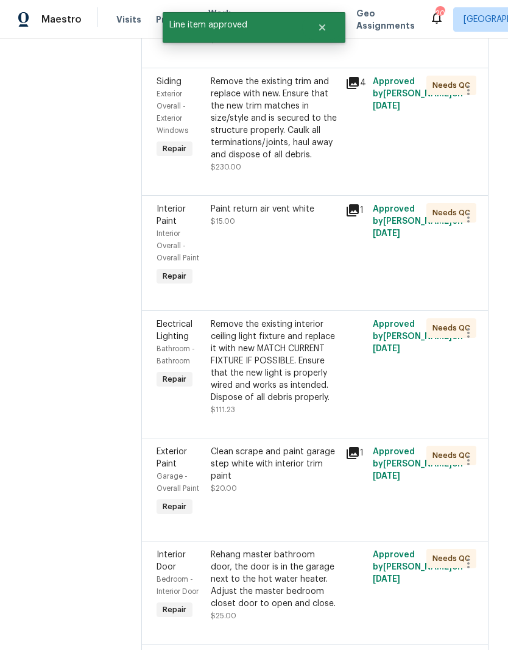
scroll to position [739, 0]
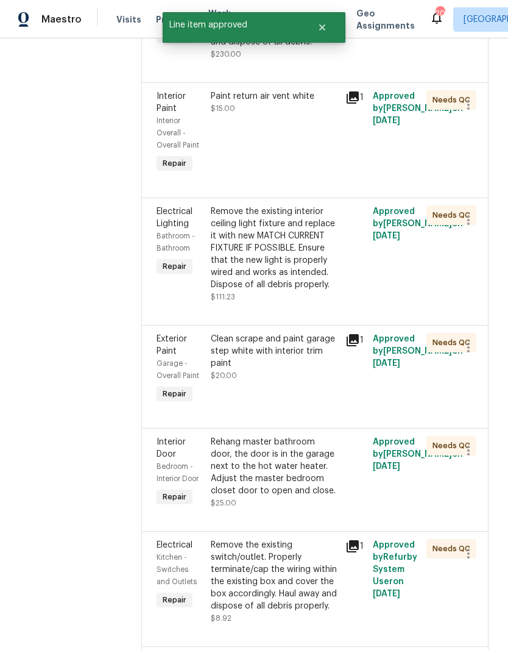
click at [309, 291] on div "Remove the existing interior ceiling light fixture and replace it with new MATC…" at bounding box center [275, 247] width 128 height 85
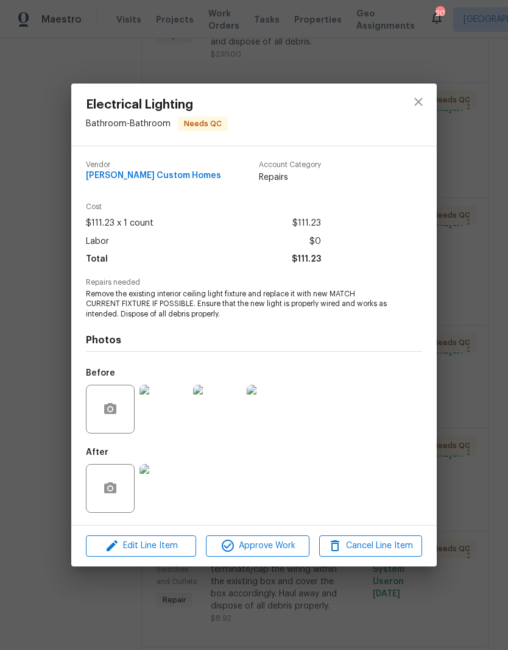
click at [168, 497] on img at bounding box center [164, 488] width 49 height 49
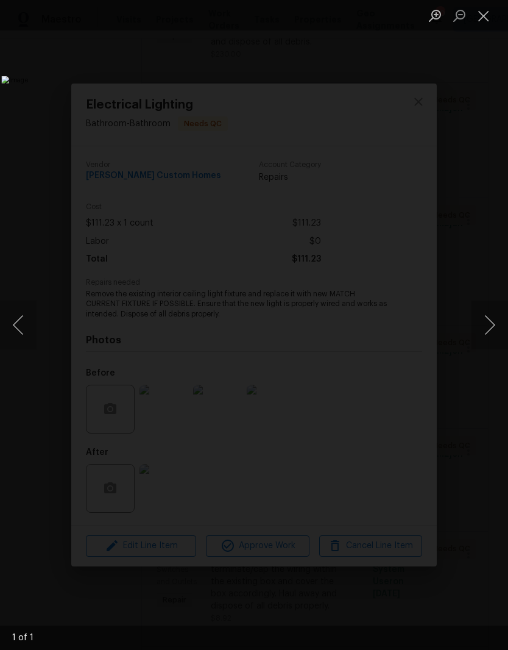
click at [484, 21] on button "Close lightbox" at bounding box center [484, 15] width 24 height 21
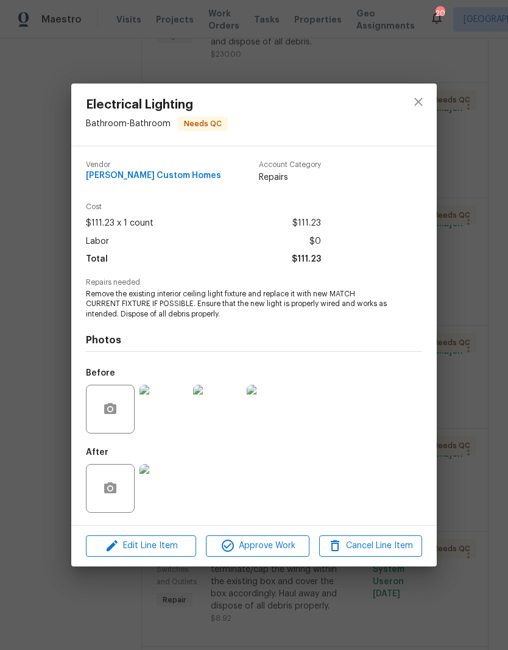
click at [169, 417] on img at bounding box center [164, 408] width 49 height 49
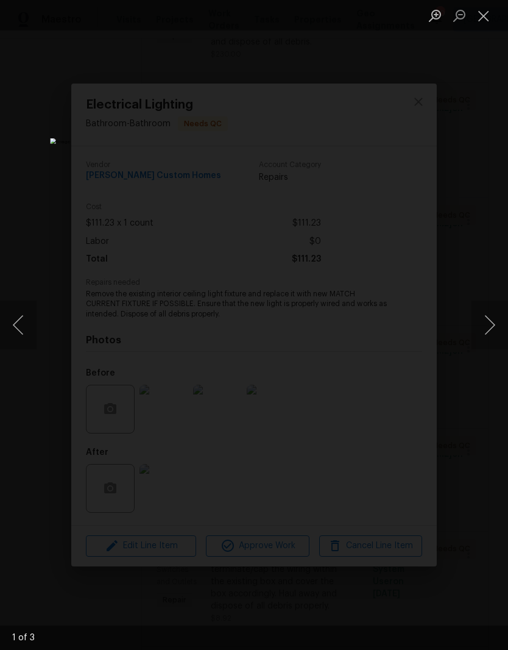
click at [492, 325] on button "Next image" at bounding box center [490, 324] width 37 height 49
click at [494, 331] on button "Next image" at bounding box center [490, 324] width 37 height 49
click at [490, 20] on button "Close lightbox" at bounding box center [484, 15] width 24 height 21
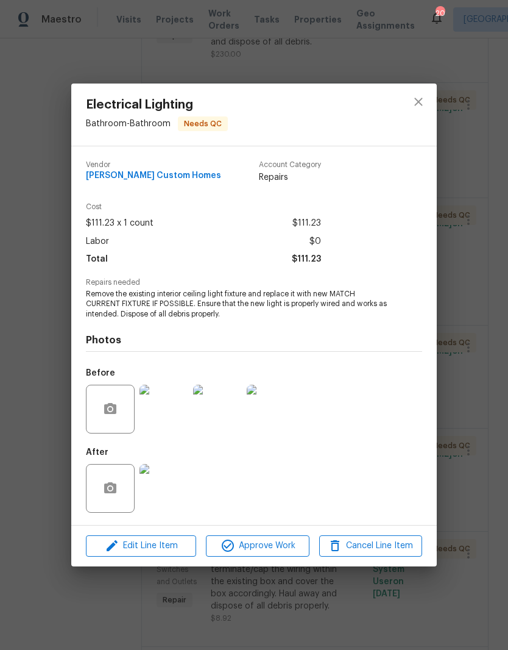
click at [176, 490] on img at bounding box center [164, 488] width 49 height 49
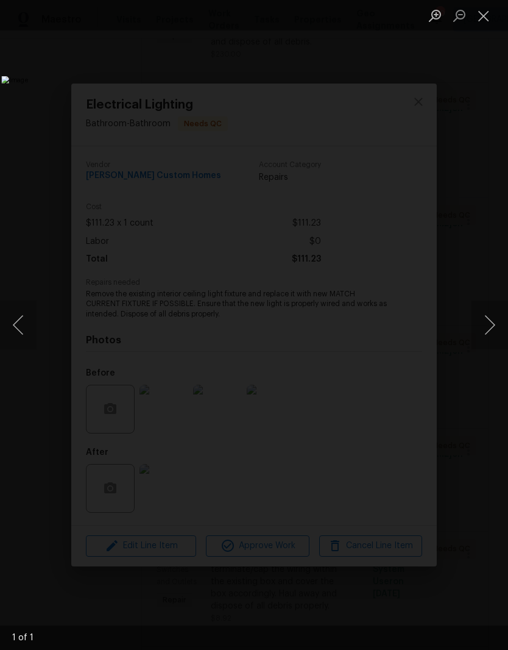
click at [489, 21] on button "Close lightbox" at bounding box center [484, 15] width 24 height 21
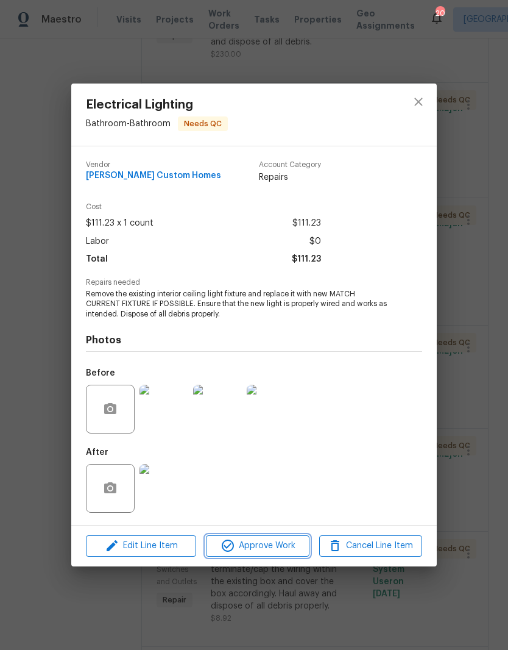
click at [278, 548] on span "Approve Work" at bounding box center [258, 545] width 96 height 15
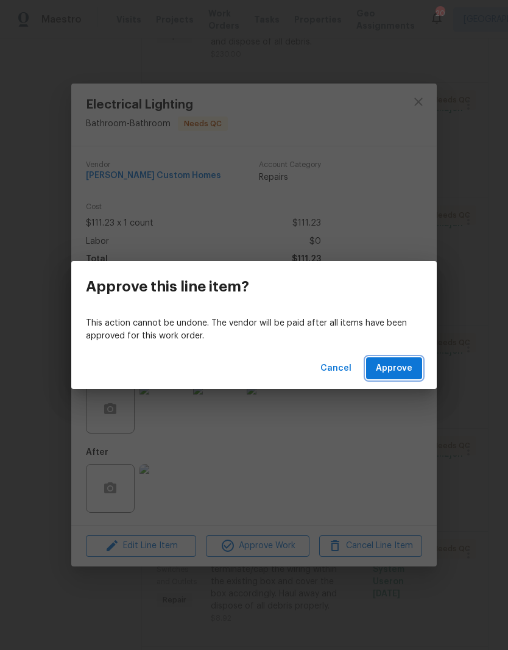
click at [398, 367] on span "Approve" at bounding box center [394, 368] width 37 height 15
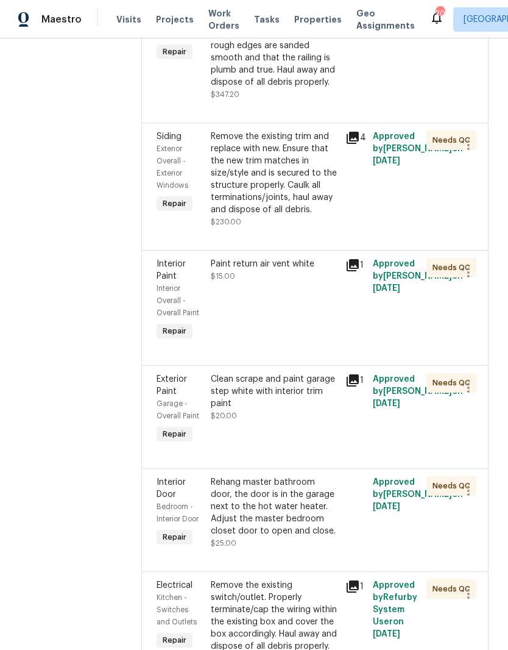
scroll to position [573, 0]
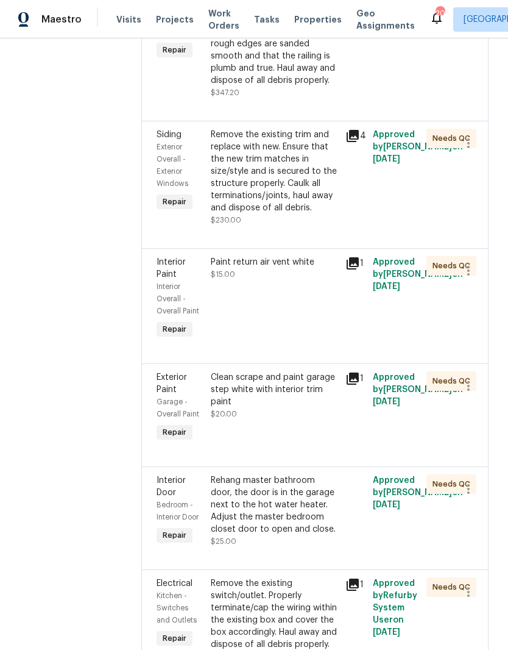
click at [310, 280] on div "Paint return air vent white $15.00" at bounding box center [275, 268] width 128 height 24
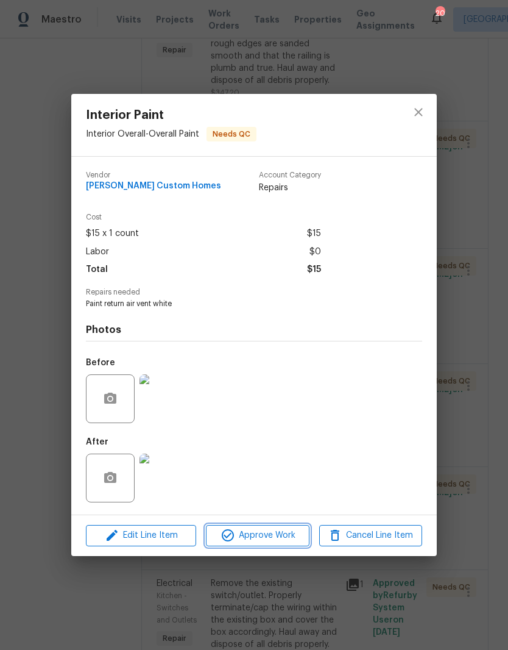
click at [273, 537] on span "Approve Work" at bounding box center [258, 535] width 96 height 15
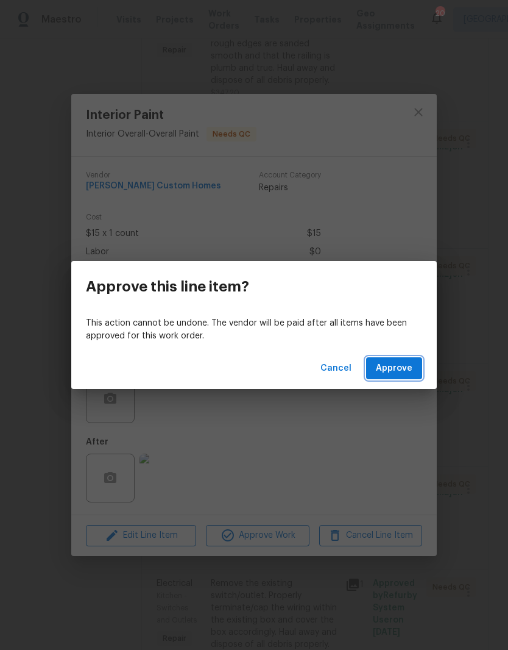
click at [412, 369] on button "Approve" at bounding box center [394, 368] width 56 height 23
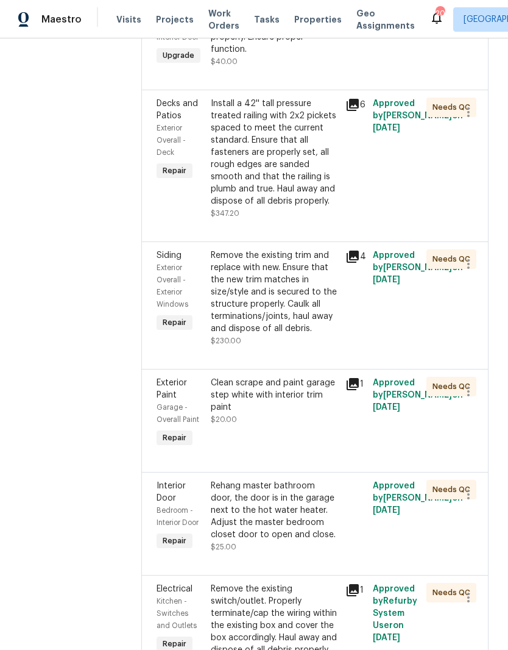
scroll to position [464, 0]
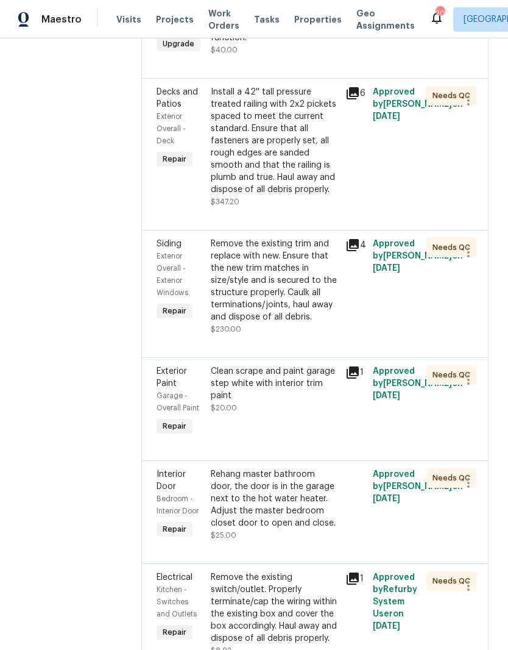
click at [316, 402] on div "Clean scrape and paint garage step white with interior trim paint" at bounding box center [275, 383] width 128 height 37
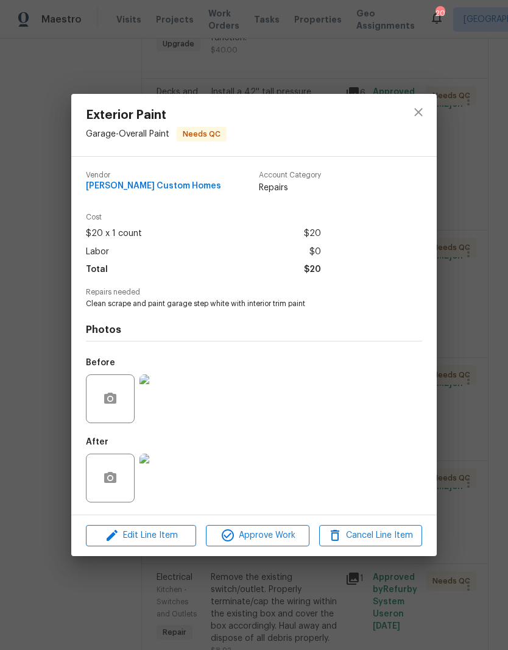
click at [172, 487] on img at bounding box center [164, 477] width 49 height 49
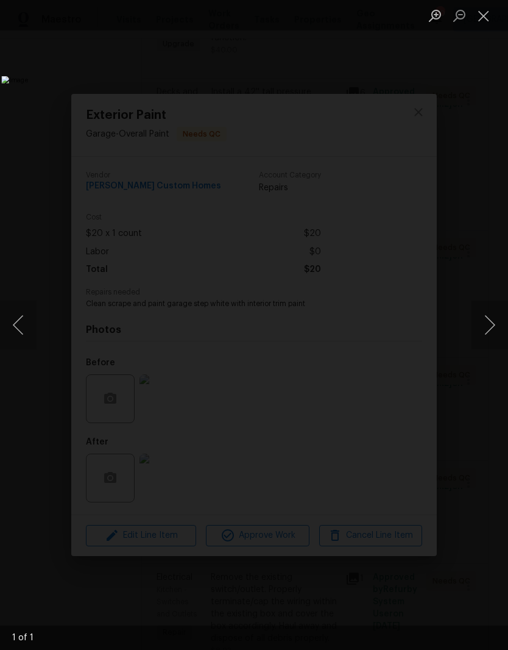
click at [487, 21] on button "Close lightbox" at bounding box center [484, 15] width 24 height 21
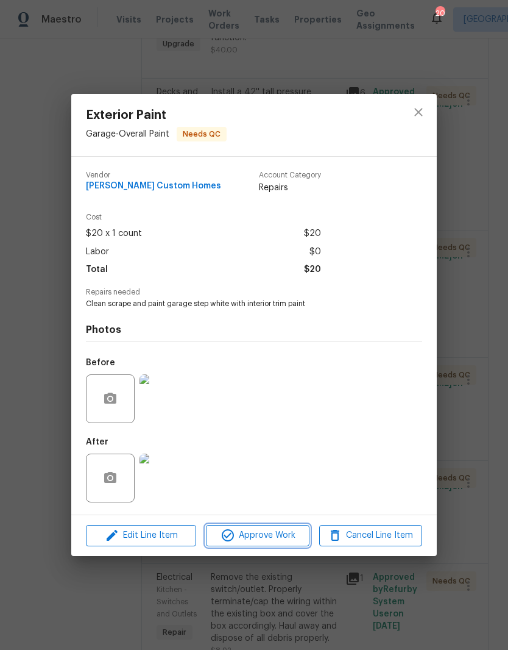
click at [278, 545] on button "Approve Work" at bounding box center [257, 535] width 103 height 21
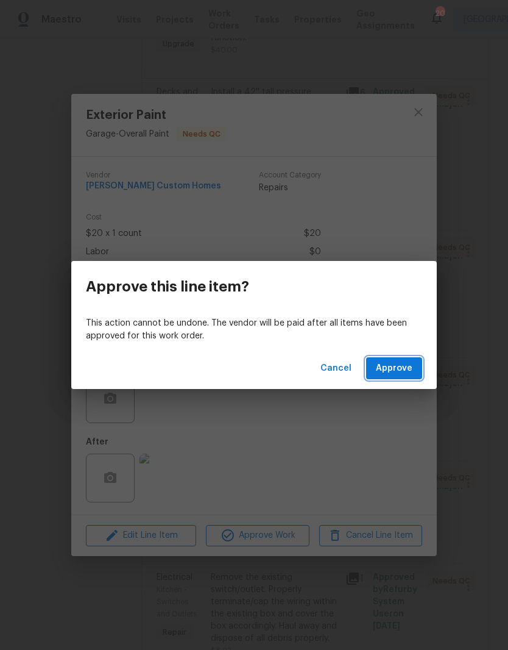
click at [398, 371] on span "Approve" at bounding box center [394, 368] width 37 height 15
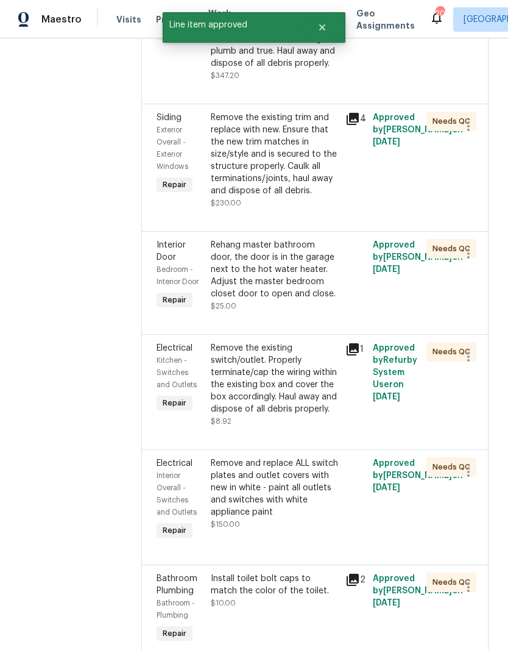
scroll to position [757, 0]
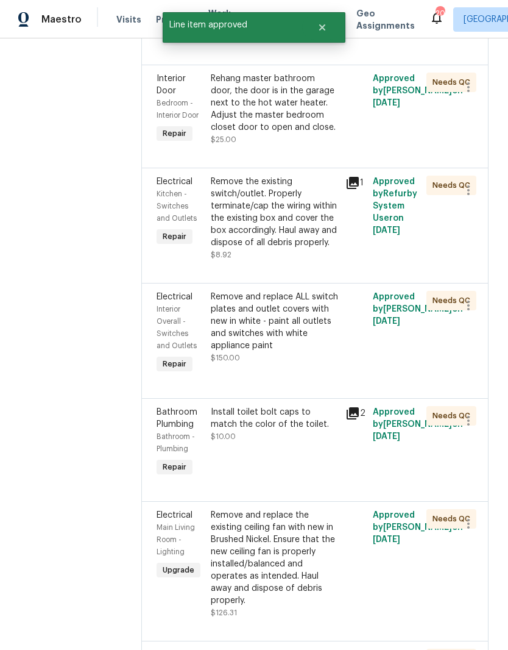
click at [302, 249] on div "Remove the existing switch/outlet. Properly terminate/cap the wiring within the…" at bounding box center [275, 211] width 128 height 73
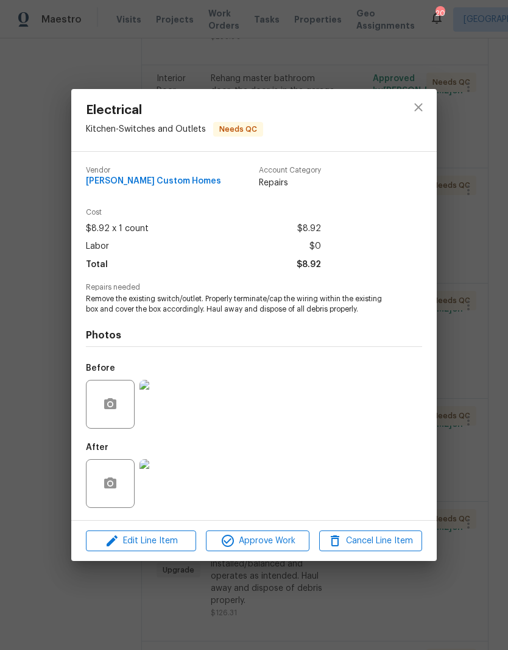
click at [172, 486] on img at bounding box center [164, 483] width 49 height 49
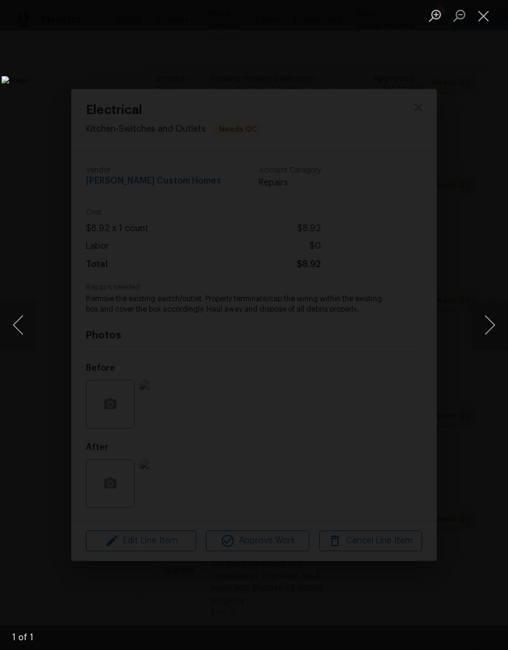
click at [484, 23] on button "Close lightbox" at bounding box center [484, 15] width 24 height 21
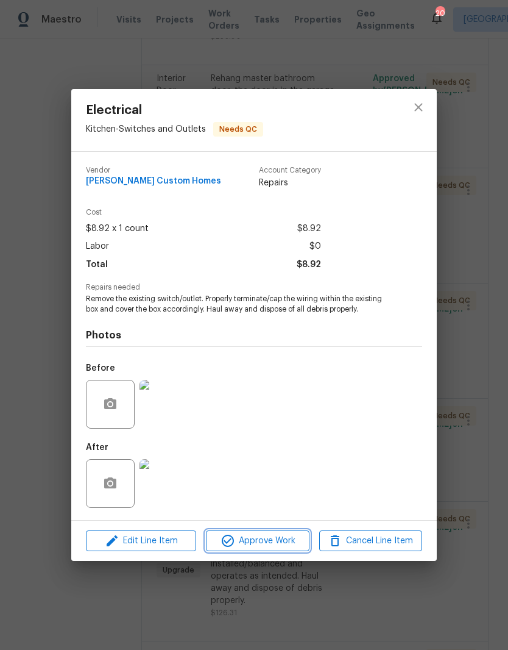
click at [273, 547] on span "Approve Work" at bounding box center [258, 540] width 96 height 15
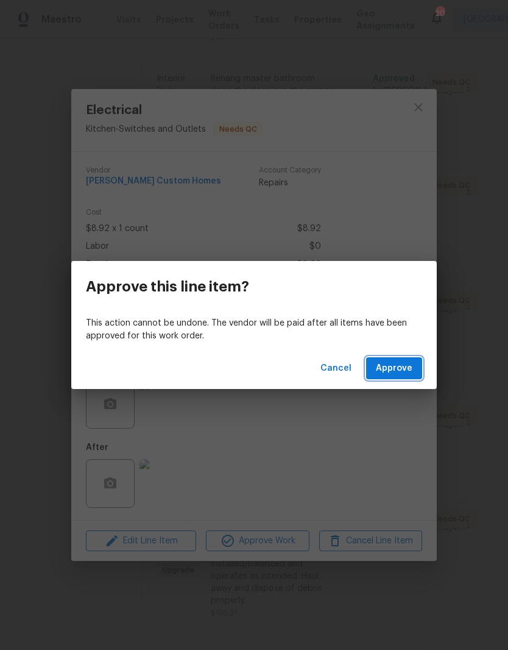
click at [405, 369] on span "Approve" at bounding box center [394, 368] width 37 height 15
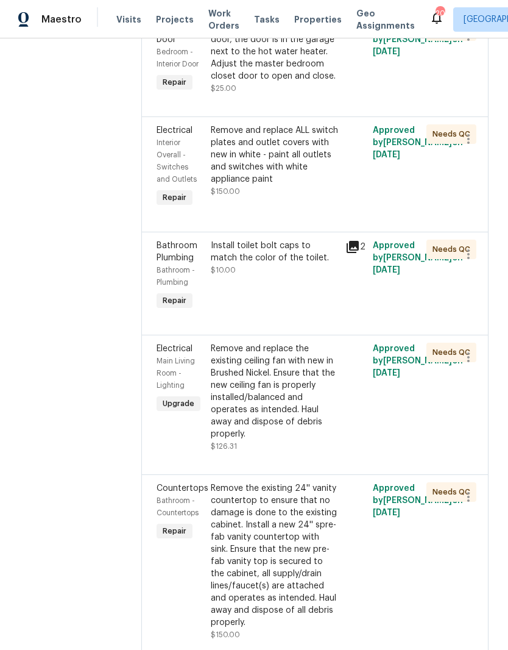
scroll to position [809, 0]
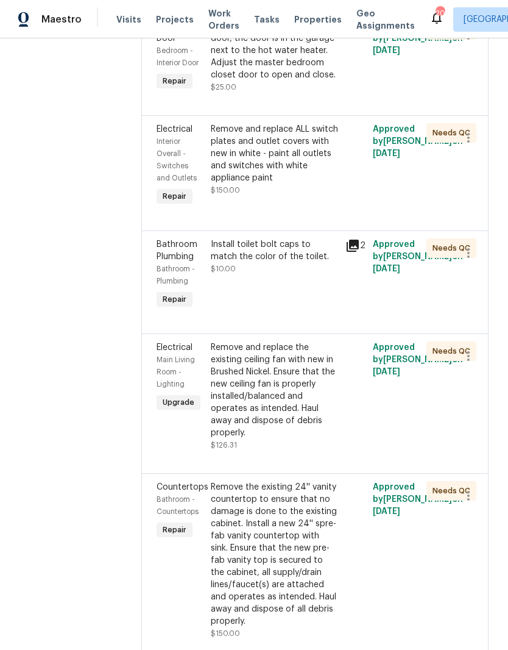
click at [311, 182] on div "Remove and replace ALL switch plates and outlet covers with new in white - pain…" at bounding box center [275, 153] width 128 height 61
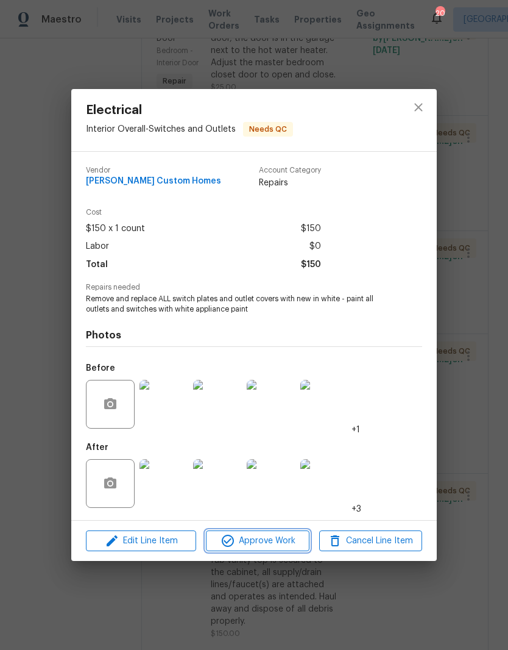
click at [283, 541] on span "Approve Work" at bounding box center [258, 540] width 96 height 15
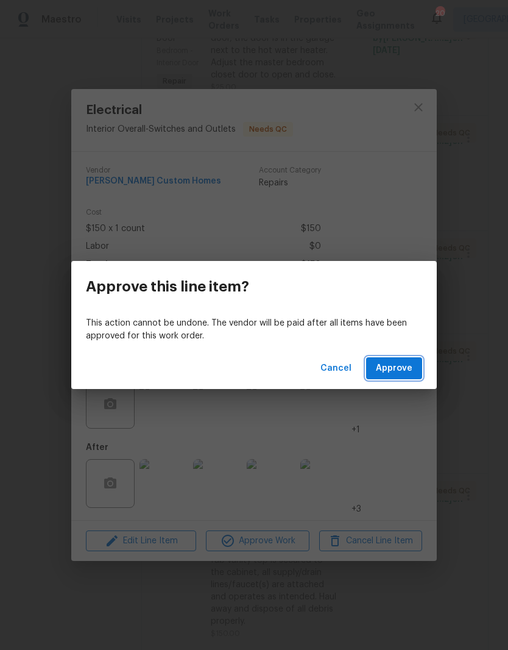
click at [411, 367] on span "Approve" at bounding box center [394, 368] width 37 height 15
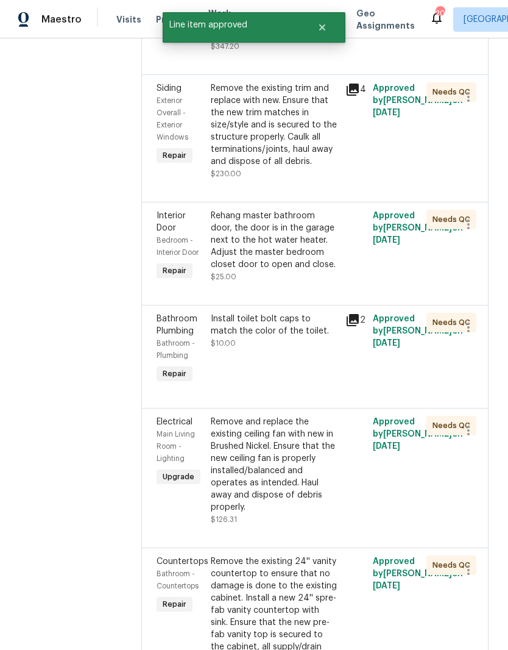
scroll to position [642, 0]
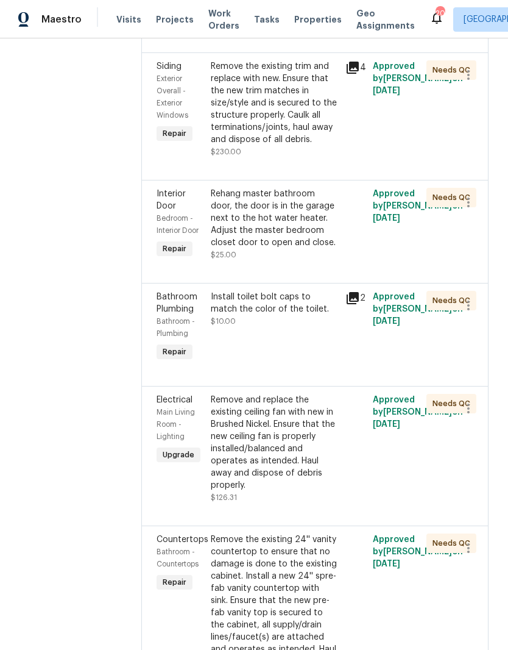
click at [317, 315] on div "Install toilet bolt caps to match the color of the toilet." at bounding box center [275, 303] width 128 height 24
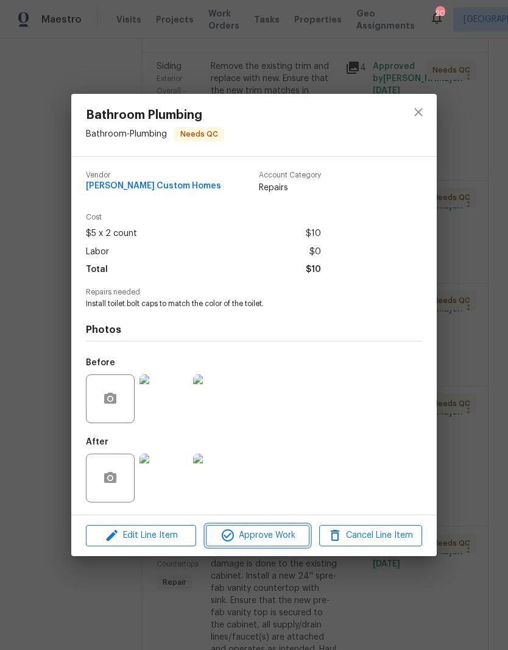
click at [289, 536] on span "Approve Work" at bounding box center [258, 535] width 96 height 15
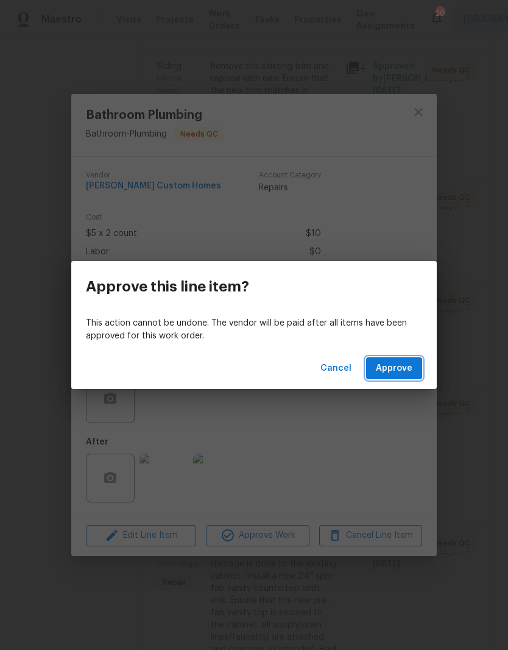
click at [409, 370] on span "Approve" at bounding box center [394, 368] width 37 height 15
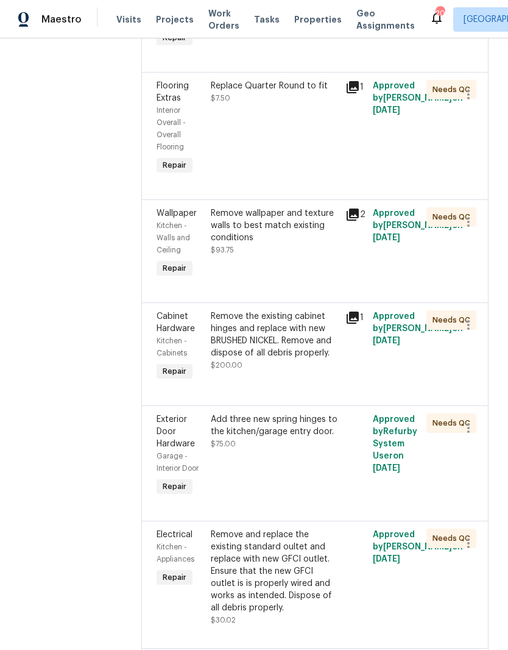
scroll to position [5346, 0]
